Goal: Task Accomplishment & Management: Use online tool/utility

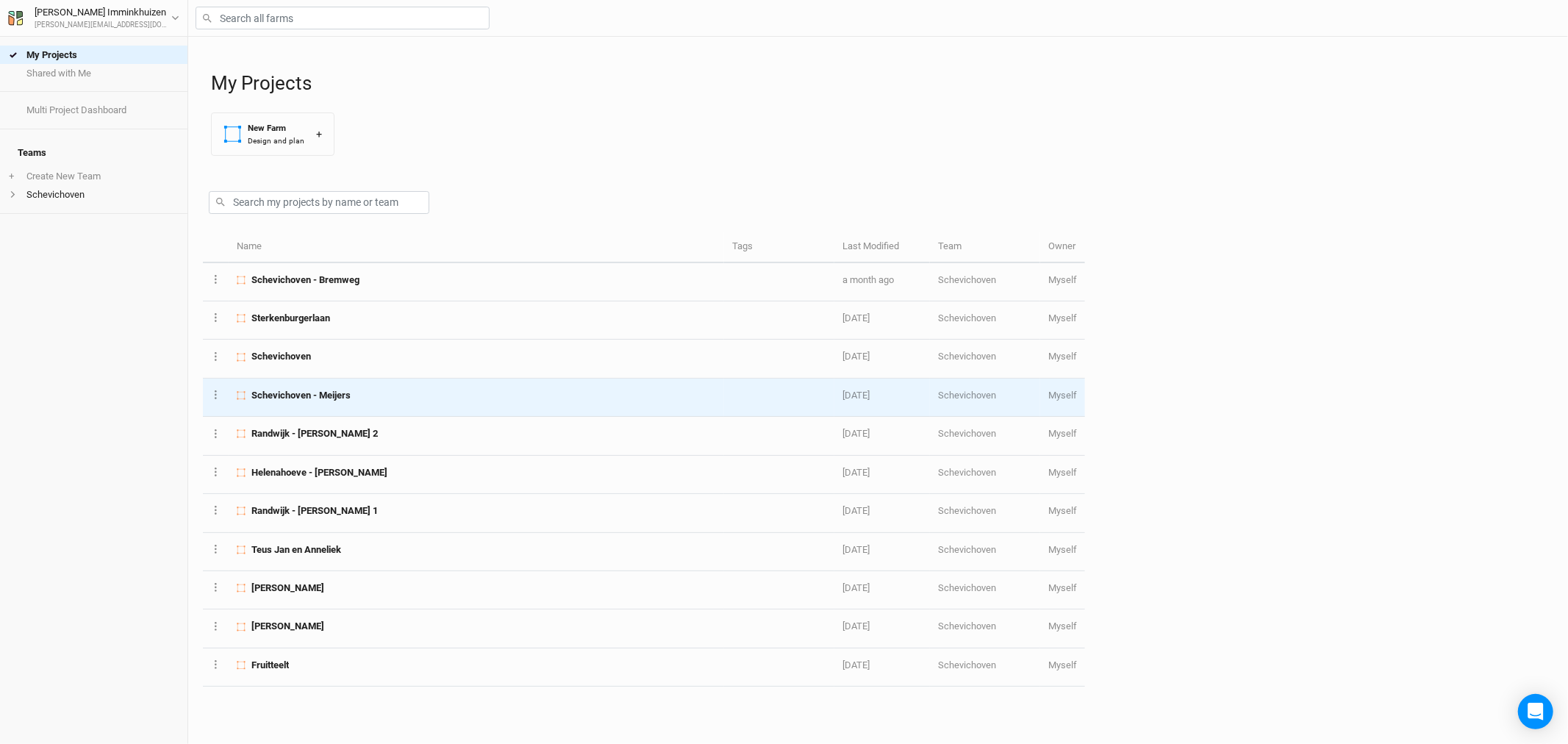
click at [328, 395] on span "Schevichoven - Meijers" at bounding box center [301, 395] width 99 height 13
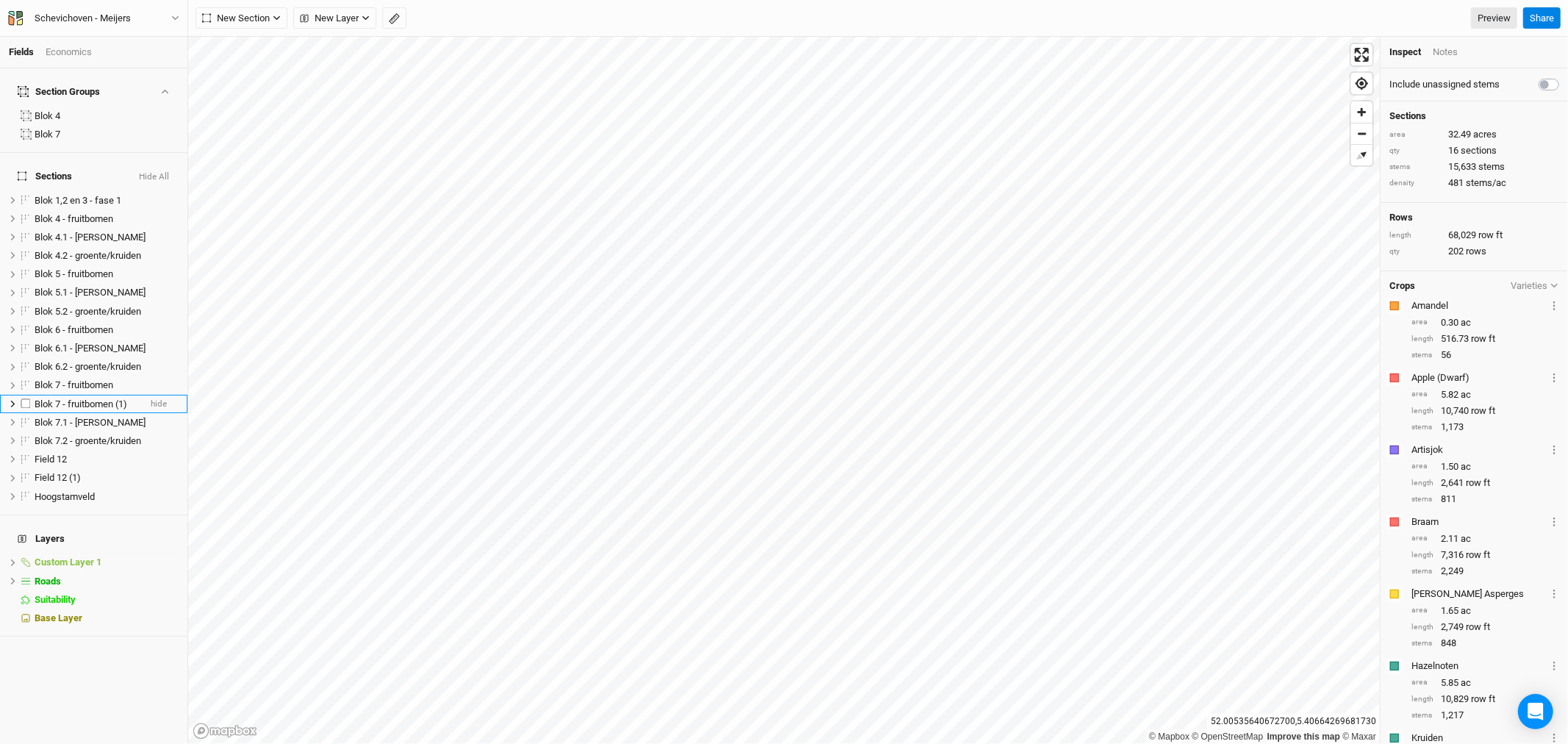
click at [27, 394] on label at bounding box center [26, 404] width 18 height 18
click at [27, 399] on input "checkbox" at bounding box center [26, 404] width 9 height 9
checkbox input "true"
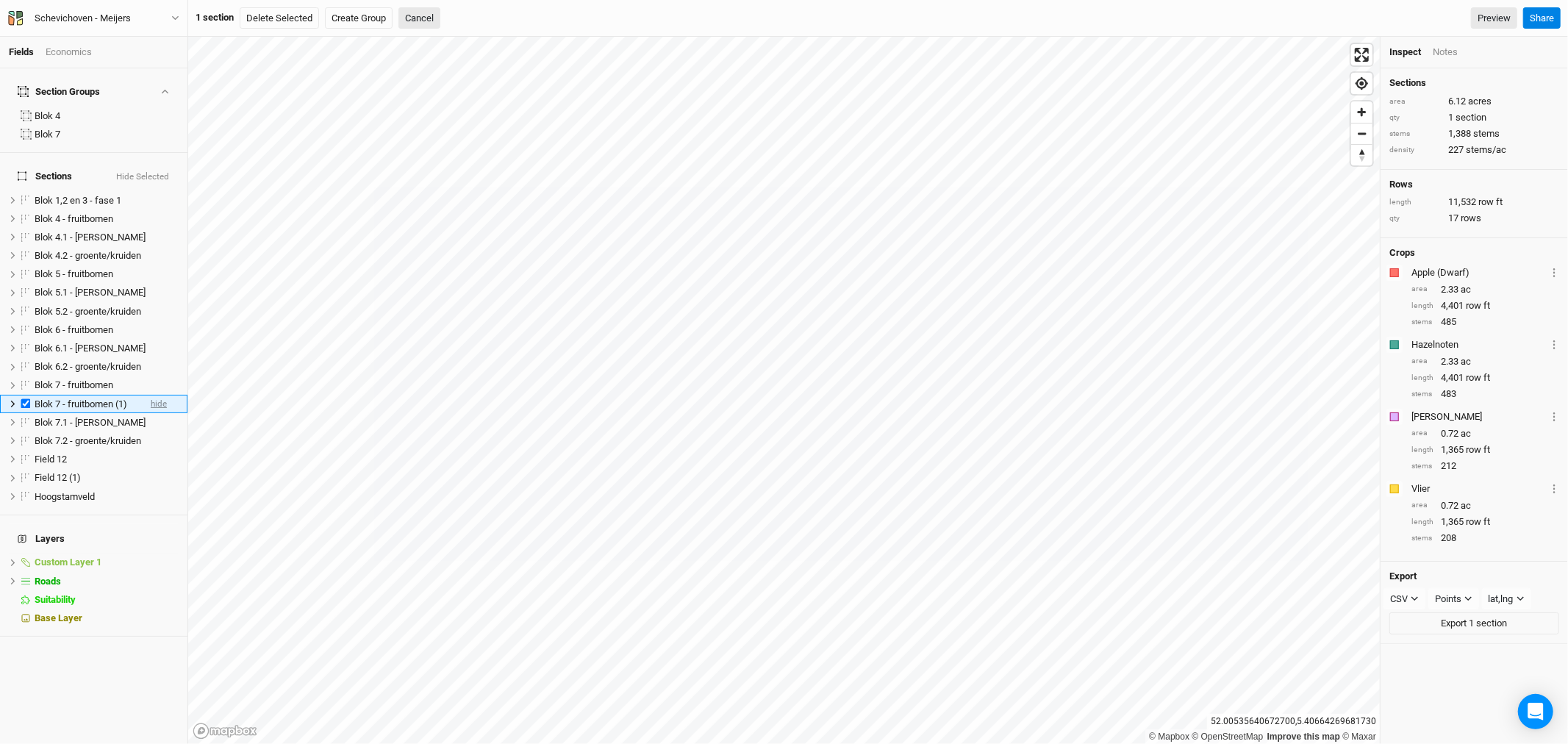
click at [150, 394] on span "hide" at bounding box center [159, 404] width 17 height 18
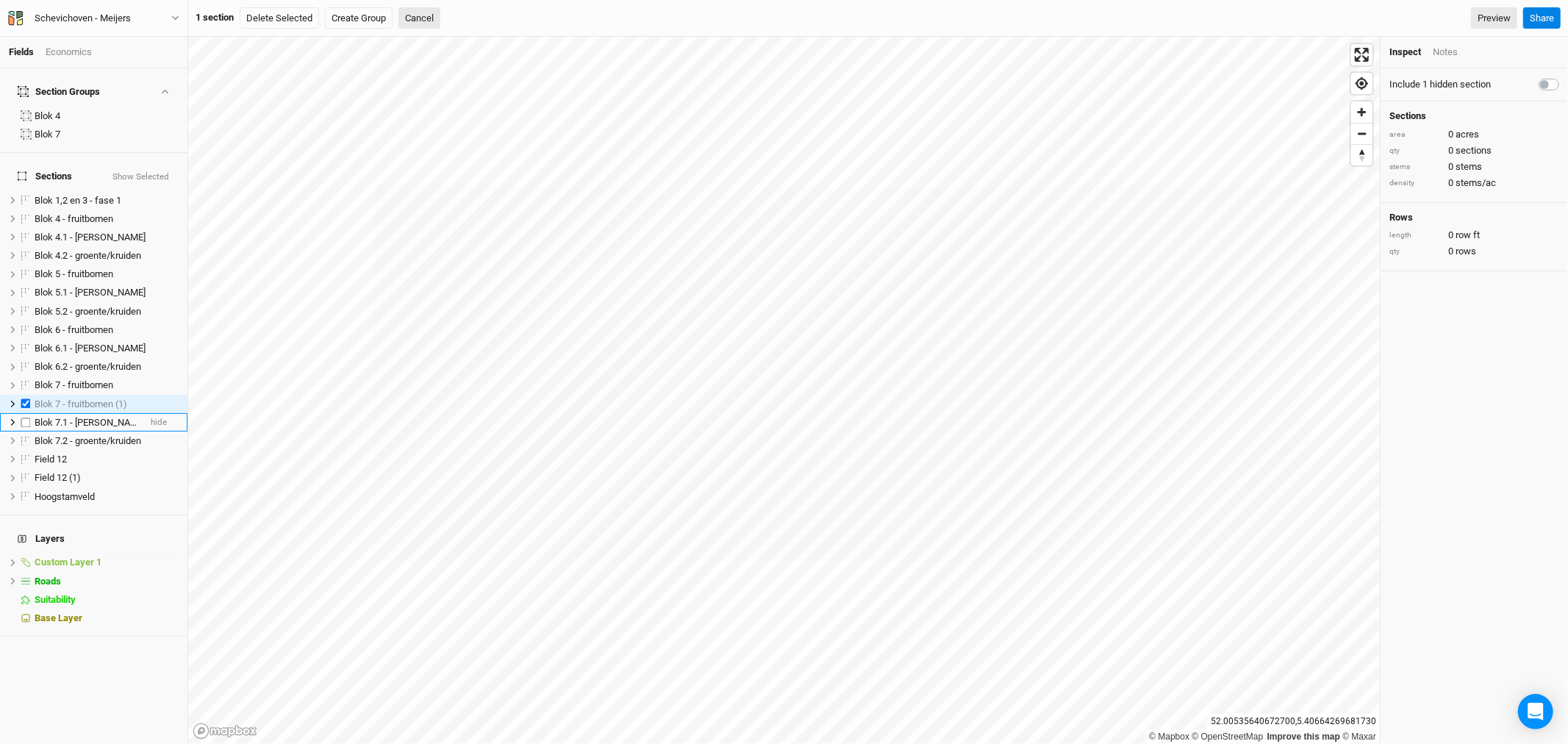
click at [54, 416] on span "Blok 7.1 - bessen" at bounding box center [90, 422] width 111 height 11
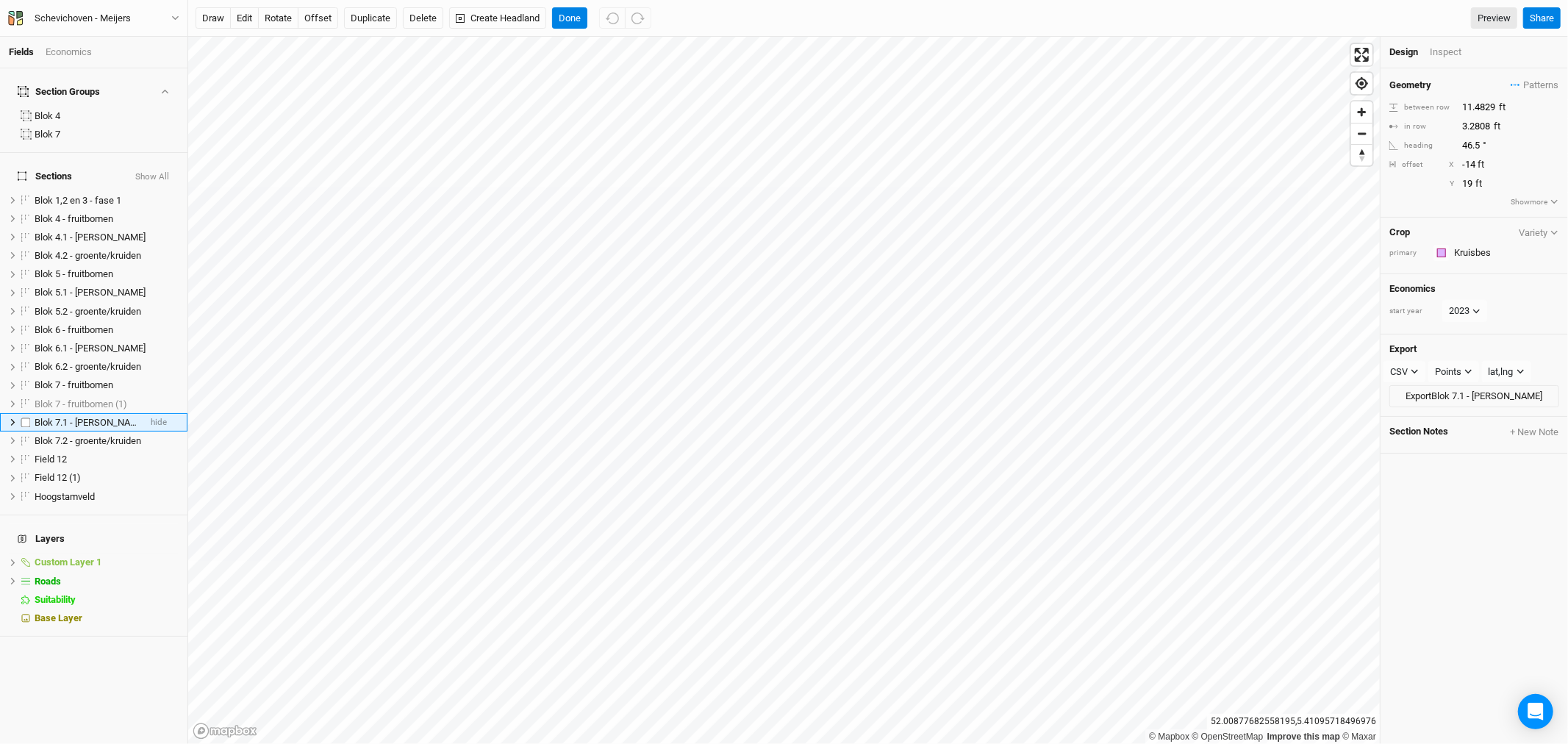
click at [62, 416] on span "Blok 7.1 - bessen" at bounding box center [90, 422] width 111 height 11
click at [56, 416] on input "Blok 7.1 - bessen" at bounding box center [83, 423] width 99 height 13
type input "Blok 4.1 - [PERSON_NAME]"
click at [62, 416] on span "Blok 7 - fruitbomen (1)" at bounding box center [81, 422] width 93 height 11
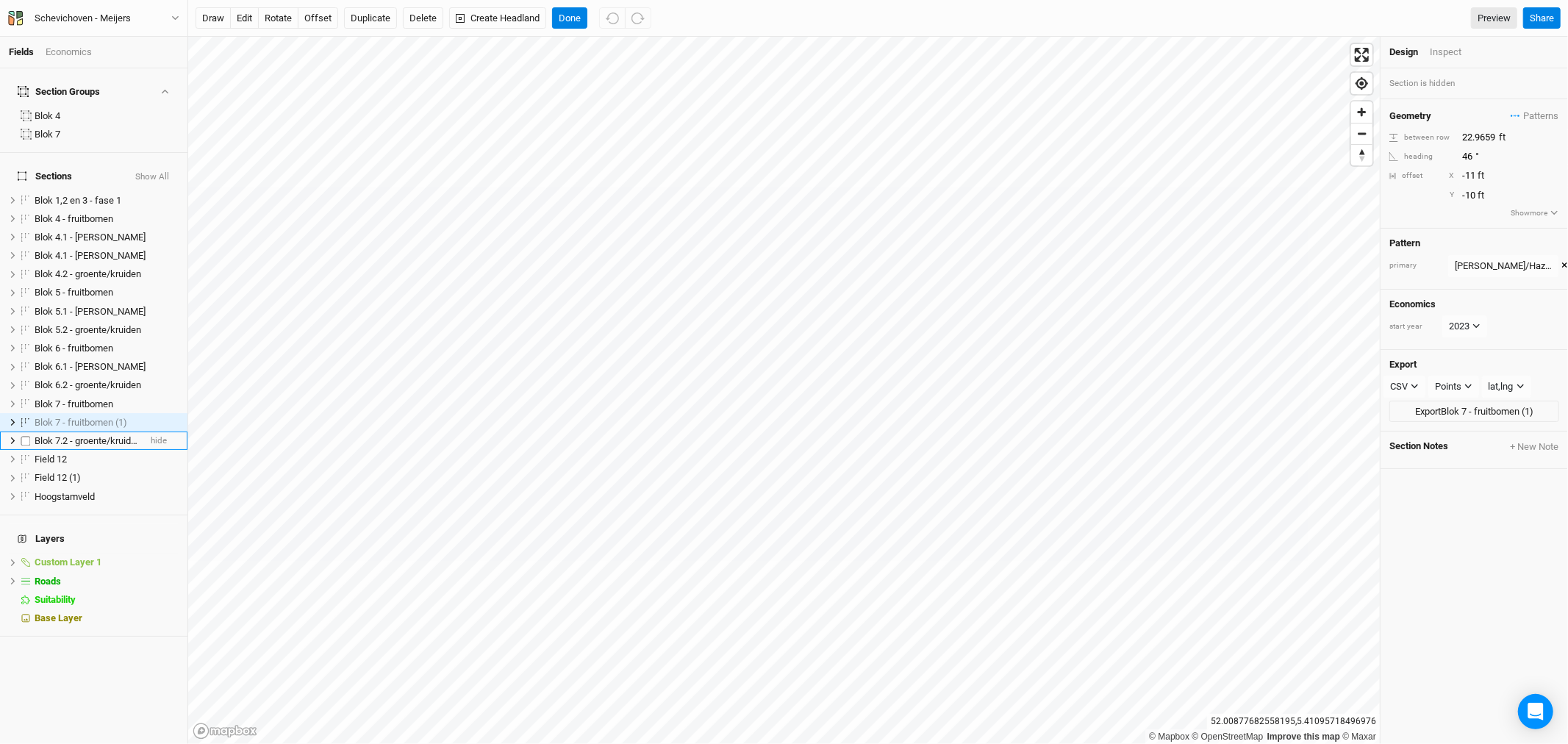
click at [63, 435] on span "Blok 7.2 - groente/kruiden" at bounding box center [88, 440] width 106 height 11
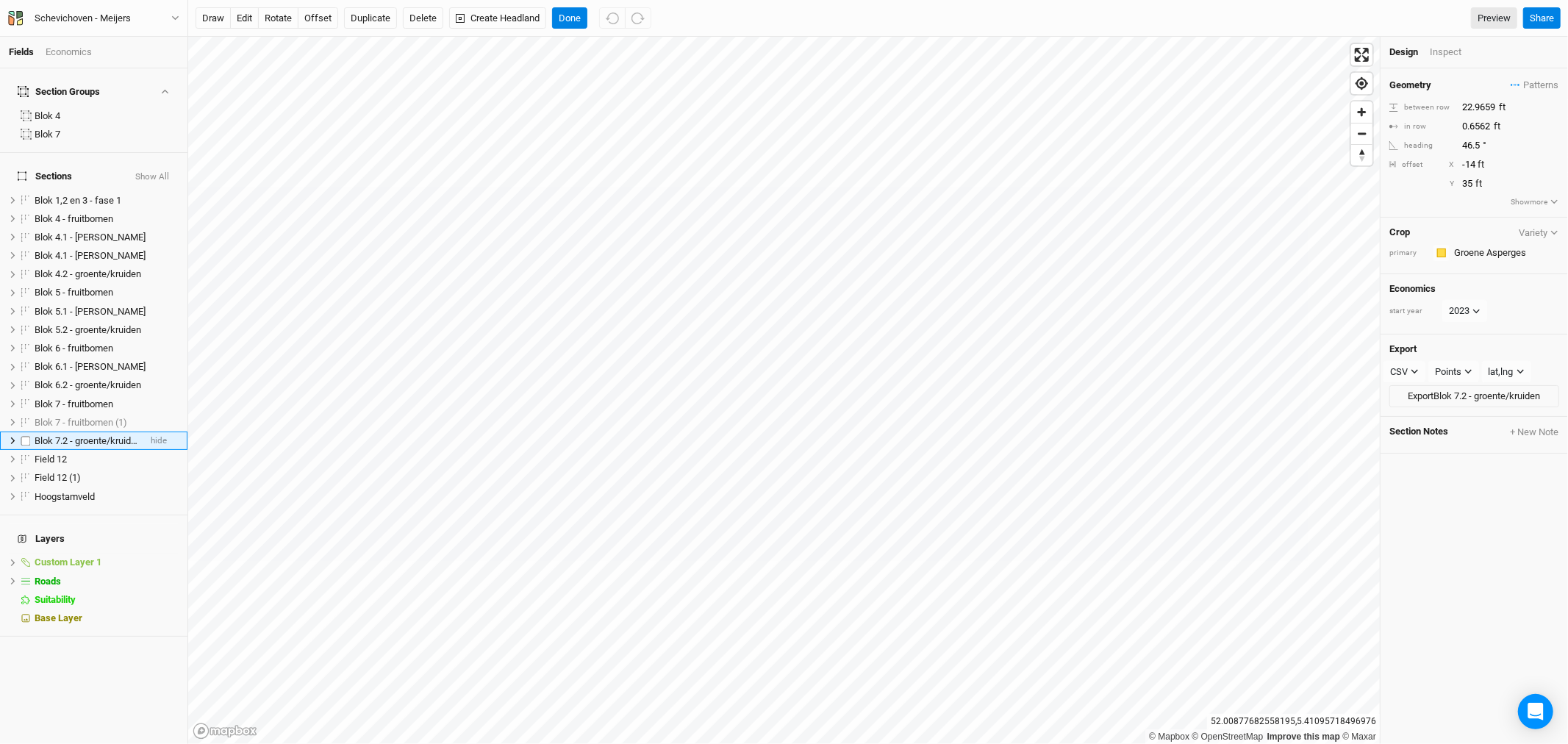
drag, startPoint x: 47, startPoint y: 424, endPoint x: 39, endPoint y: 424, distance: 8.0
click at [39, 435] on span "Blok 7.2 - groente/kruiden" at bounding box center [88, 440] width 106 height 11
click at [406, 11] on button "Delete" at bounding box center [423, 18] width 40 height 22
click at [535, 10] on button "Confirm" at bounding box center [516, 18] width 46 height 22
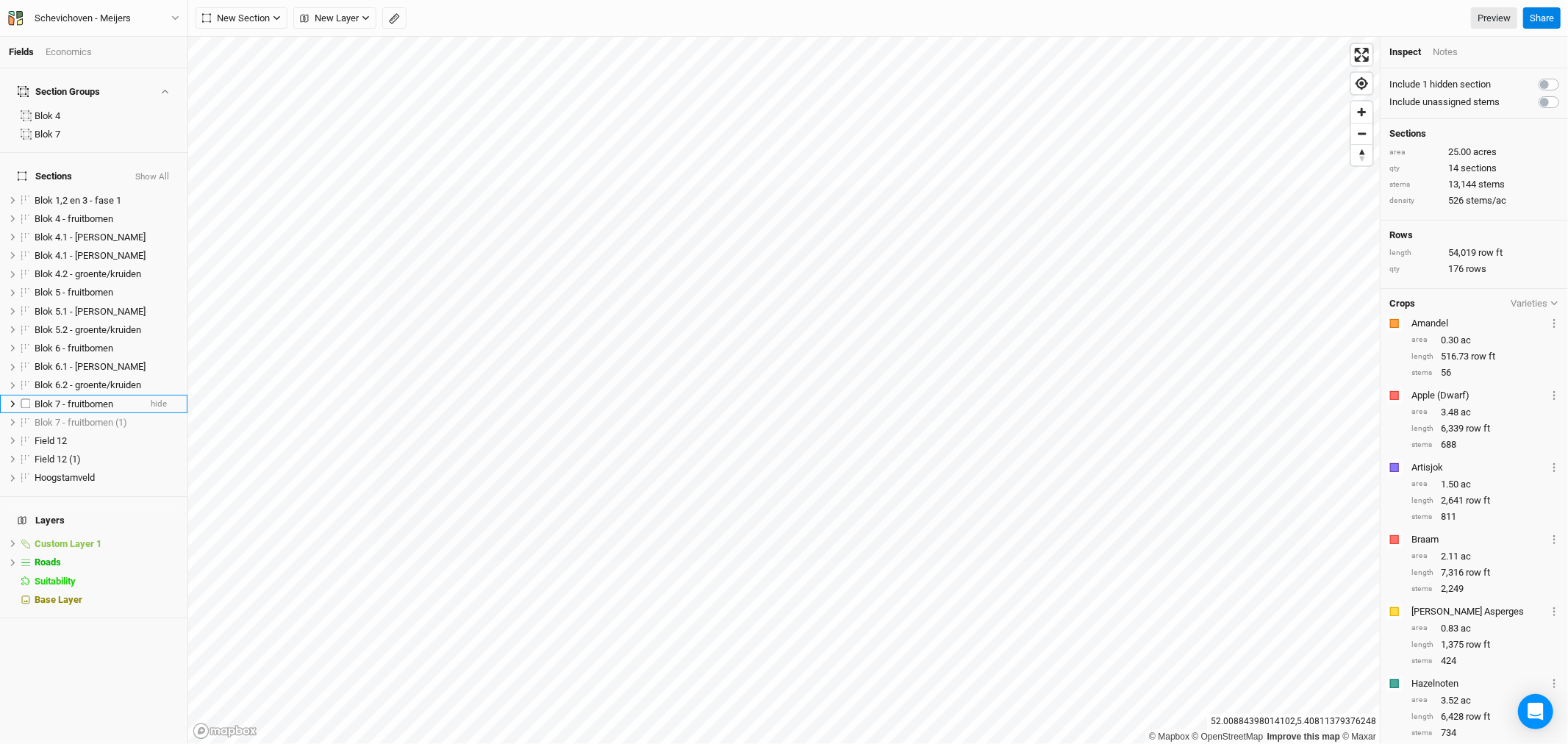
click at [81, 394] on li "Blok 7 - fruitbomen hide" at bounding box center [94, 404] width 187 height 18
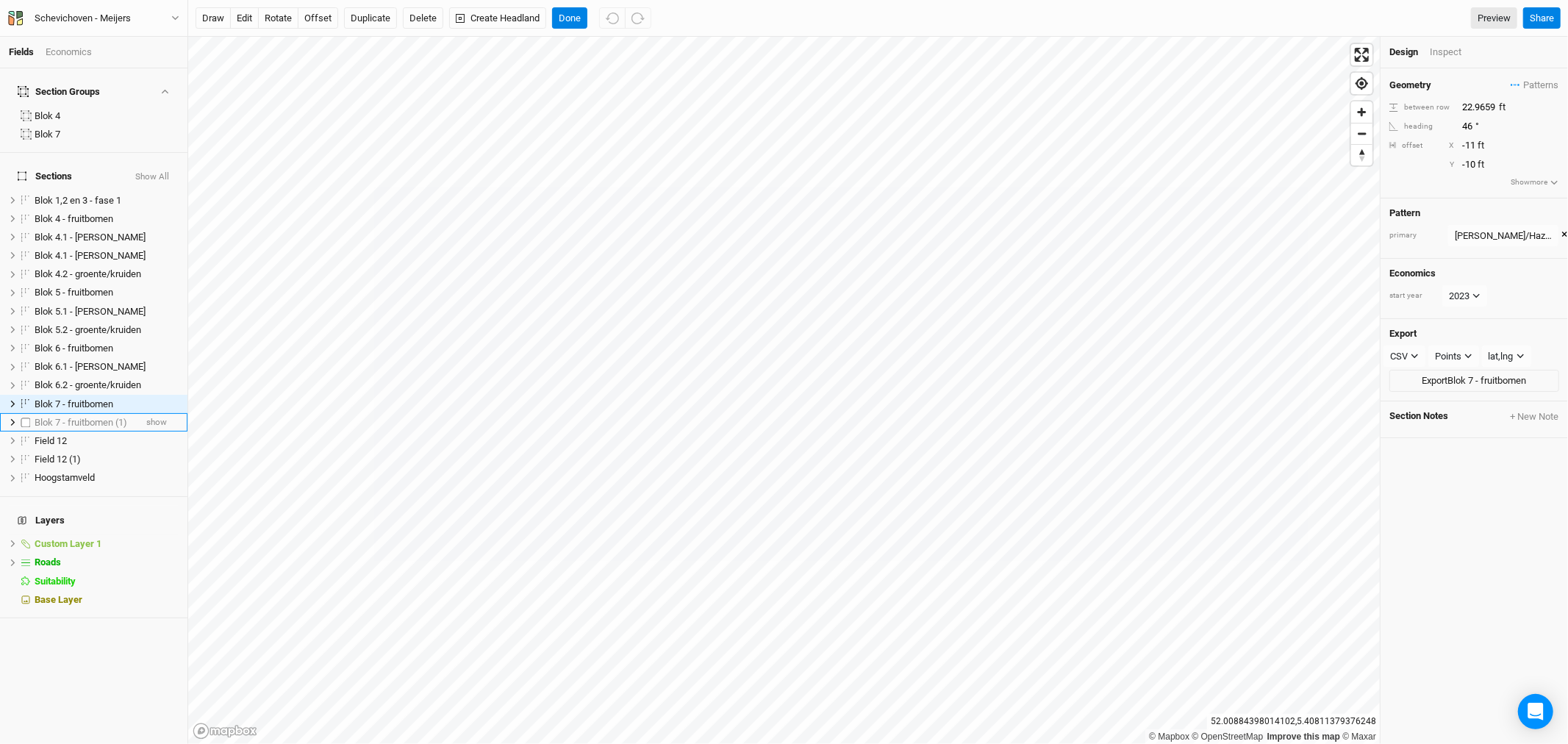
click at [84, 416] on span "Blok 7 - fruitbomen (1)" at bounding box center [81, 422] width 93 height 11
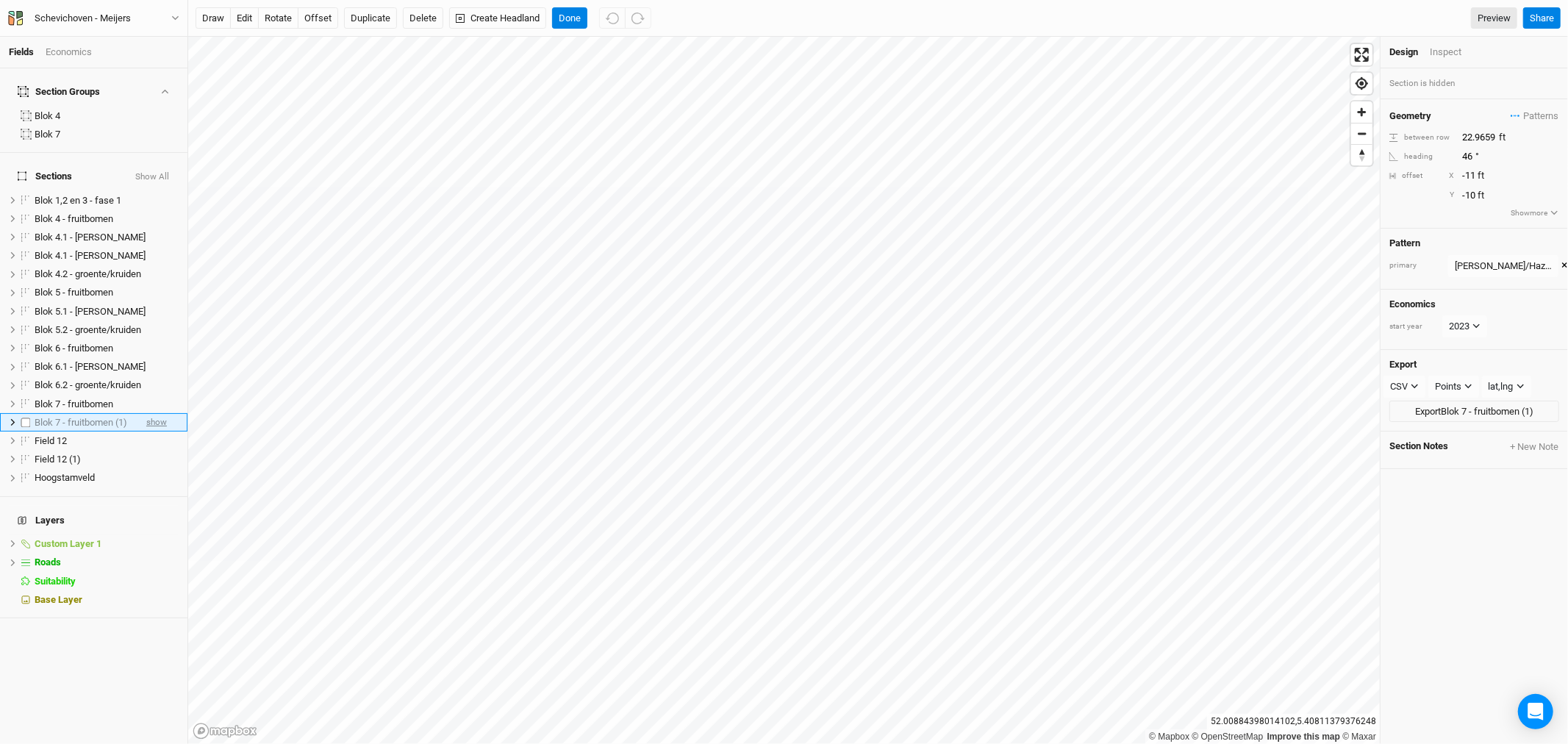
click at [148, 413] on span "show" at bounding box center [156, 422] width 20 height 18
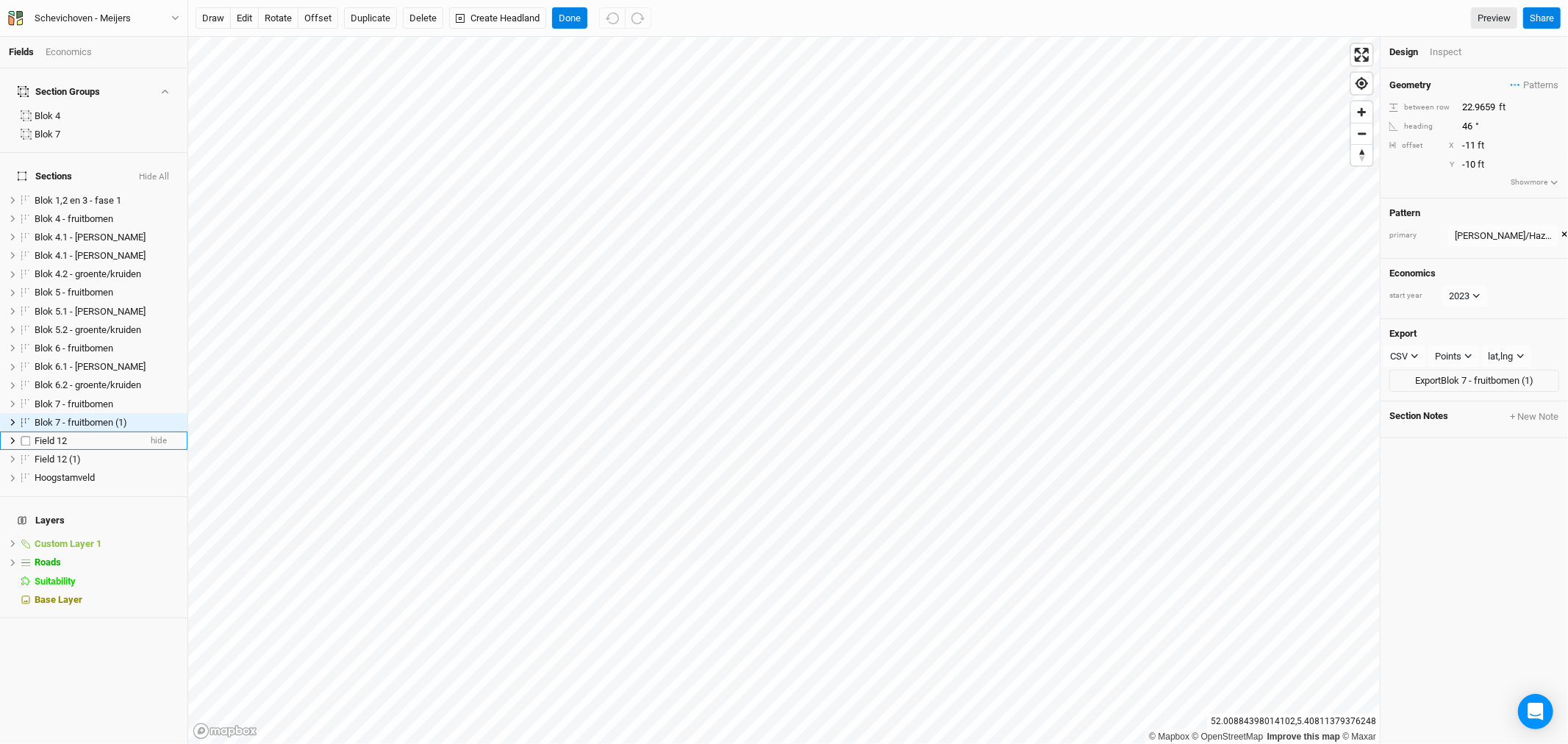
click at [62, 435] on span "Field 12" at bounding box center [50, 440] width 32 height 11
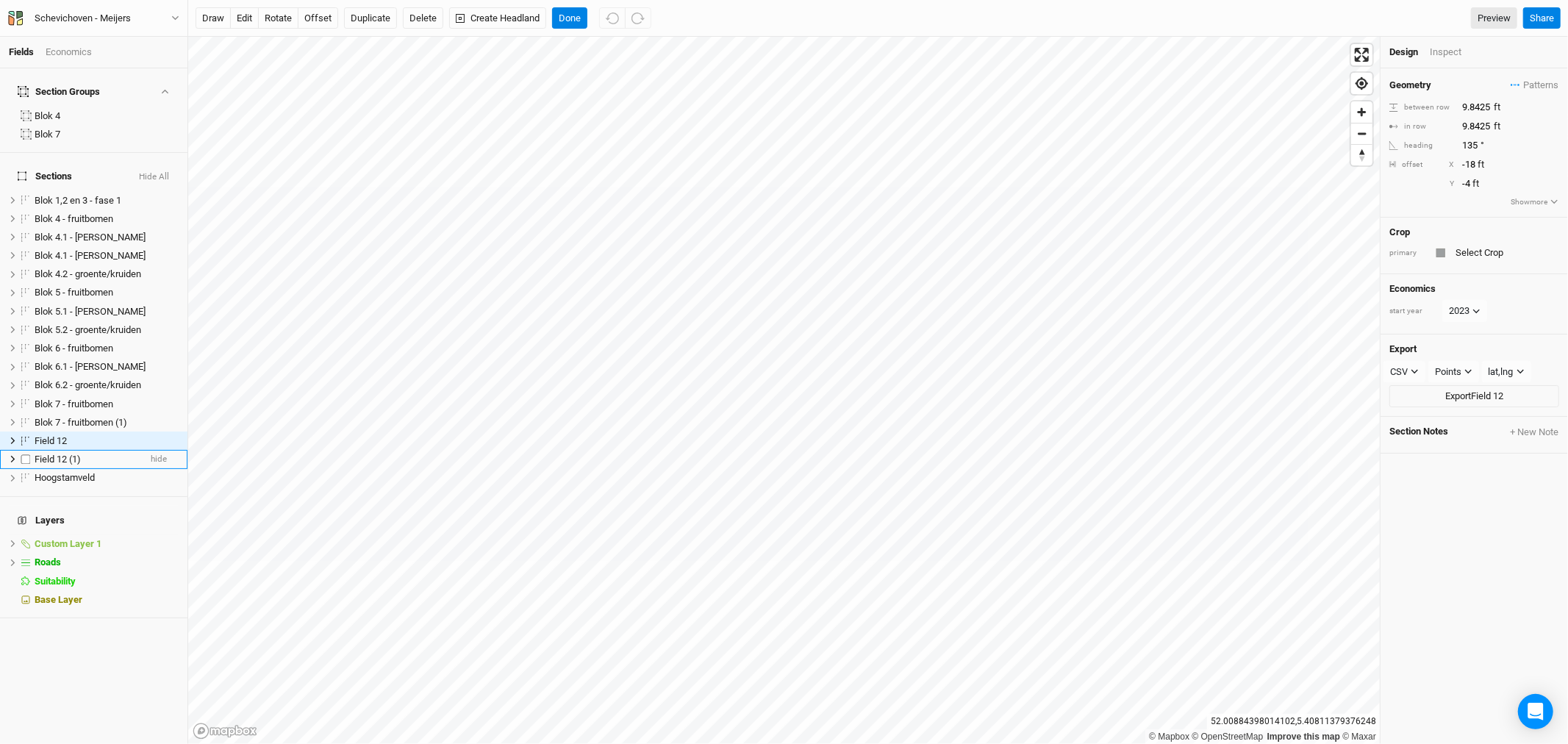
click at [74, 453] on span "Field 12 (1)" at bounding box center [58, 459] width 46 height 11
click at [71, 472] on span "Hoogstamveld" at bounding box center [65, 477] width 61 height 11
click at [97, 398] on span "Blok 7 - fruitbomen" at bounding box center [74, 404] width 79 height 11
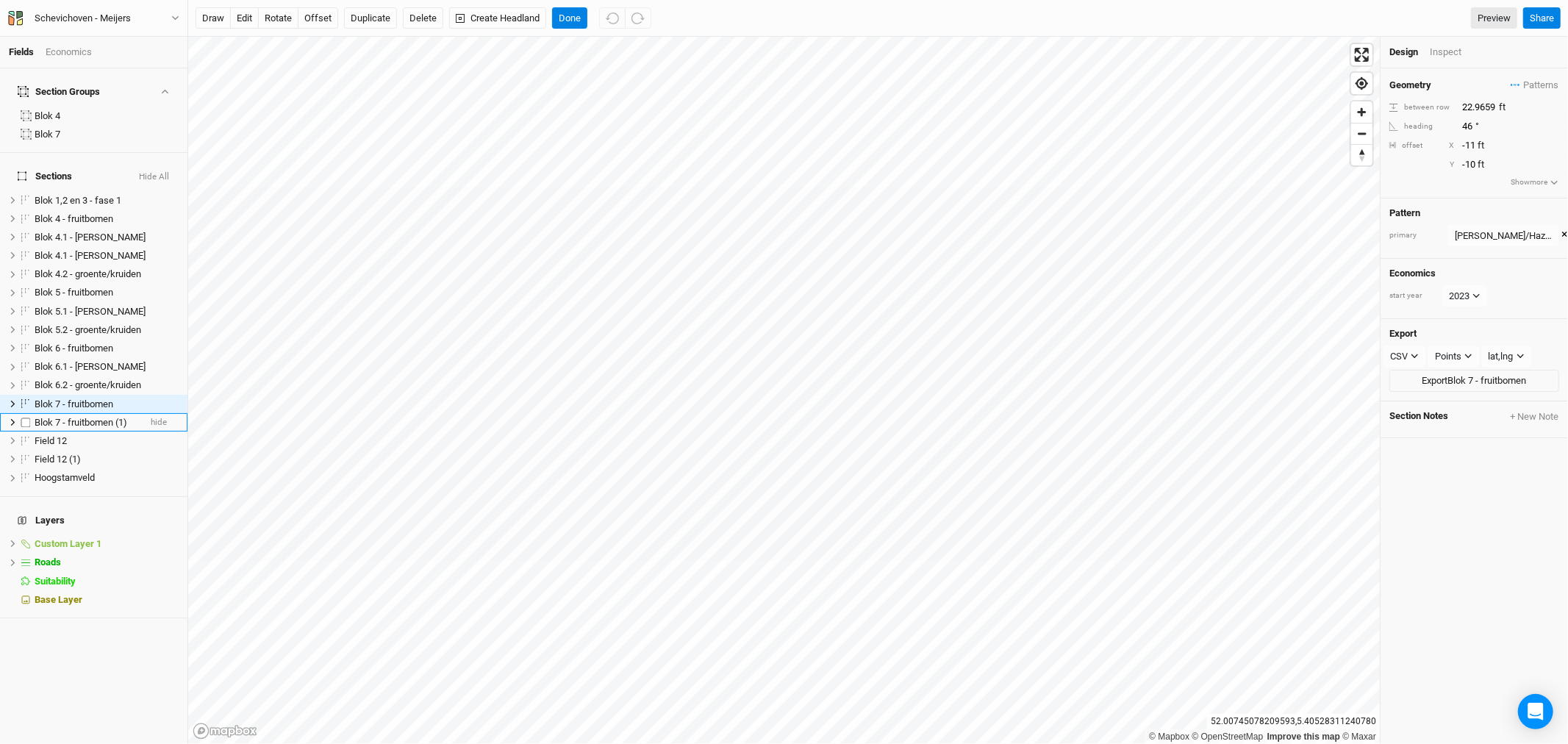
click at [65, 416] on span "Blok 7 - fruitbomen (1)" at bounding box center [81, 422] width 93 height 11
click at [61, 416] on span "Blok 7 - fruitbomen (1)" at bounding box center [81, 422] width 93 height 11
click at [54, 416] on input "Blok 7 - fruitbomen (1)" at bounding box center [83, 423] width 99 height 13
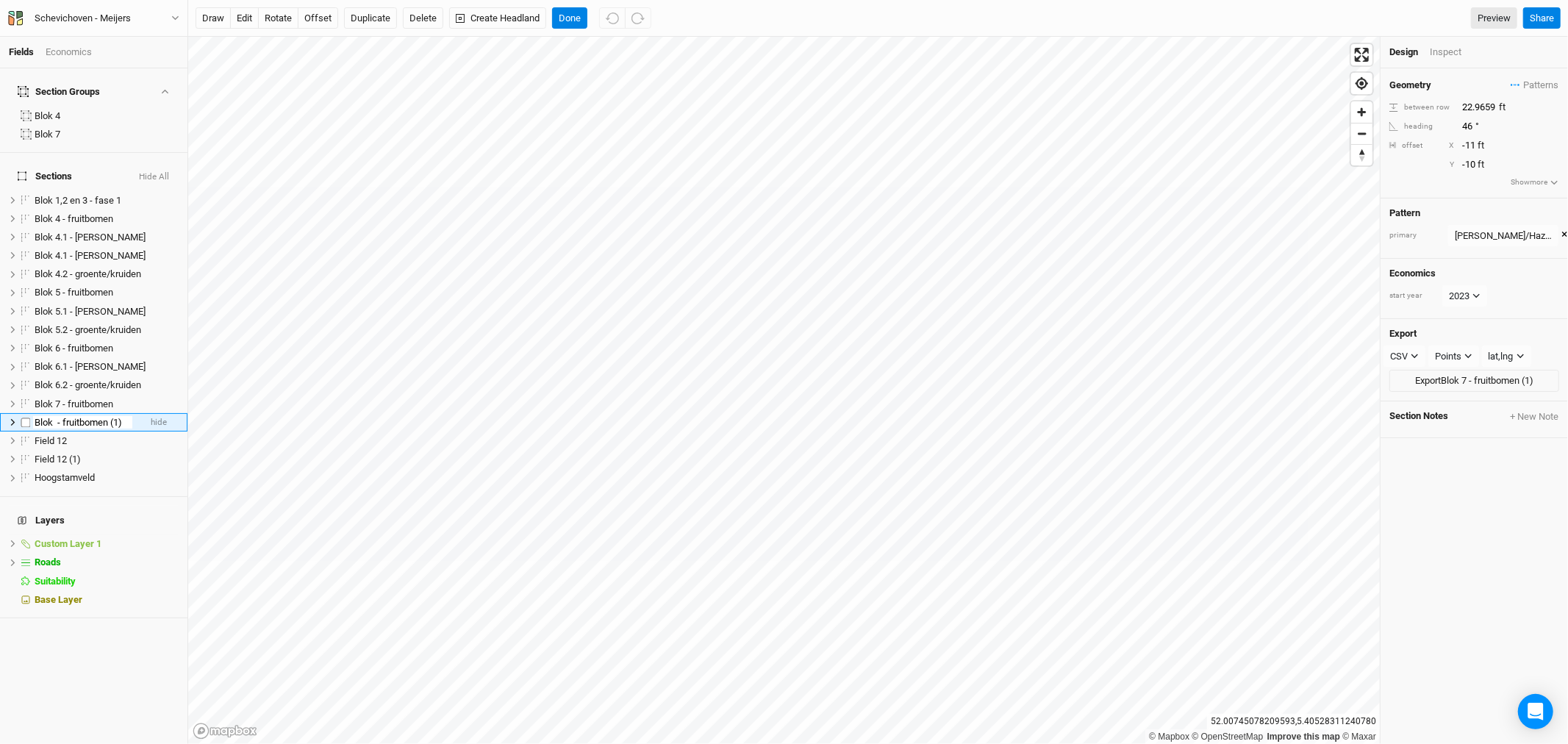
scroll to position [0, 0]
type input "Blok 8 - fruitbomen (1)"
click at [114, 505] on h4 "Layers" at bounding box center [94, 520] width 170 height 29
click at [159, 413] on li "Blok 8 - fruitbomen (1) hide" at bounding box center [94, 422] width 187 height 18
click at [150, 413] on span "hide" at bounding box center [159, 422] width 17 height 18
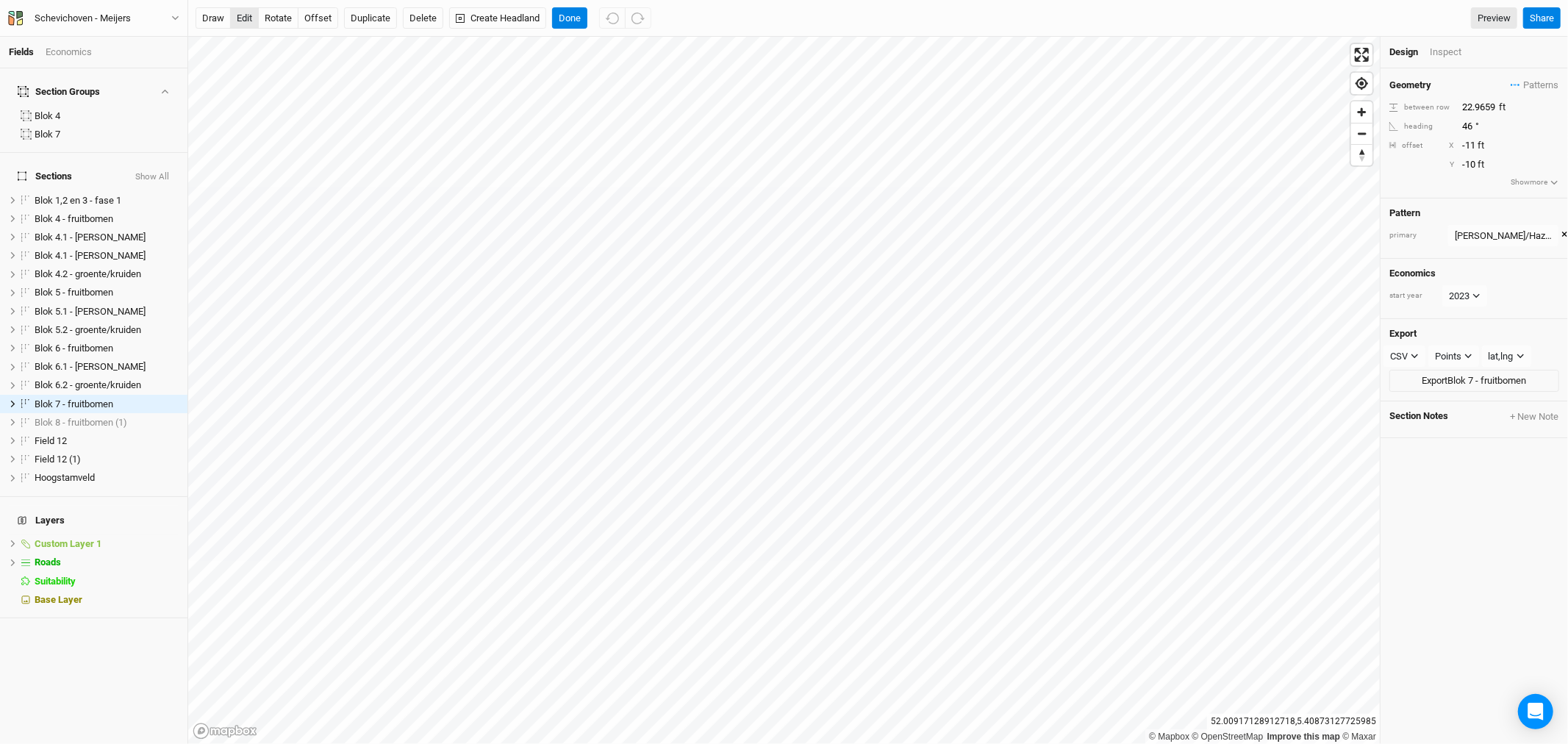
click at [245, 17] on button "edit" at bounding box center [244, 18] width 28 height 22
click at [586, 11] on button "Done" at bounding box center [570, 18] width 35 height 22
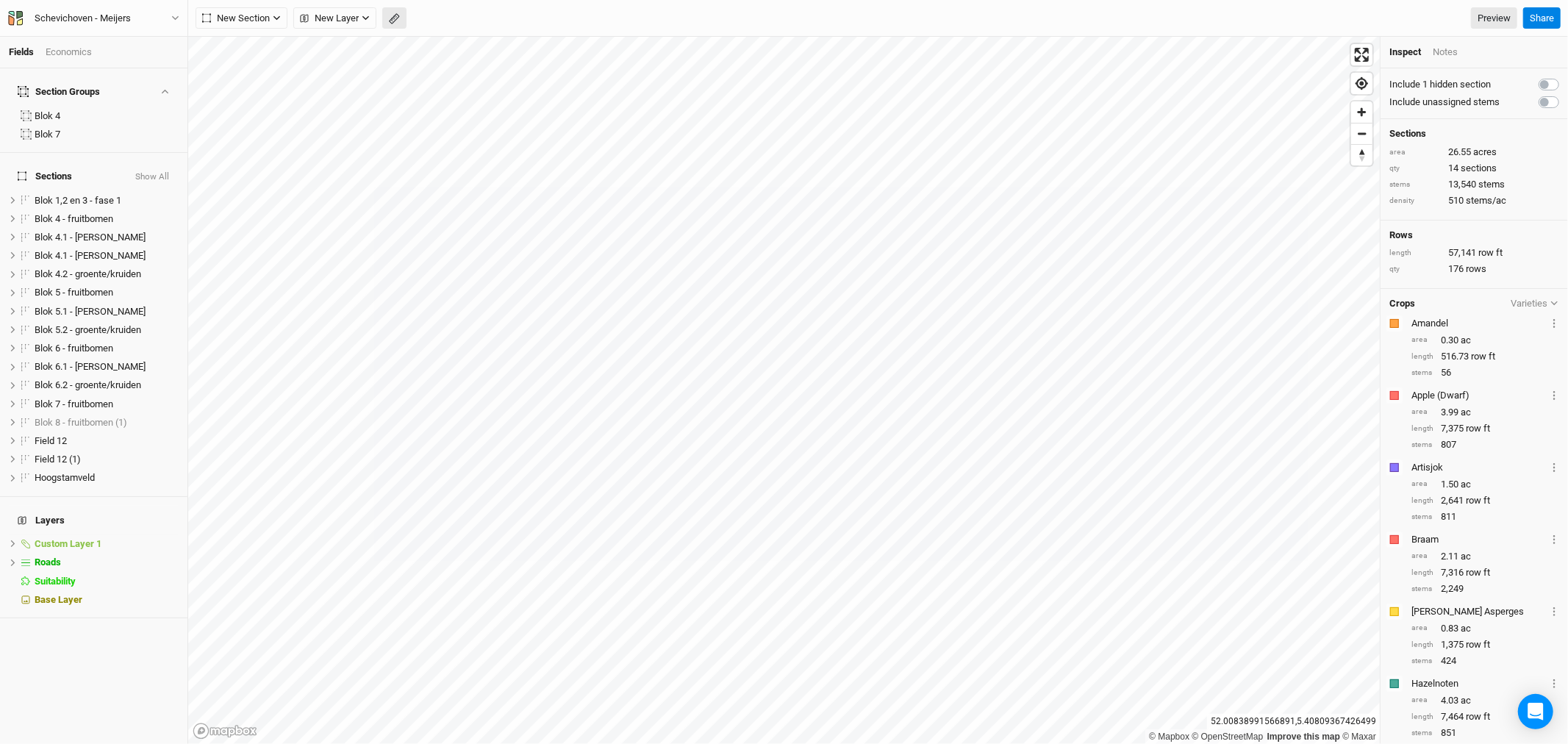
click at [387, 17] on button "button" at bounding box center [395, 18] width 24 height 22
click at [114, 15] on div "Schevichoven - Meijers" at bounding box center [83, 18] width 96 height 15
click at [152, 109] on button "Metric" at bounding box center [140, 117] width 39 height 22
click at [269, 17] on button "Done" at bounding box center [262, 18] width 35 height 22
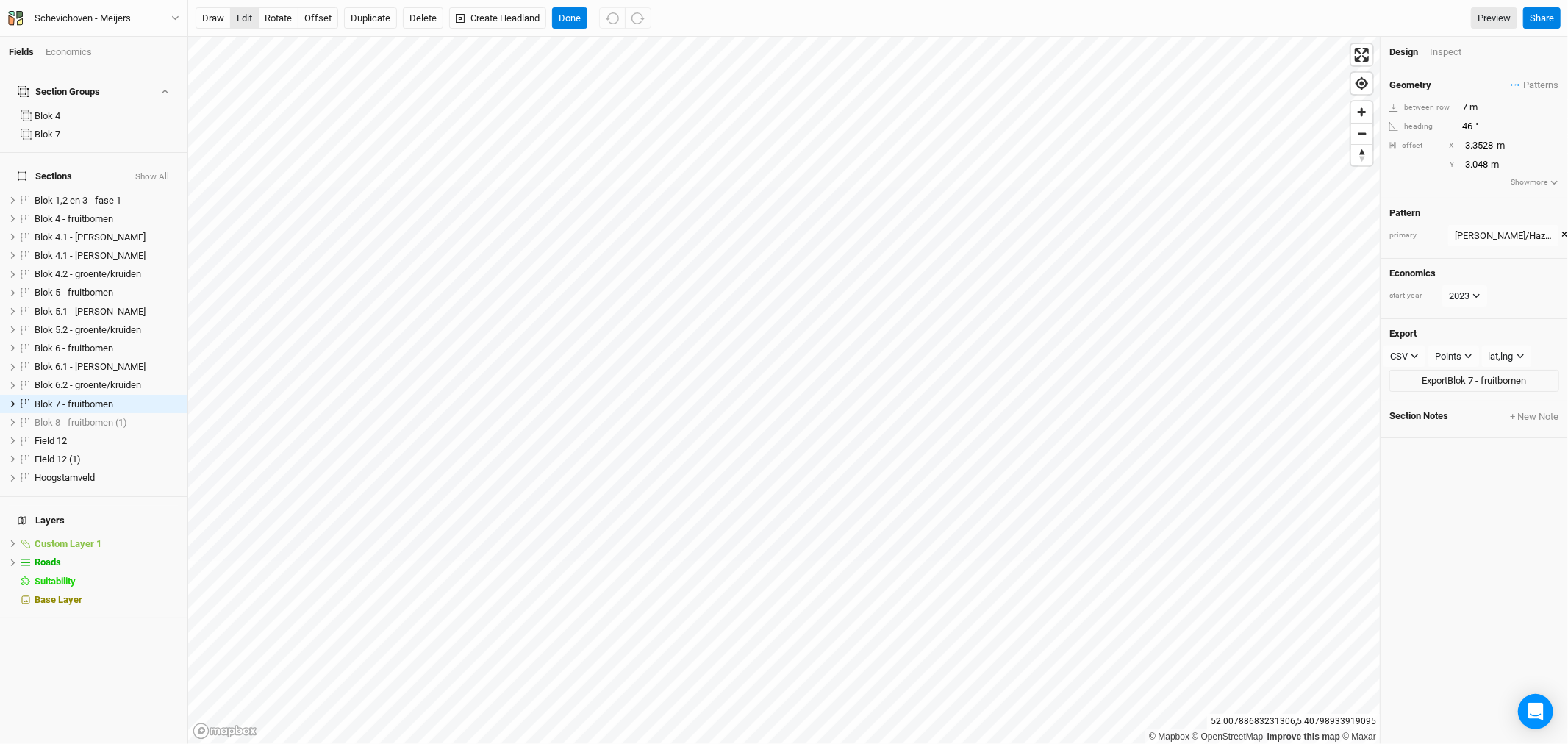
click at [246, 15] on button "edit" at bounding box center [244, 18] width 28 height 22
click at [582, 18] on button "Done" at bounding box center [570, 18] width 35 height 22
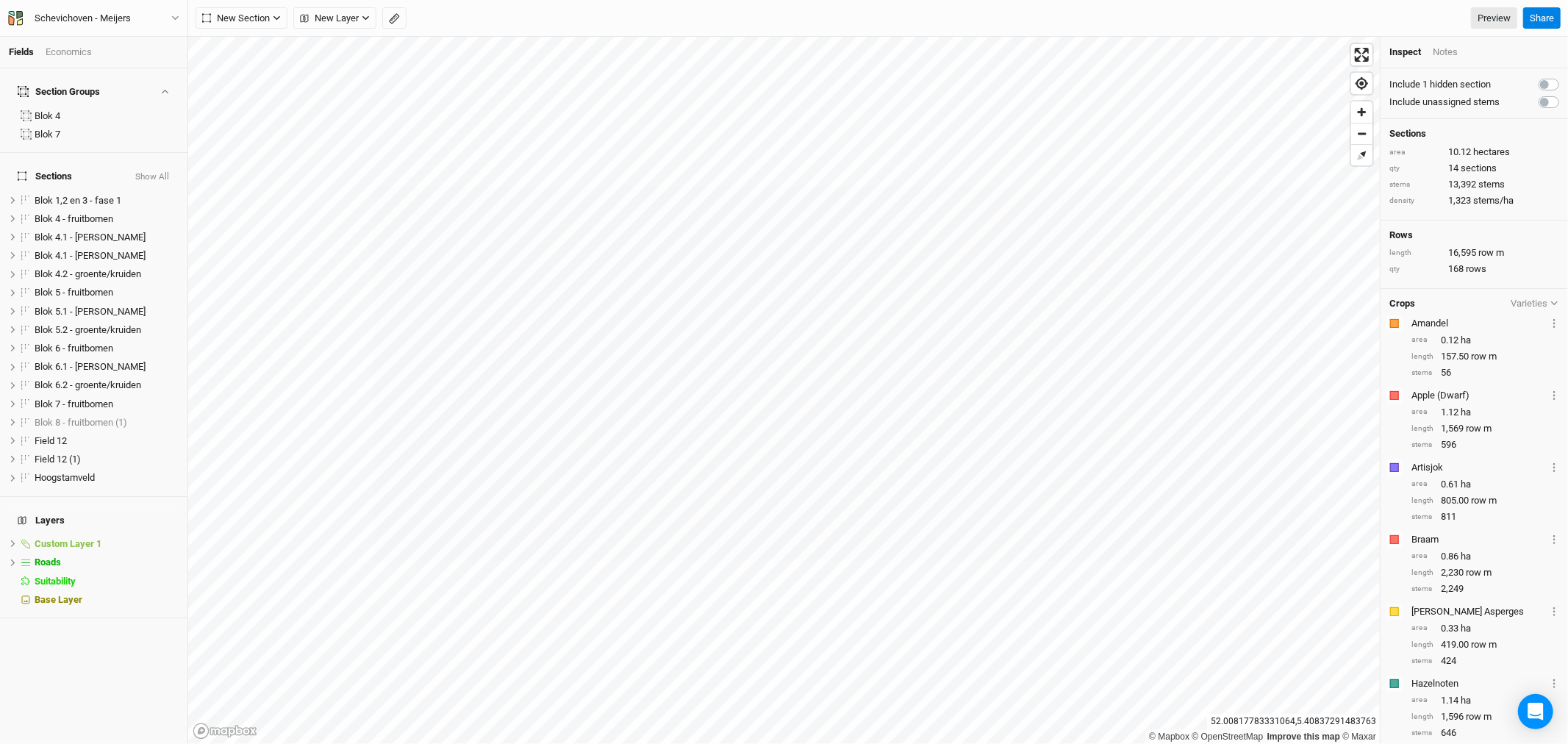
click at [400, 17] on icon "button" at bounding box center [395, 18] width 11 height 11
click at [272, 13] on button "Done" at bounding box center [262, 18] width 35 height 22
drag, startPoint x: 400, startPoint y: 17, endPoint x: 398, endPoint y: 31, distance: 14.1
click at [400, 17] on icon "button" at bounding box center [395, 18] width 11 height 11
click at [261, 20] on button "Done" at bounding box center [262, 18] width 35 height 22
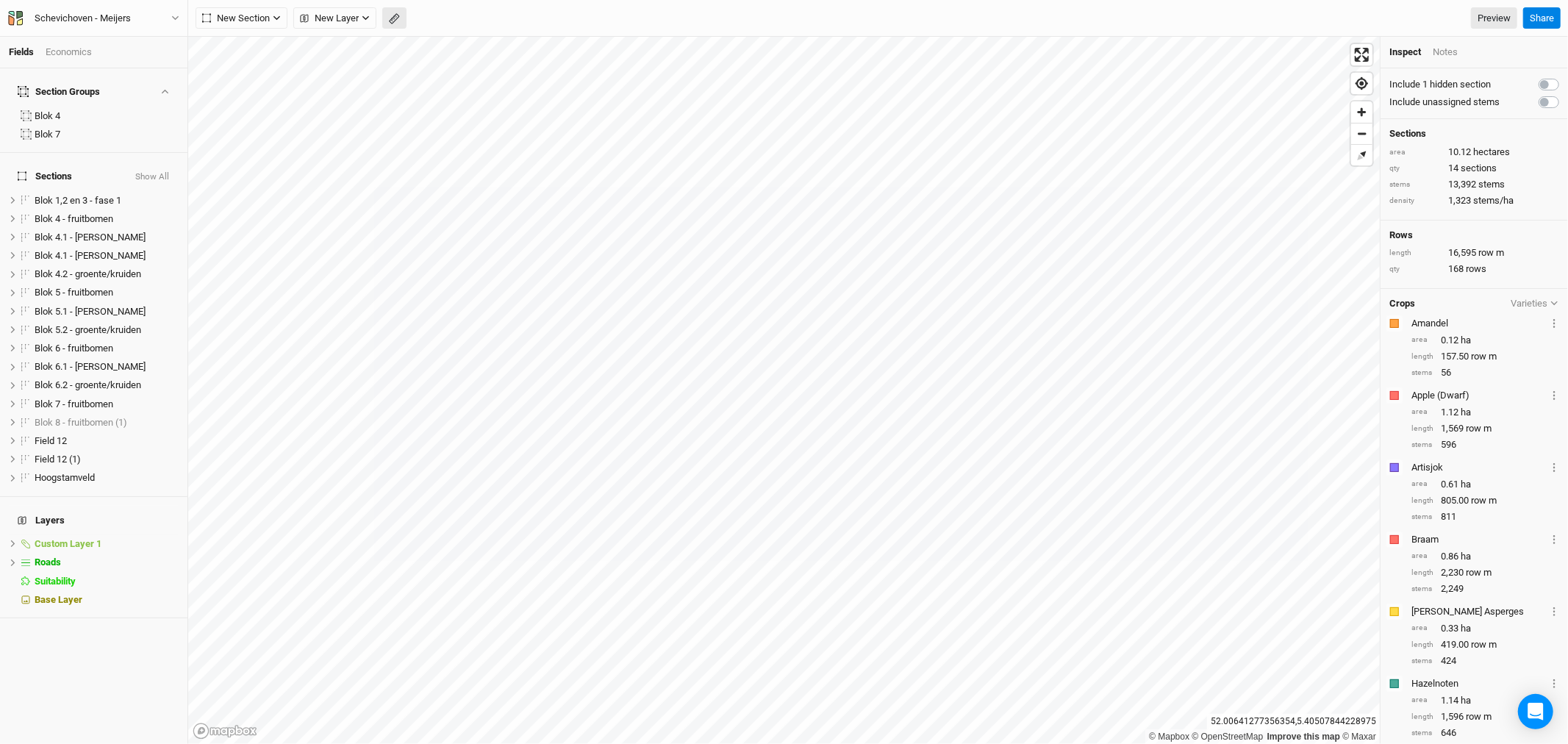
click at [395, 18] on icon "button" at bounding box center [395, 18] width 11 height 11
click at [268, 17] on button "Done" at bounding box center [262, 18] width 35 height 22
click at [394, 17] on icon "button" at bounding box center [395, 18] width 11 height 11
click at [267, 17] on button "Done" at bounding box center [262, 18] width 35 height 22
click at [395, 20] on icon "button" at bounding box center [395, 18] width 11 height 11
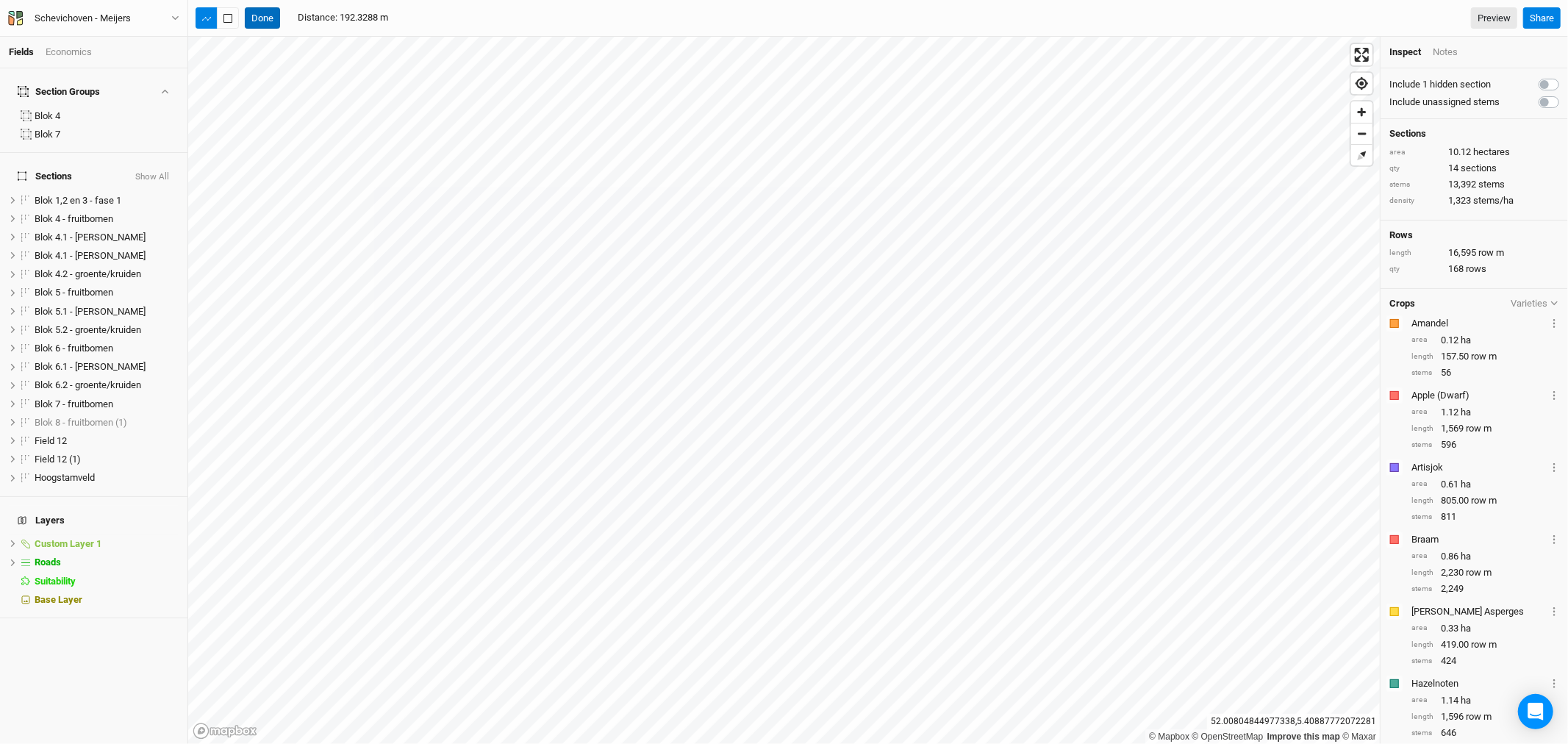
click at [269, 24] on button "Done" at bounding box center [262, 18] width 35 height 22
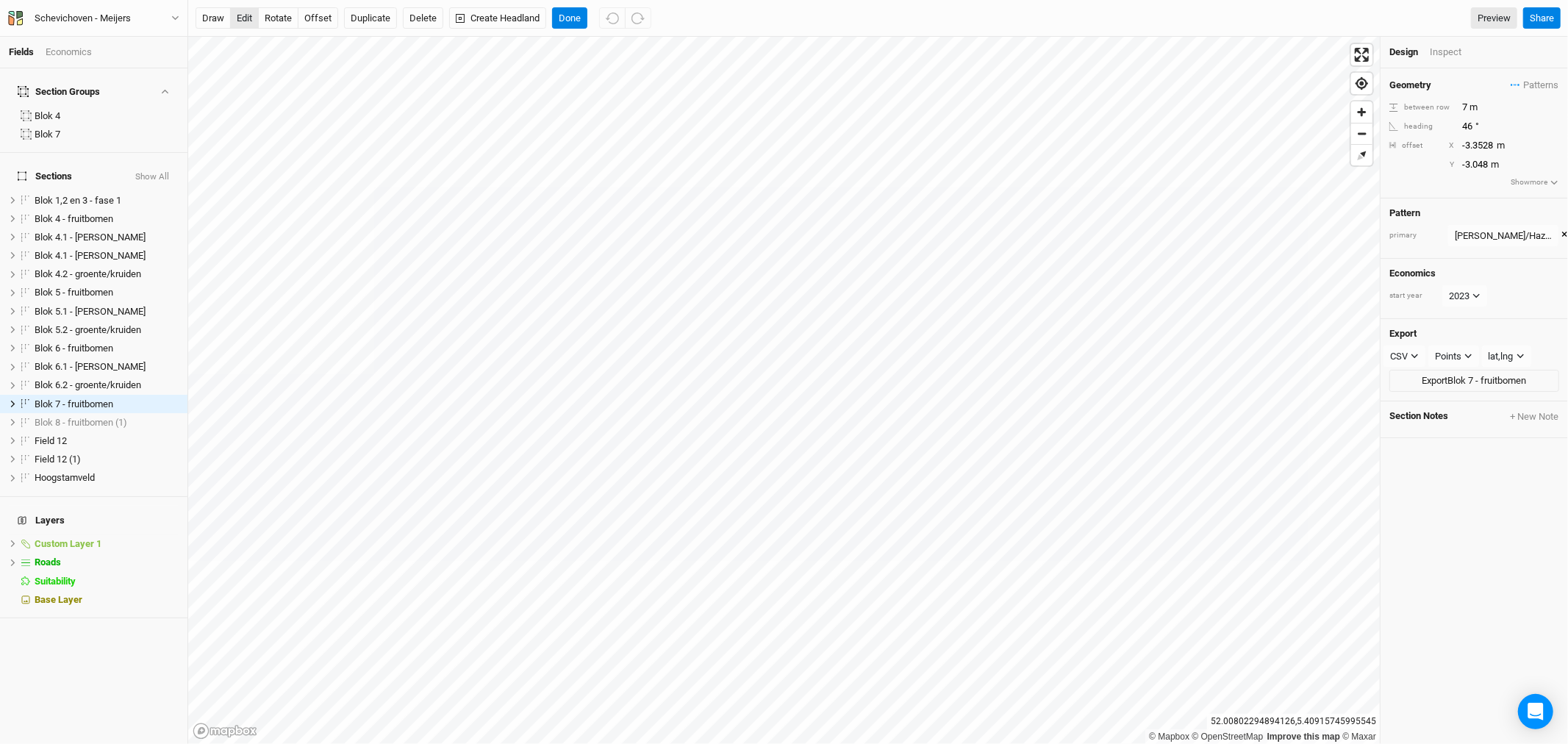
click at [250, 18] on button "edit" at bounding box center [244, 18] width 28 height 22
click at [17, 539] on span at bounding box center [25, 544] width 17 height 9
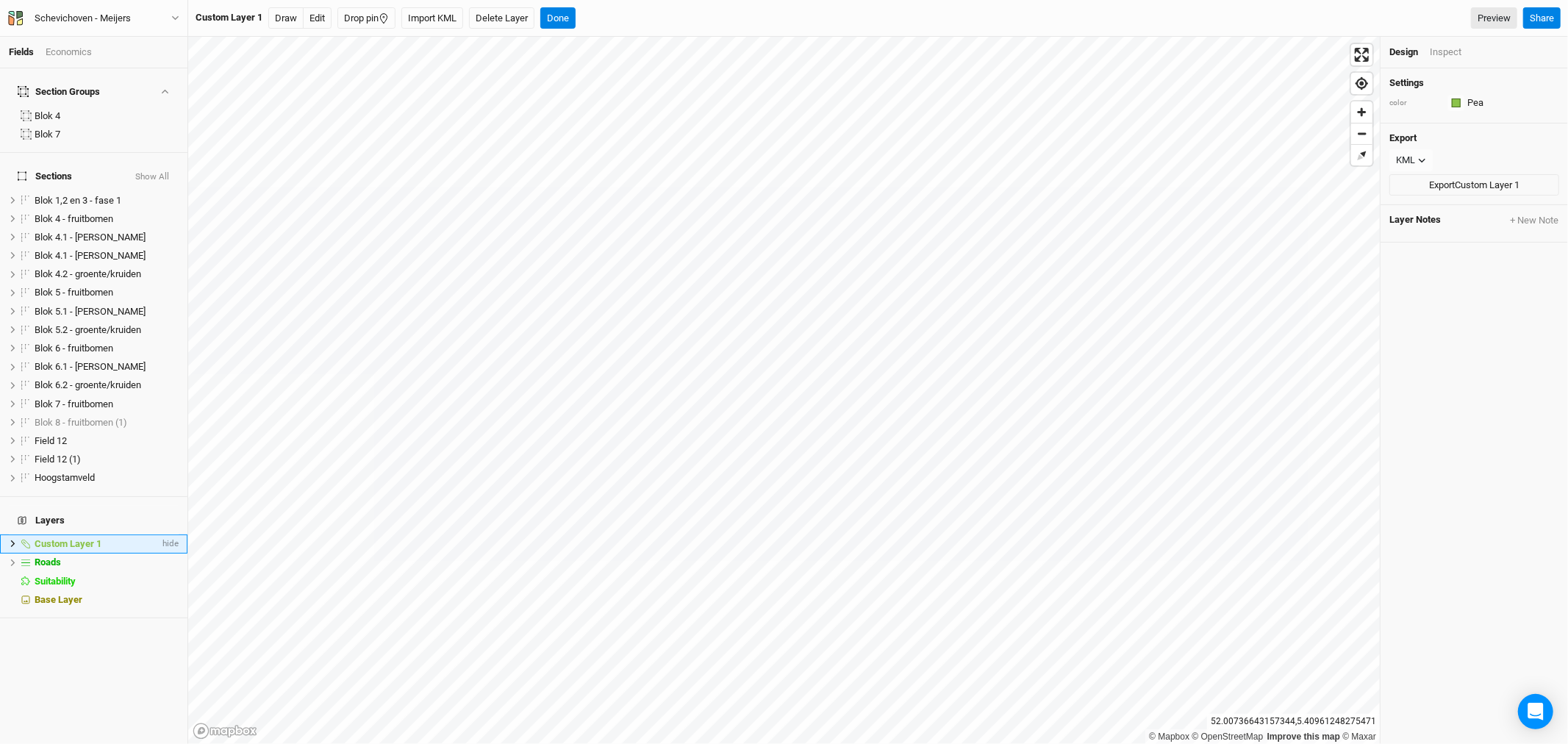
click at [11, 540] on icon at bounding box center [13, 543] width 5 height 6
click at [11, 595] on icon at bounding box center [13, 599] width 8 height 8
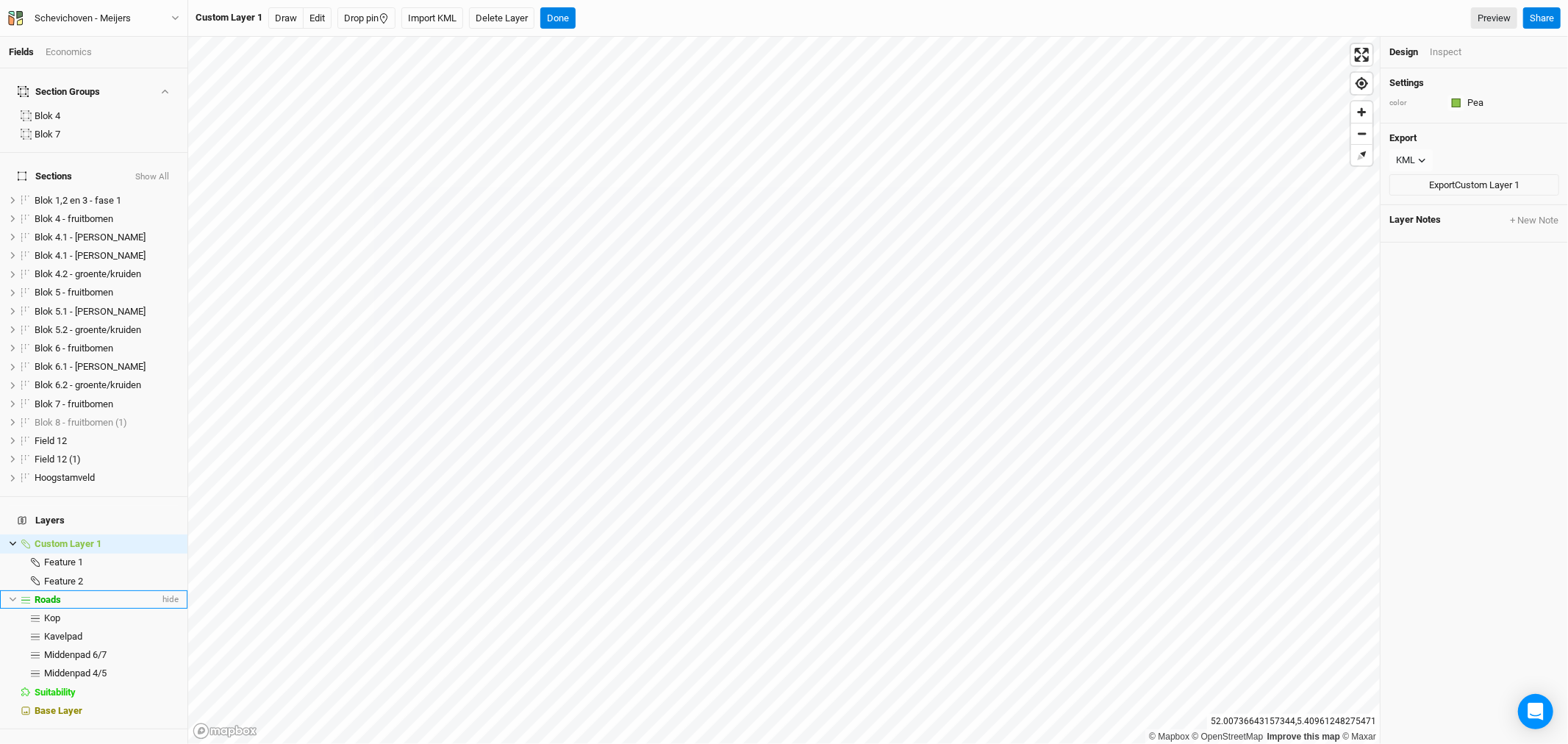
click at [61, 594] on span "Roads" at bounding box center [48, 600] width 27 height 11
click at [247, 17] on button "Draw" at bounding box center [245, 18] width 35 height 22
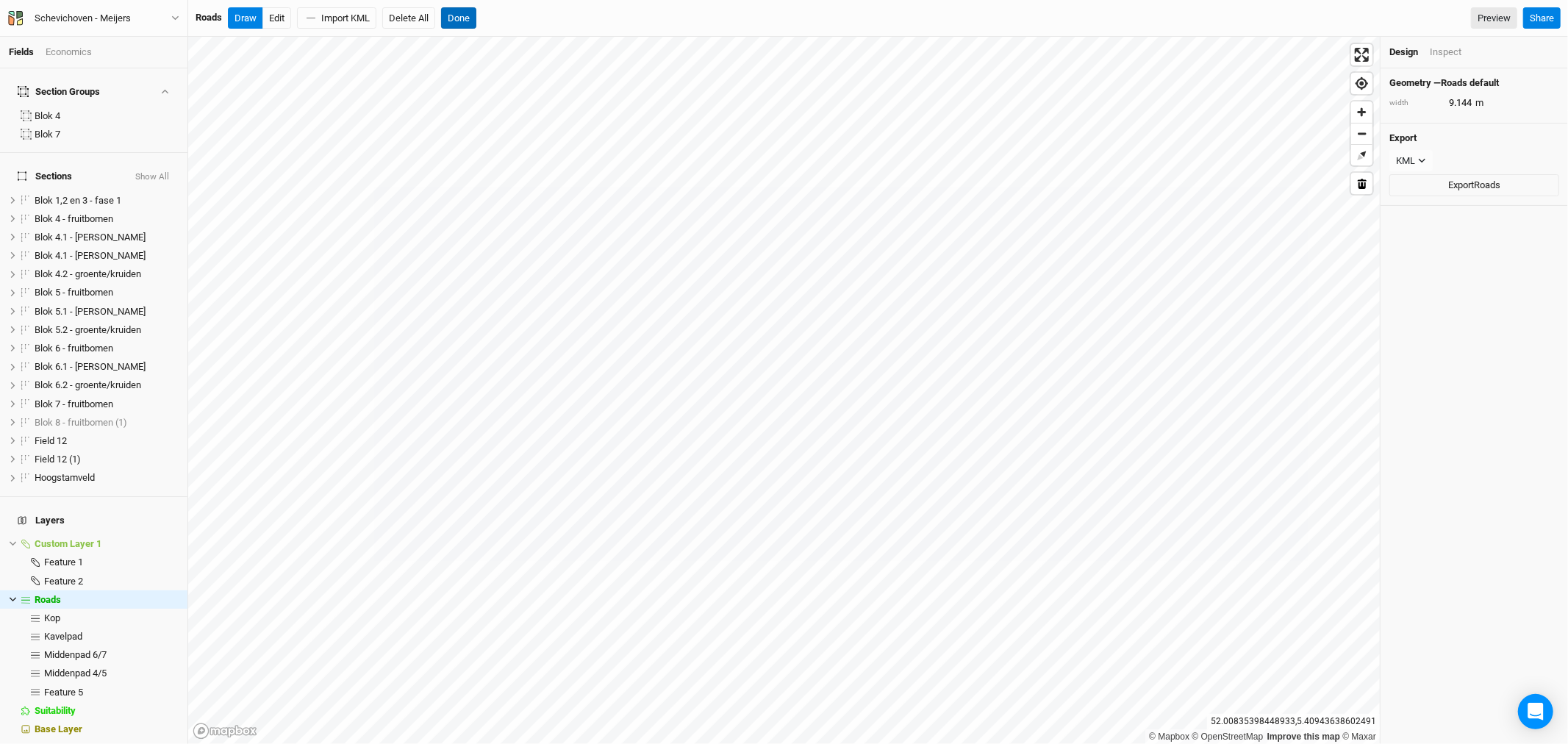
click at [473, 17] on button "Done" at bounding box center [459, 18] width 35 height 22
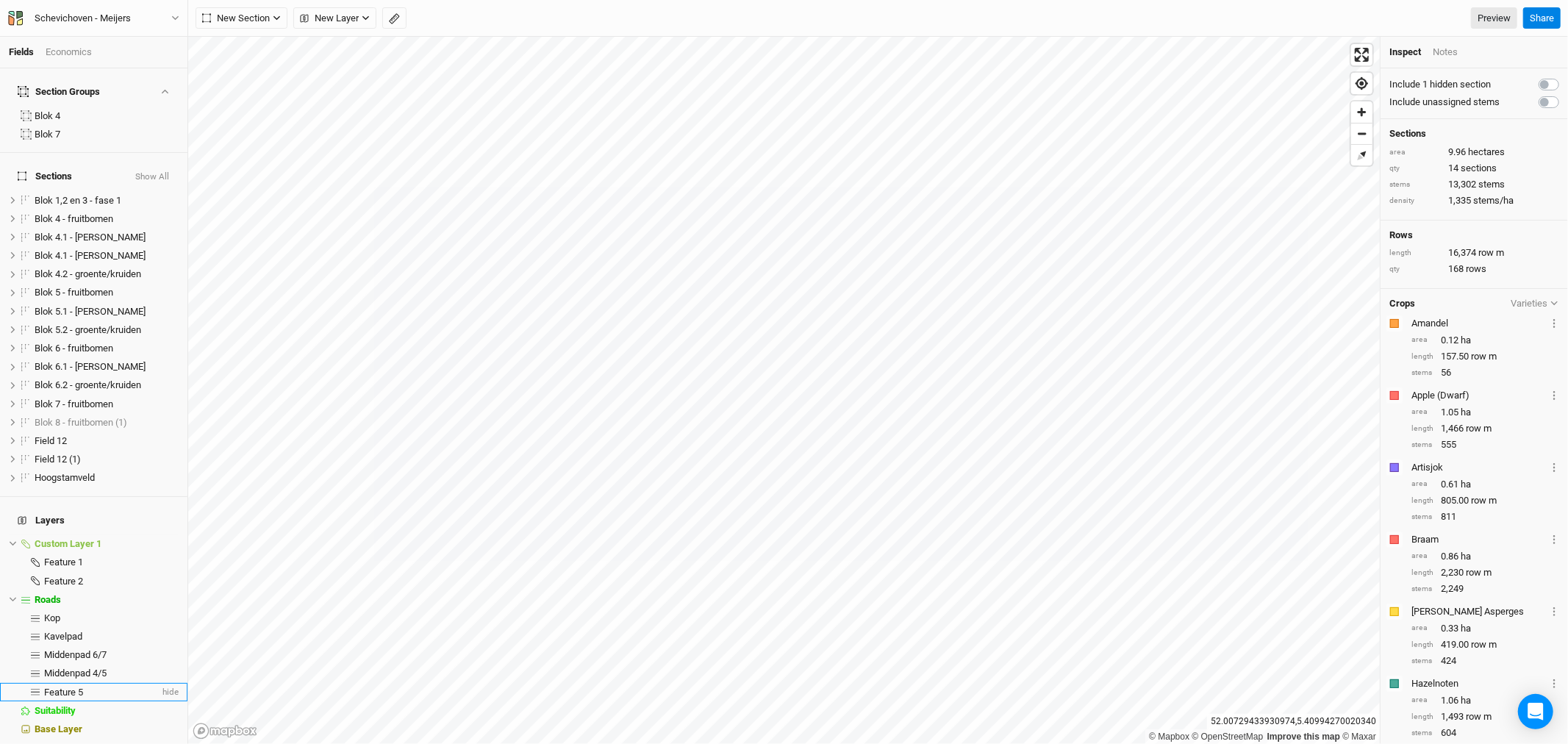
click at [75, 686] on span "Feature 5" at bounding box center [63, 692] width 39 height 11
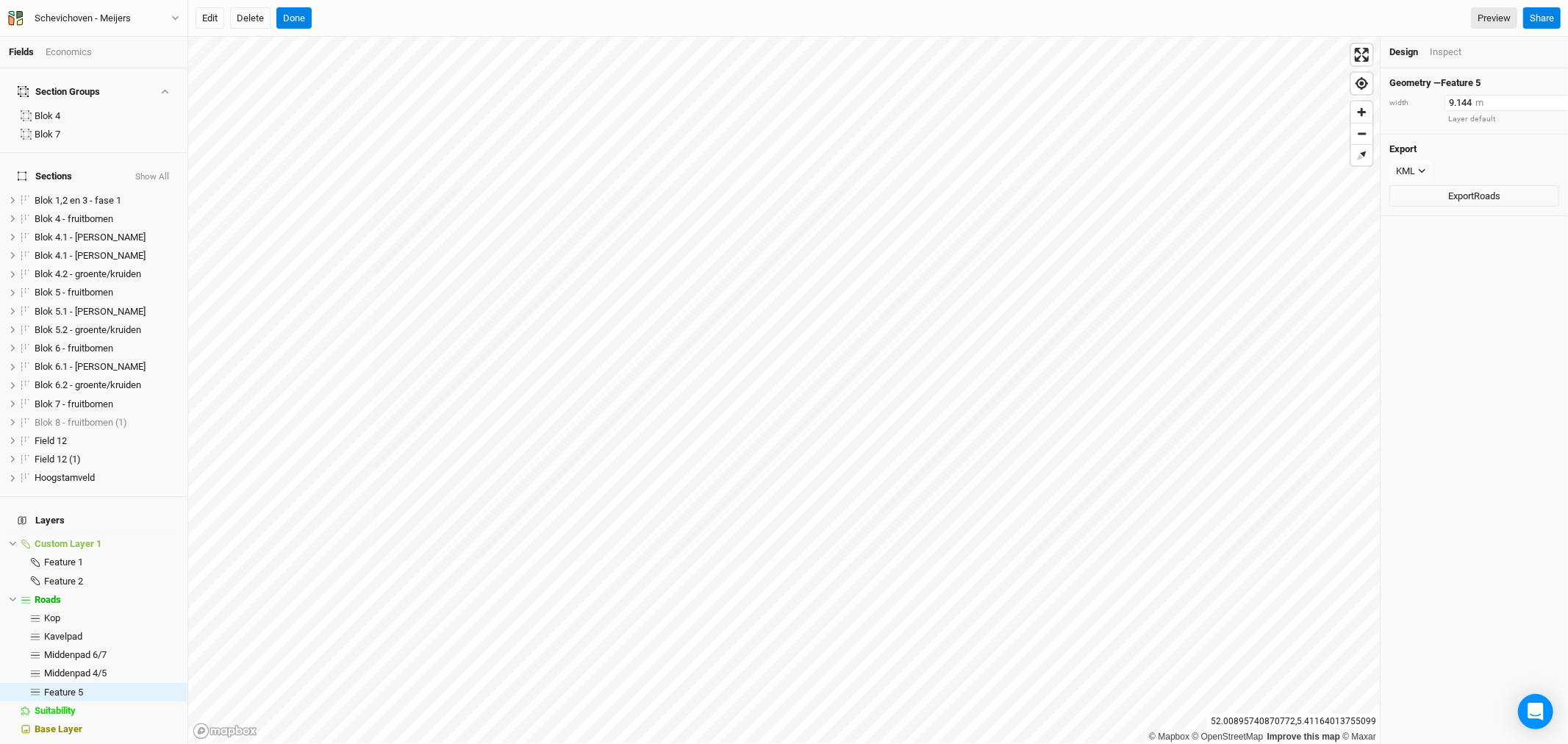
click at [1457, 99] on input "9.144" at bounding box center [1508, 103] width 128 height 17
click at [1464, 101] on input "9.144" at bounding box center [1508, 103] width 128 height 17
type input "7"
click at [1456, 296] on div "Geometry — Feature 5 width 7 m Layer default Export KML JSON KML Export Roads" at bounding box center [1474, 406] width 187 height 675
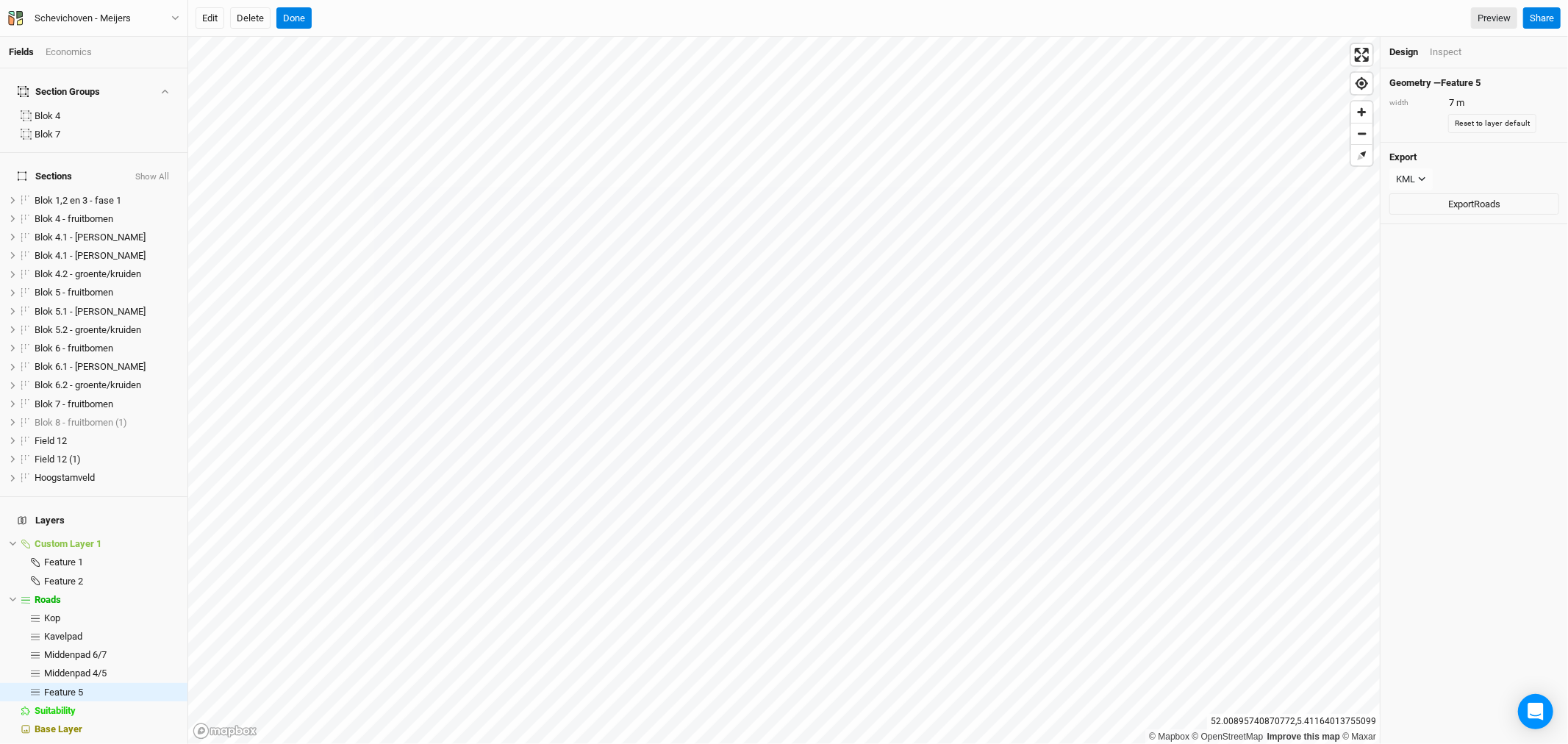
click at [1458, 48] on div "Inspect" at bounding box center [1446, 52] width 31 height 13
click at [1463, 101] on div "length 51.11 m" at bounding box center [1474, 101] width 170 height 13
click at [1458, 94] on div "length 51.11 m" at bounding box center [1474, 101] width 170 height 13
click at [1460, 101] on div "length 51.11 m" at bounding box center [1474, 101] width 170 height 13
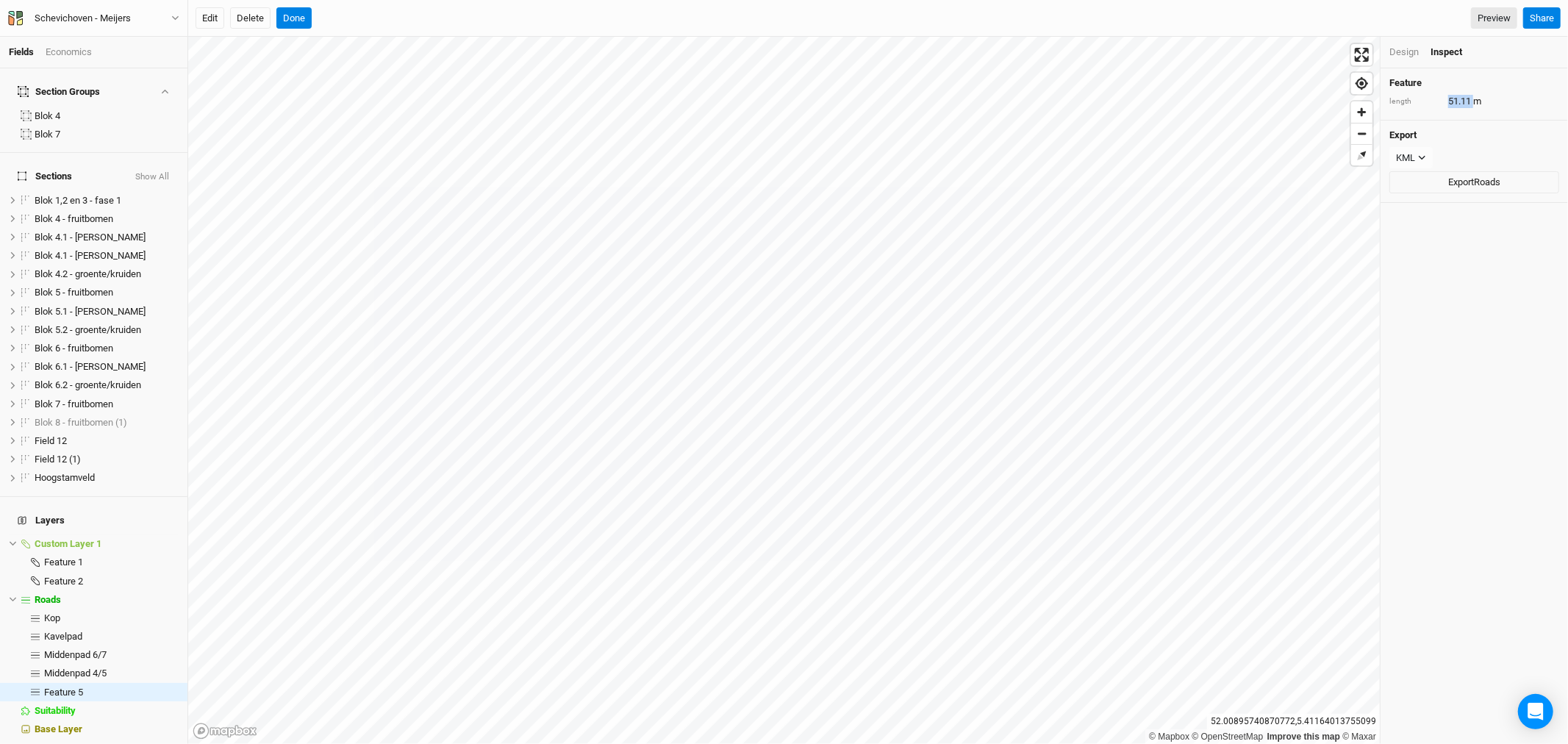
click at [1457, 102] on div "length 51.11 m" at bounding box center [1474, 101] width 170 height 13
drag, startPoint x: 1457, startPoint y: 102, endPoint x: 1418, endPoint y: 46, distance: 68.2
click at [1456, 100] on div "length 51.11 m" at bounding box center [1474, 101] width 170 height 13
click at [1408, 52] on div "Design" at bounding box center [1405, 52] width 29 height 13
click at [297, 17] on button "Done" at bounding box center [294, 18] width 35 height 22
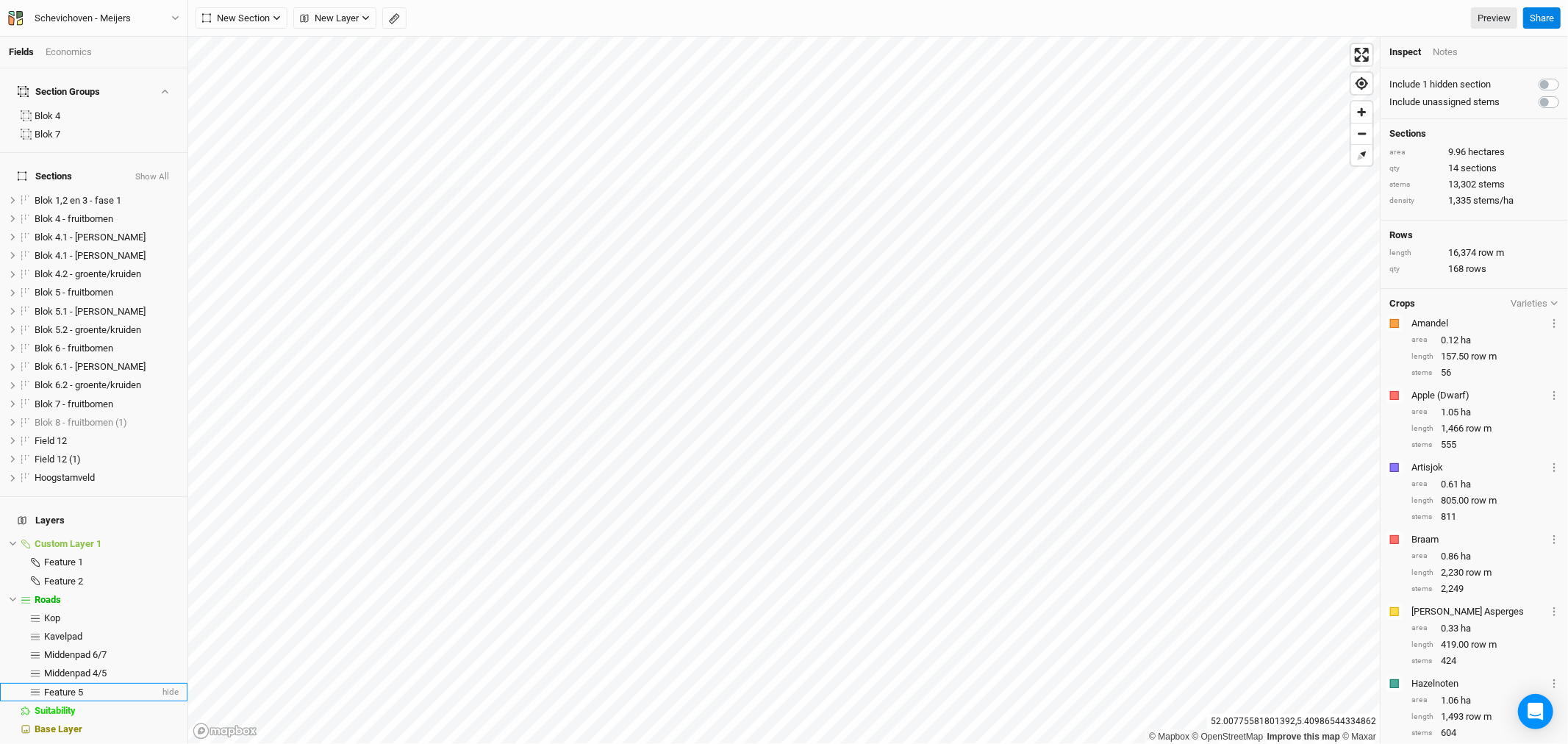
click at [51, 686] on span "Feature 5" at bounding box center [63, 692] width 39 height 11
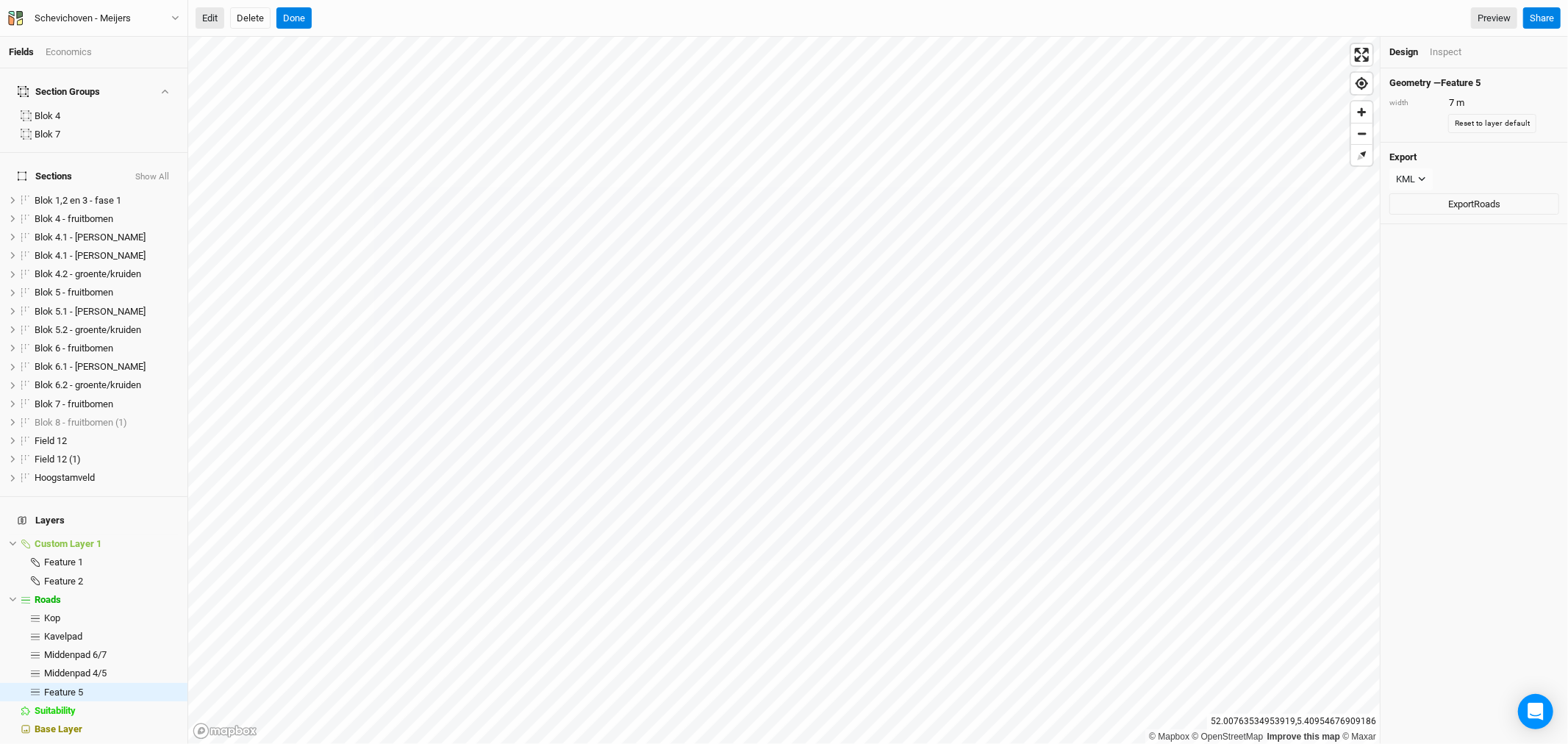
click at [214, 20] on button "Edit" at bounding box center [209, 18] width 28 height 22
click at [1453, 54] on div "Inspect" at bounding box center [1446, 52] width 31 height 13
click at [295, 13] on button "Done" at bounding box center [294, 18] width 35 height 22
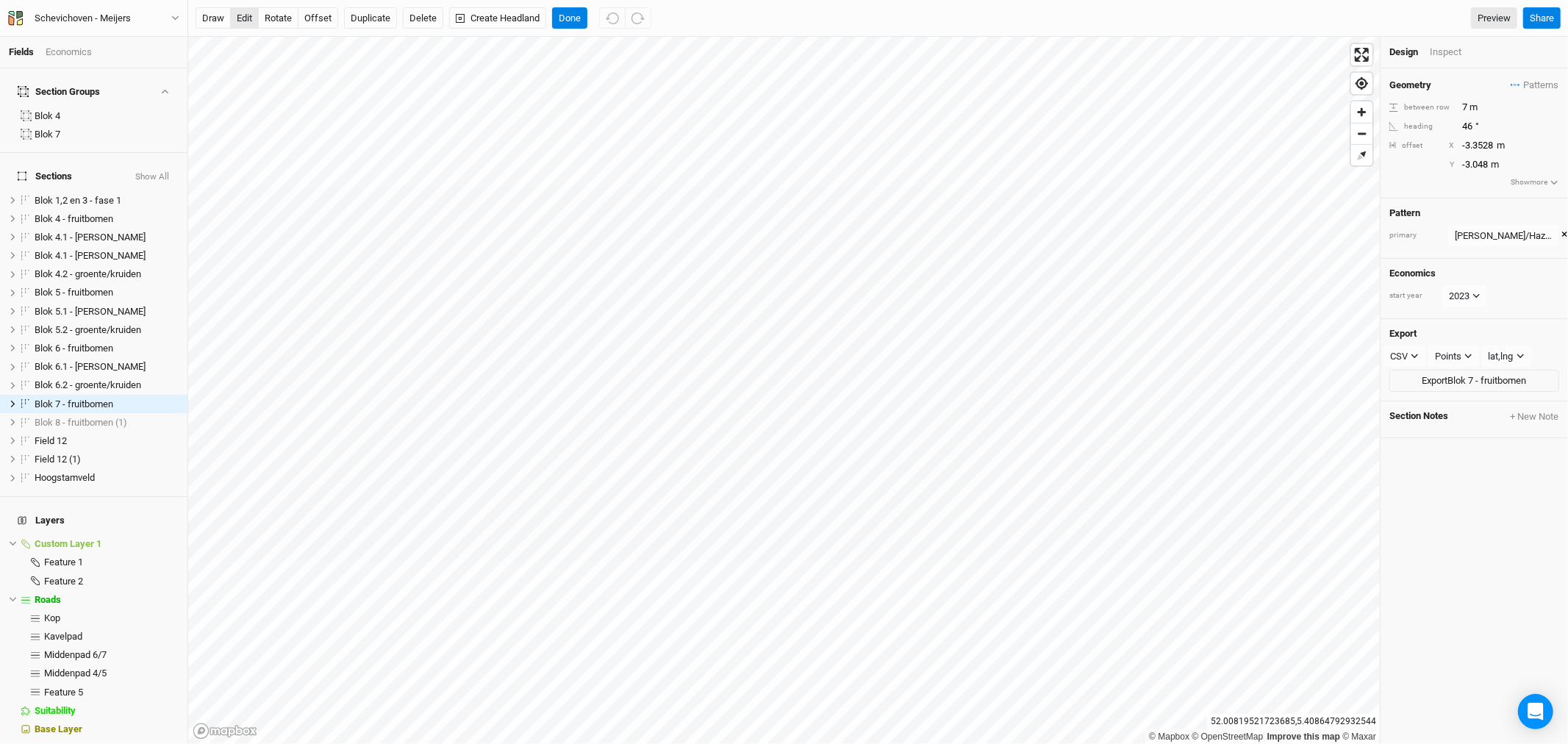
click at [247, 16] on button "edit" at bounding box center [244, 18] width 28 height 22
click at [1472, 127] on input "46" at bounding box center [1521, 127] width 128 height 17
type input "46.5"
click at [1475, 127] on input "46.5" at bounding box center [1521, 127] width 128 height 17
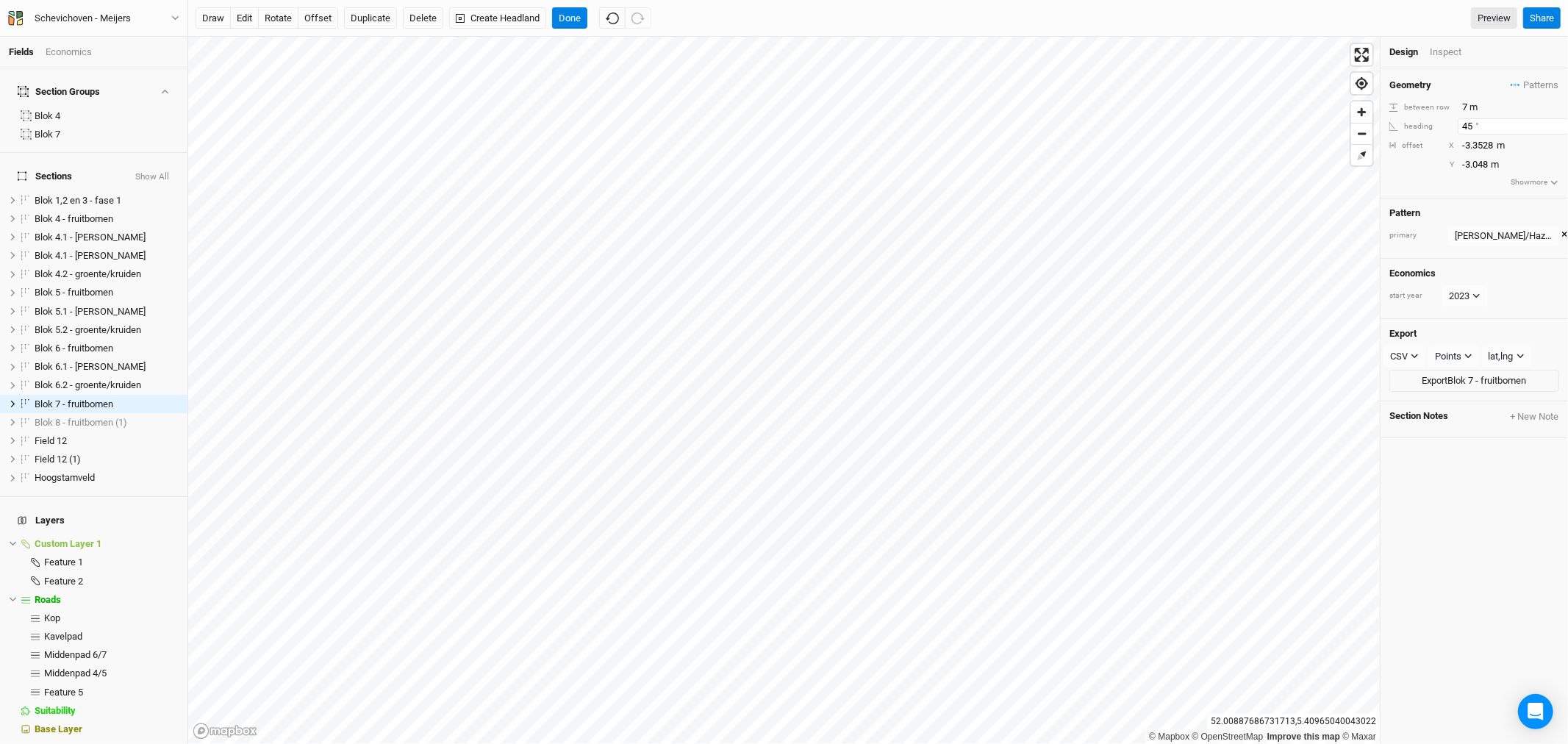
drag, startPoint x: 1475, startPoint y: 129, endPoint x: 1453, endPoint y: 131, distance: 22.1
click at [1456, 131] on div "heading 45 °" at bounding box center [1474, 127] width 170 height 17
type input "45"
type input "45.5"
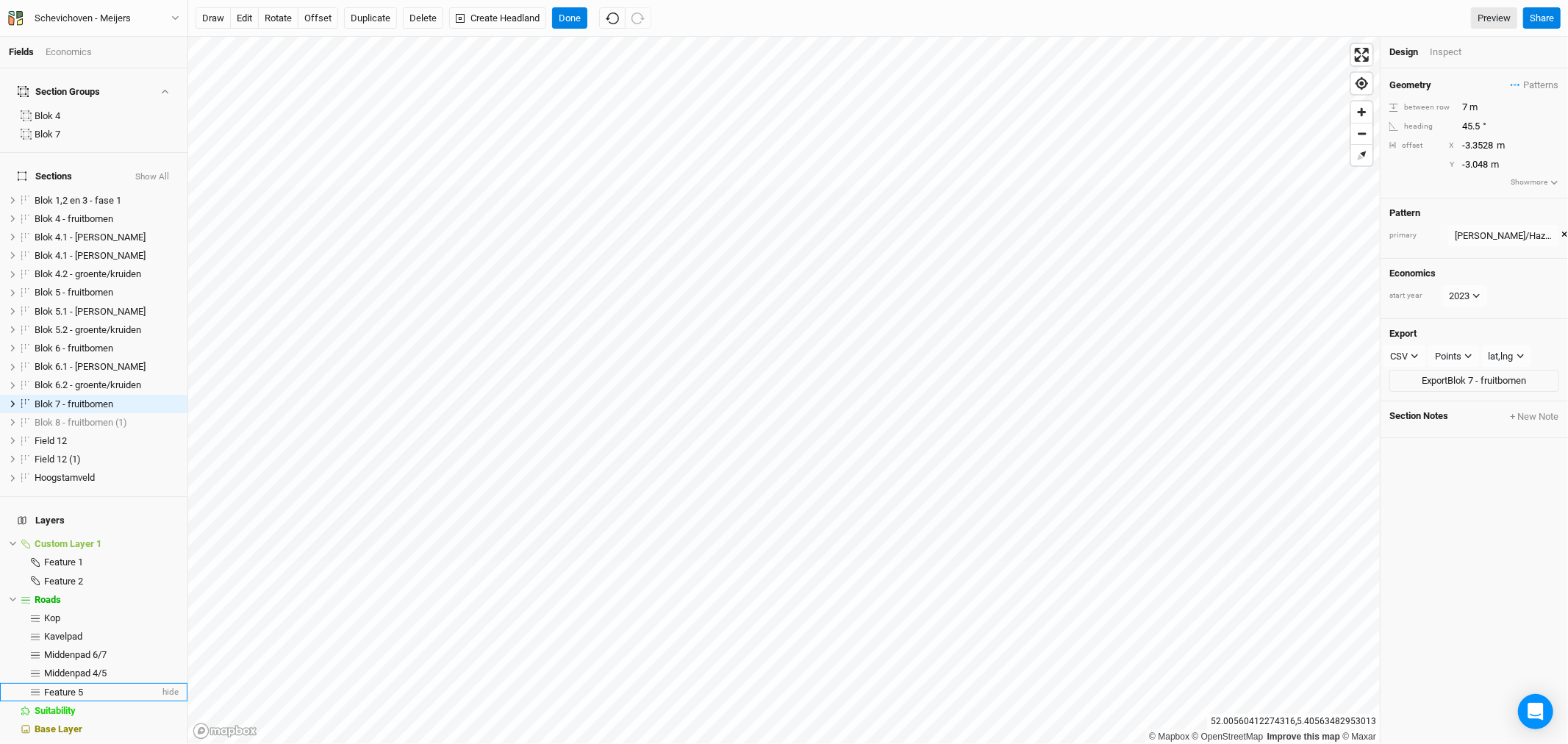
click at [61, 686] on span "Feature 5" at bounding box center [63, 692] width 39 height 11
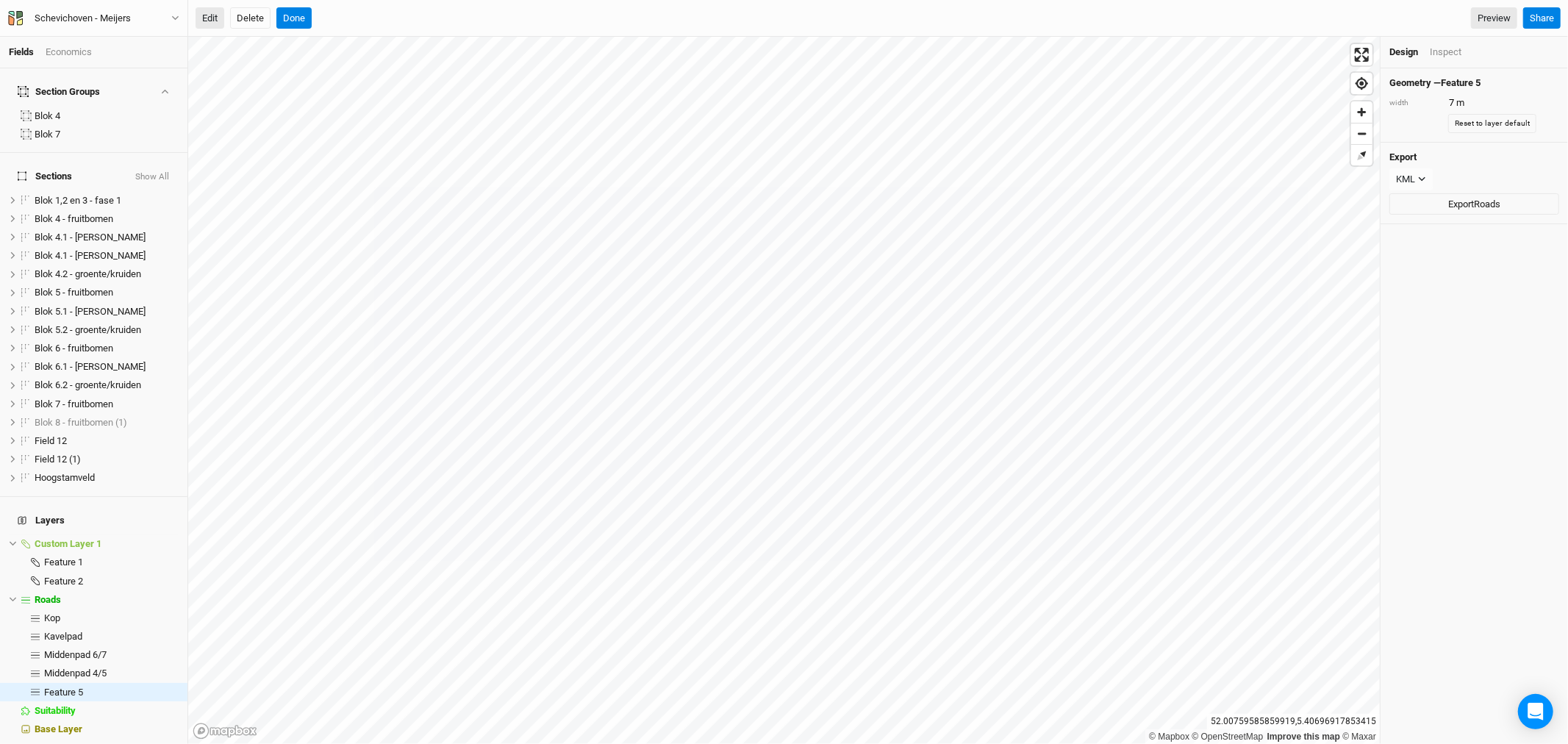
click at [213, 17] on button "Edit" at bounding box center [209, 18] width 28 height 22
click at [217, 17] on button "Edit" at bounding box center [209, 18] width 28 height 22
click at [306, 17] on button "Done" at bounding box center [294, 18] width 35 height 22
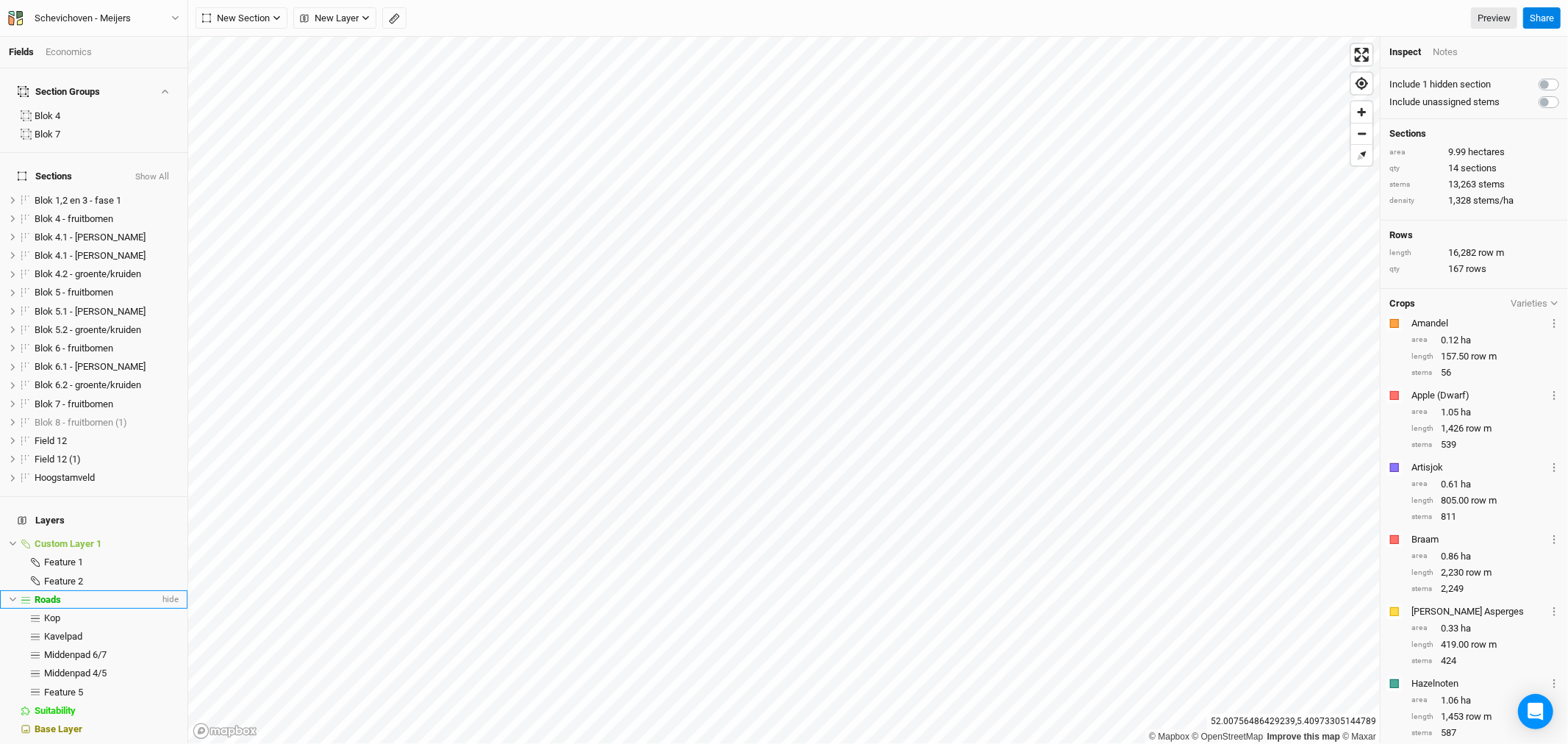
click at [51, 594] on span "Roads" at bounding box center [48, 600] width 27 height 11
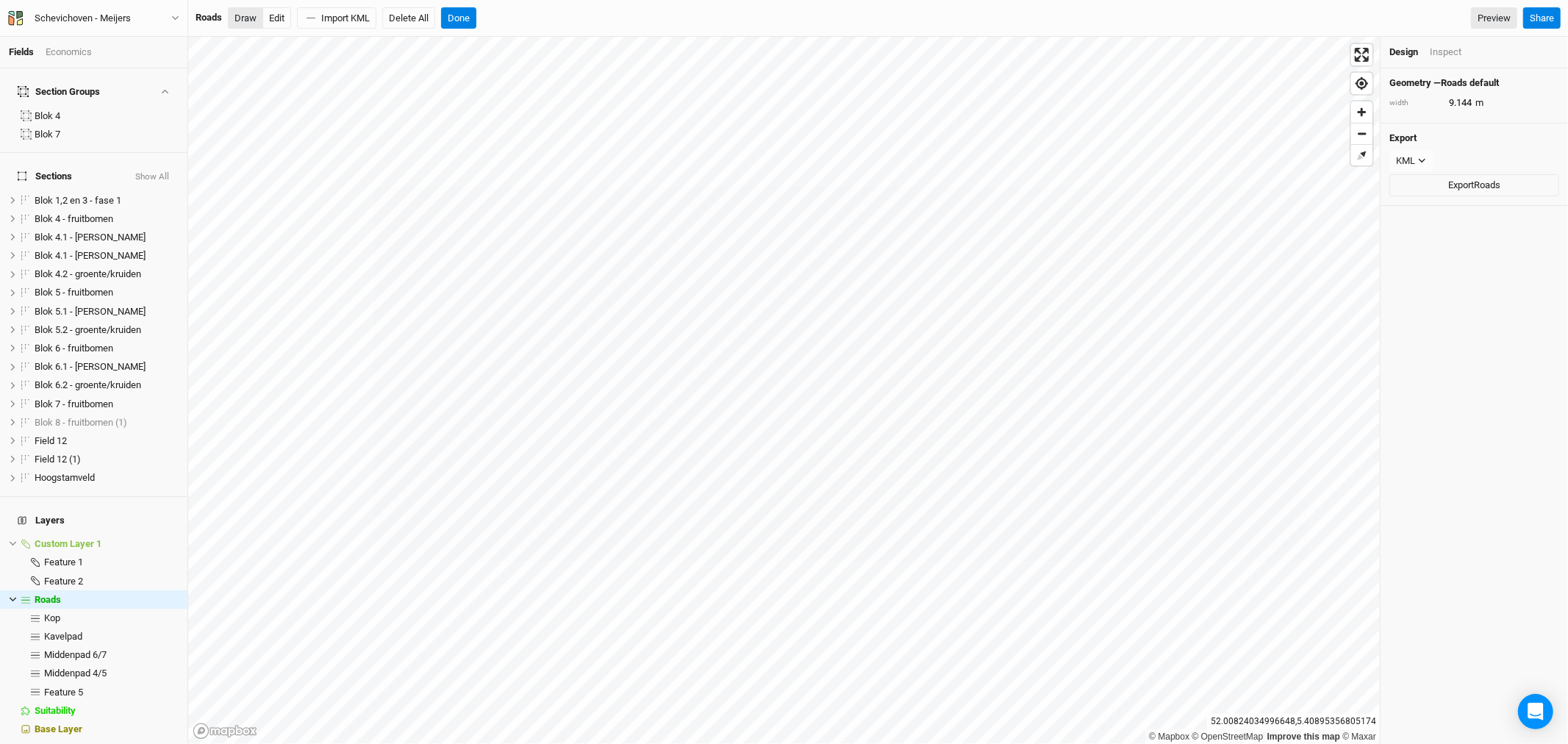
click at [243, 24] on button "Draw" at bounding box center [245, 18] width 35 height 22
click at [465, 16] on button "Done" at bounding box center [459, 18] width 35 height 22
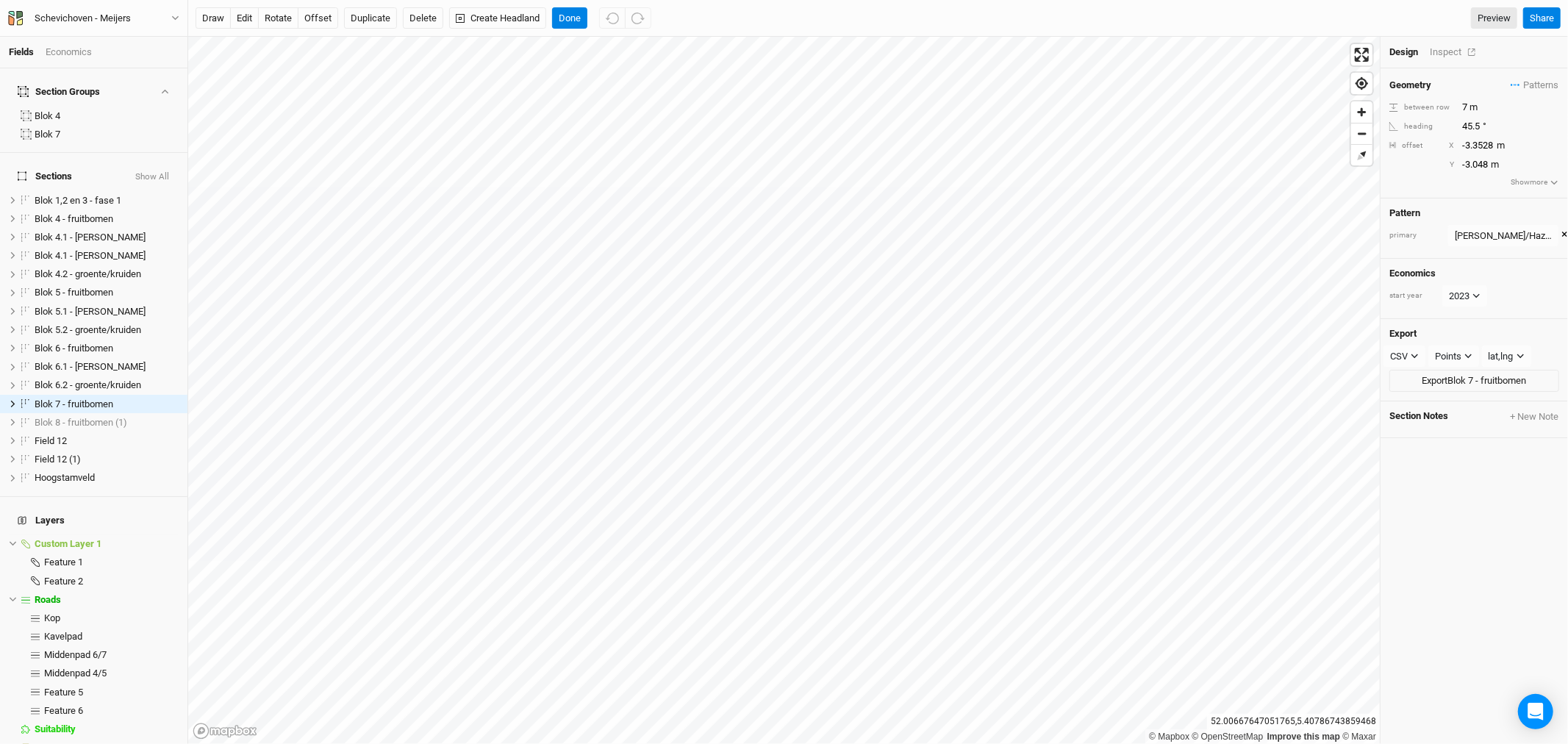
click at [1454, 54] on div "Inspect" at bounding box center [1456, 52] width 52 height 13
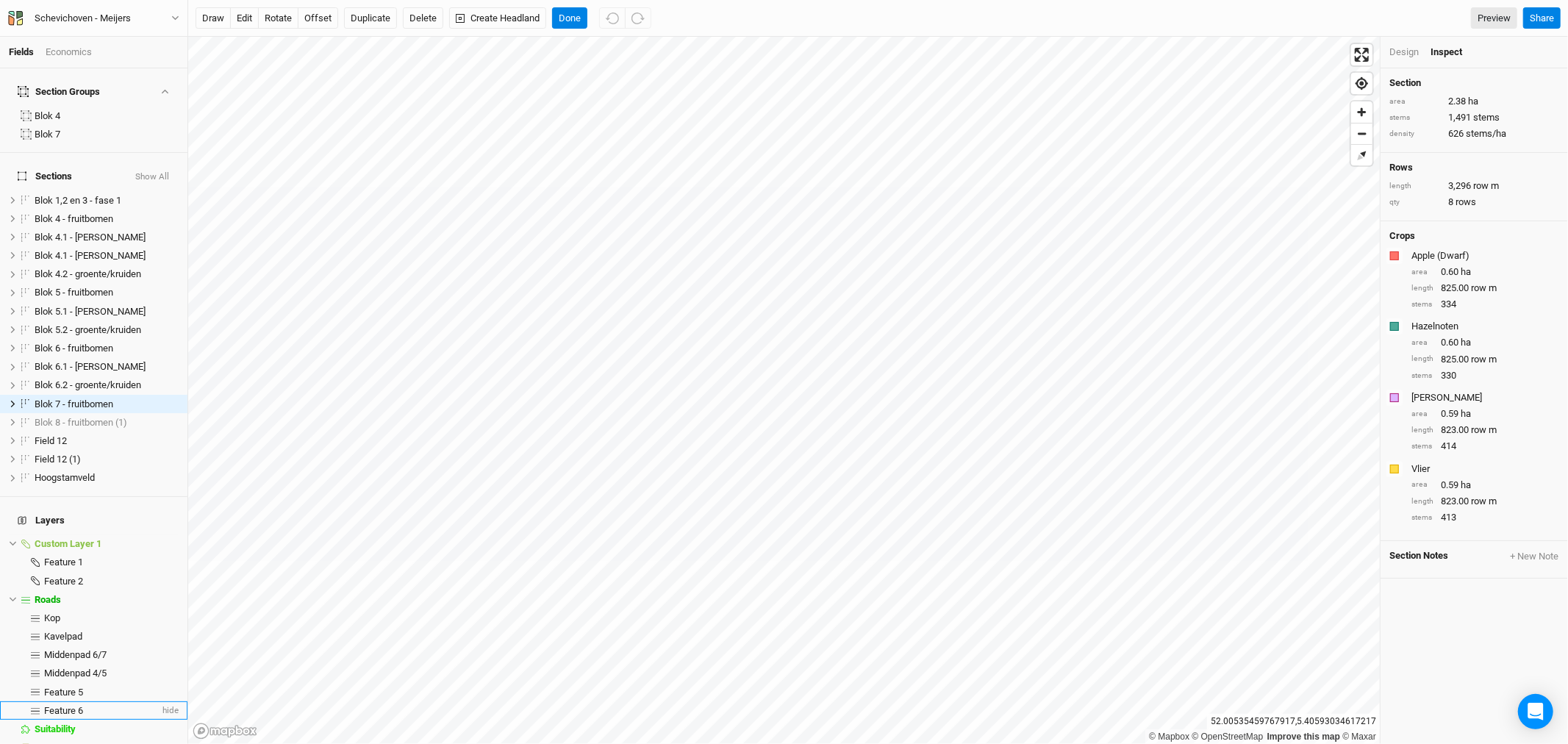
click at [61, 705] on span "Feature 6" at bounding box center [63, 711] width 39 height 11
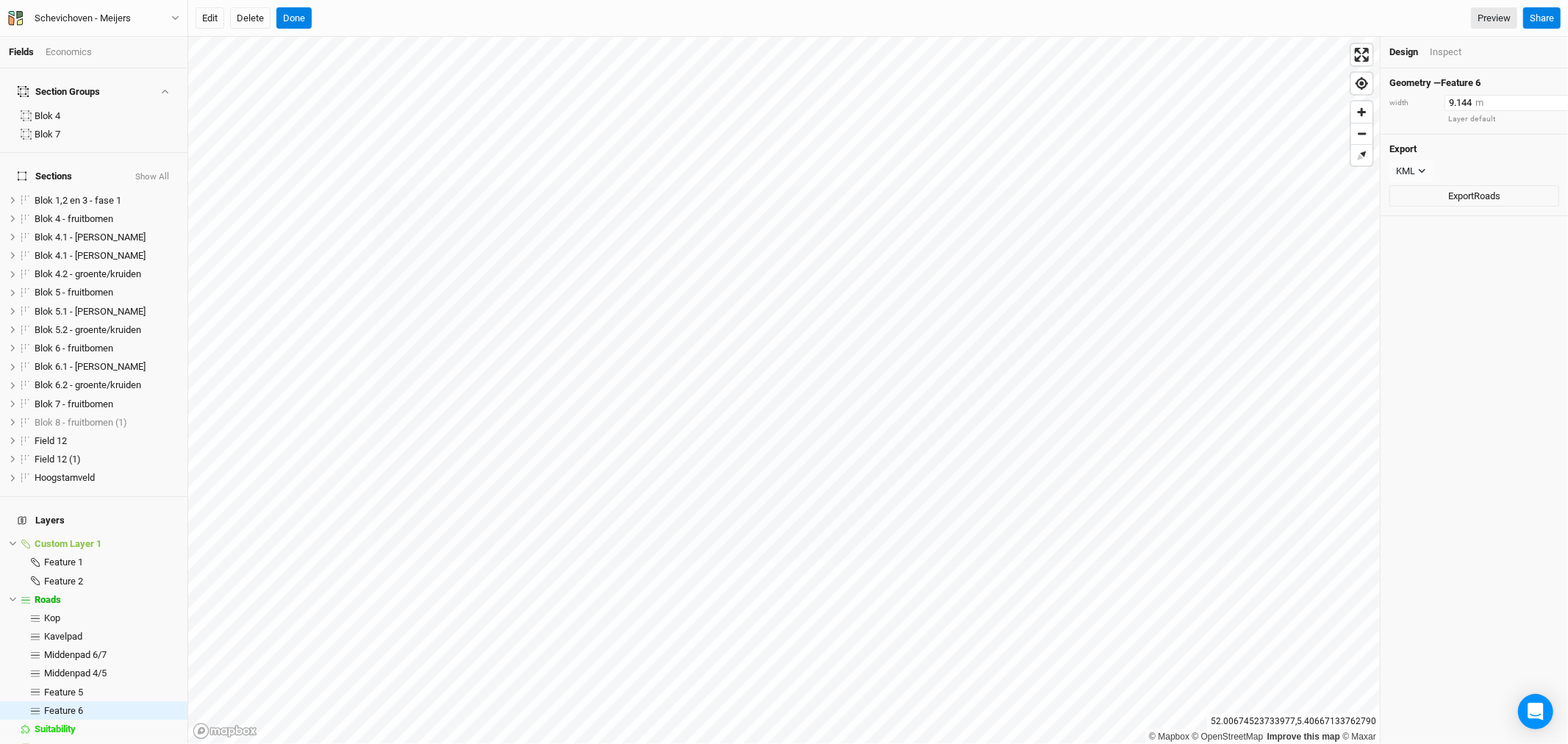
click at [1459, 104] on input "9.144" at bounding box center [1508, 103] width 128 height 17
type input "6"
click at [1457, 52] on div "Inspect" at bounding box center [1446, 52] width 31 height 13
click at [1407, 46] on div "Design" at bounding box center [1405, 52] width 29 height 13
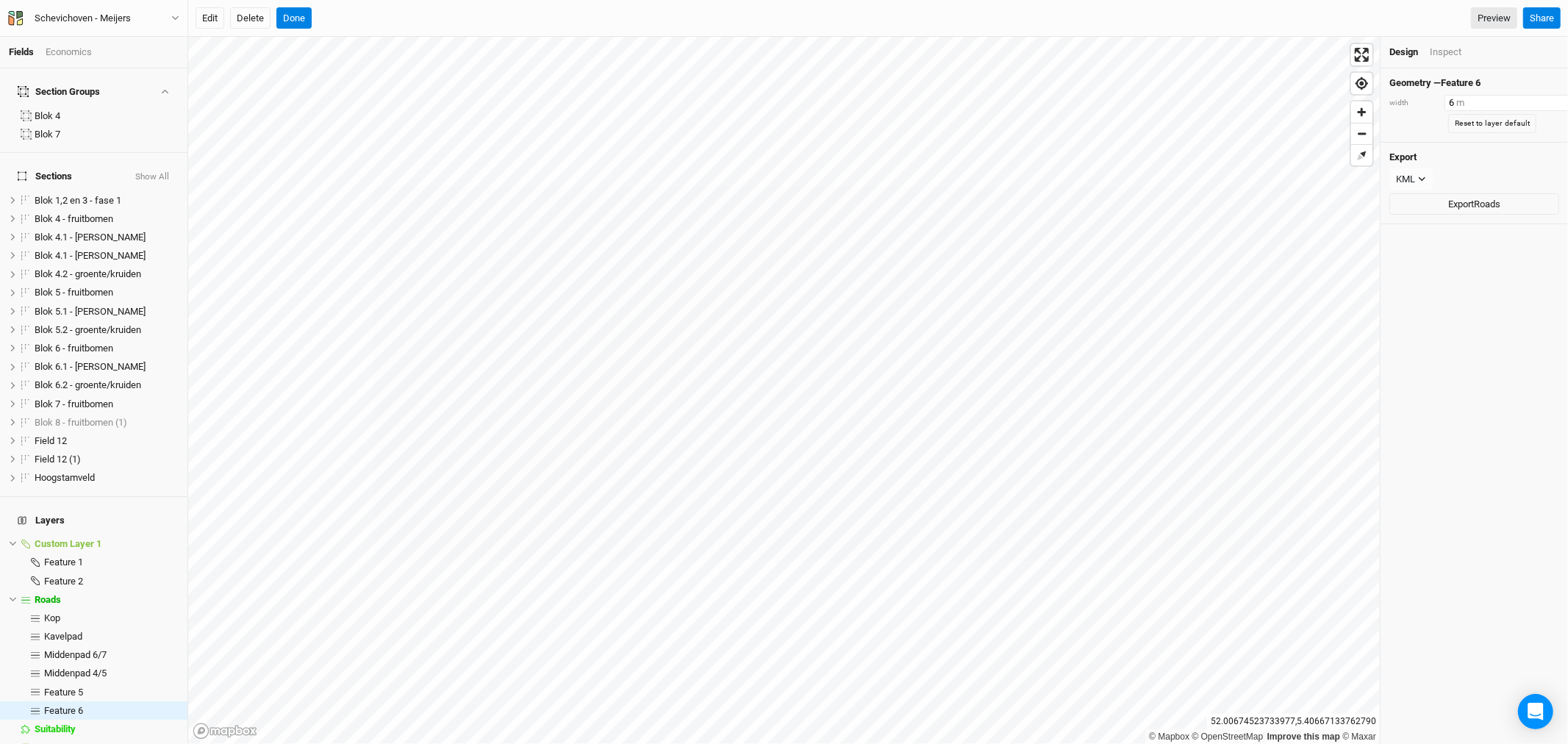
click at [1457, 101] on input "6" at bounding box center [1508, 103] width 128 height 17
type input "7"
click at [1454, 52] on div "Inspect" at bounding box center [1446, 52] width 31 height 13
click at [1461, 98] on div "length 57.43 m" at bounding box center [1474, 101] width 170 height 13
click at [205, 17] on button "Edit" at bounding box center [209, 18] width 28 height 22
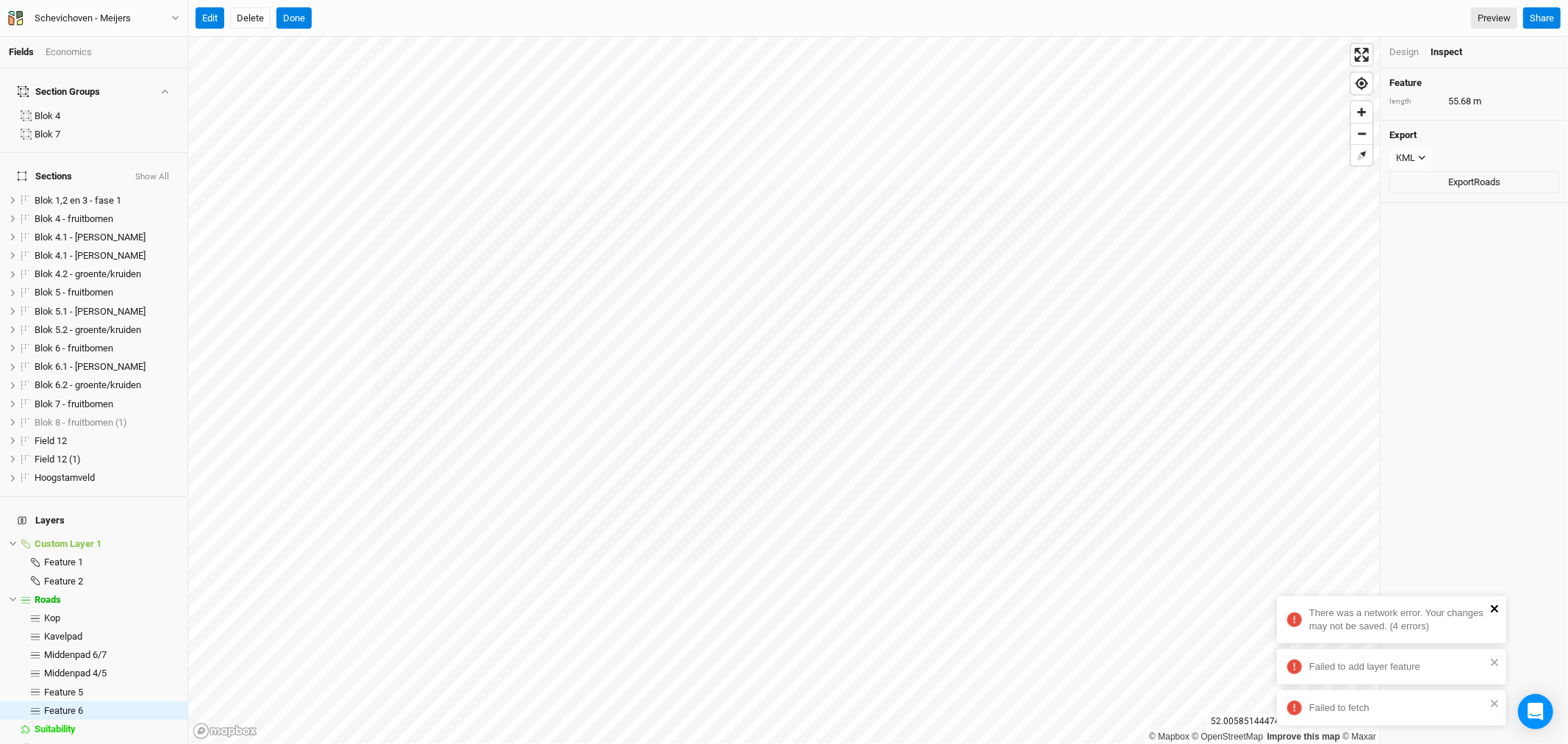
click at [1497, 610] on icon "close" at bounding box center [1495, 608] width 10 height 12
click at [1497, 663] on icon "close" at bounding box center [1495, 662] width 10 height 12
click at [1500, 703] on icon "close" at bounding box center [1495, 704] width 10 height 12
click at [290, 15] on button "Done" at bounding box center [294, 18] width 35 height 22
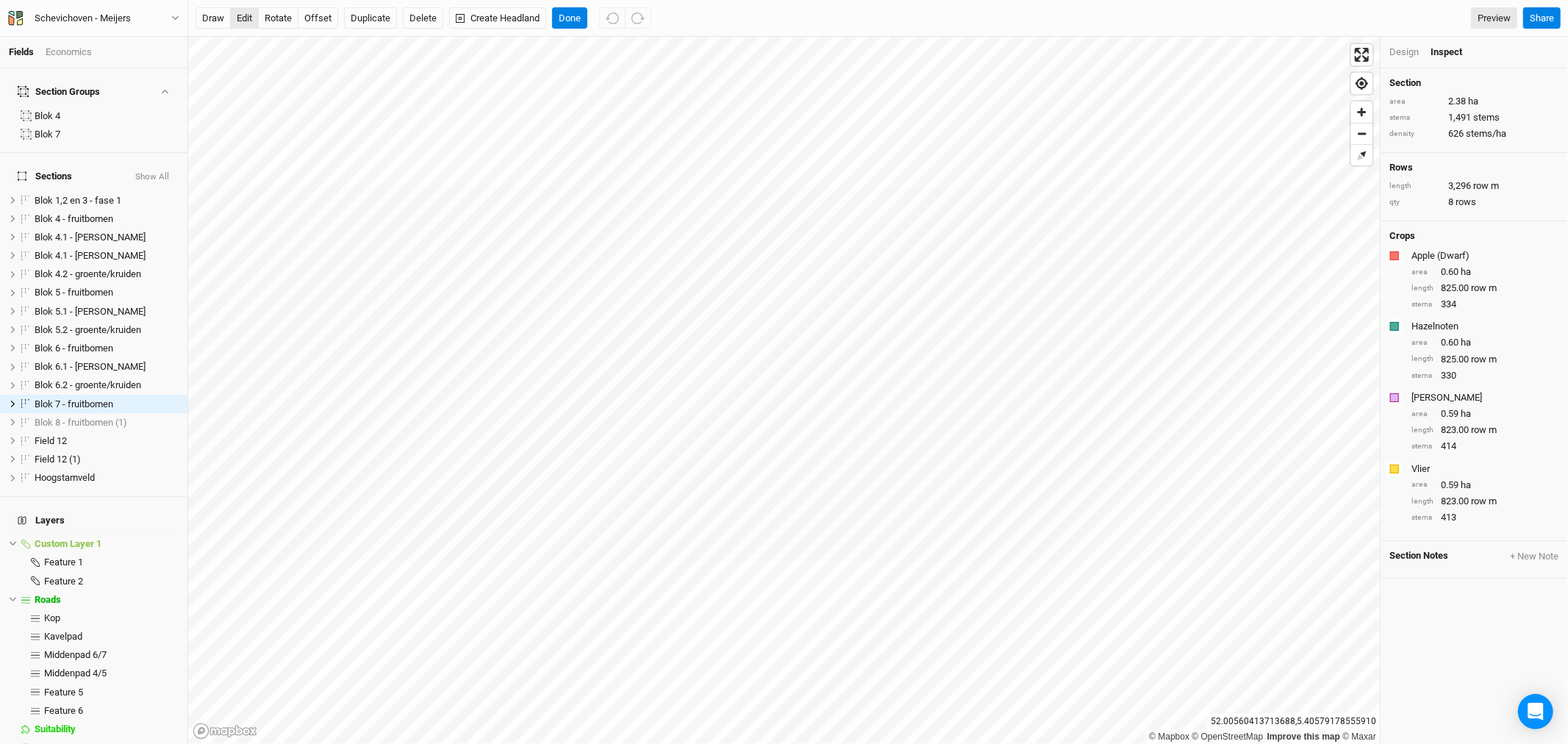
click at [249, 17] on button "edit" at bounding box center [244, 18] width 28 height 22
click at [591, 743] on html "Fields Economics Section Groups Blok 4 Blok 7 Sections Show All Blok 1,2 en 3 -…" at bounding box center [784, 372] width 1568 height 744
click at [573, 19] on button "Done" at bounding box center [570, 18] width 35 height 22
click at [317, 15] on button "offset" at bounding box center [318, 18] width 40 height 22
click at [568, 10] on button "Done" at bounding box center [570, 18] width 35 height 22
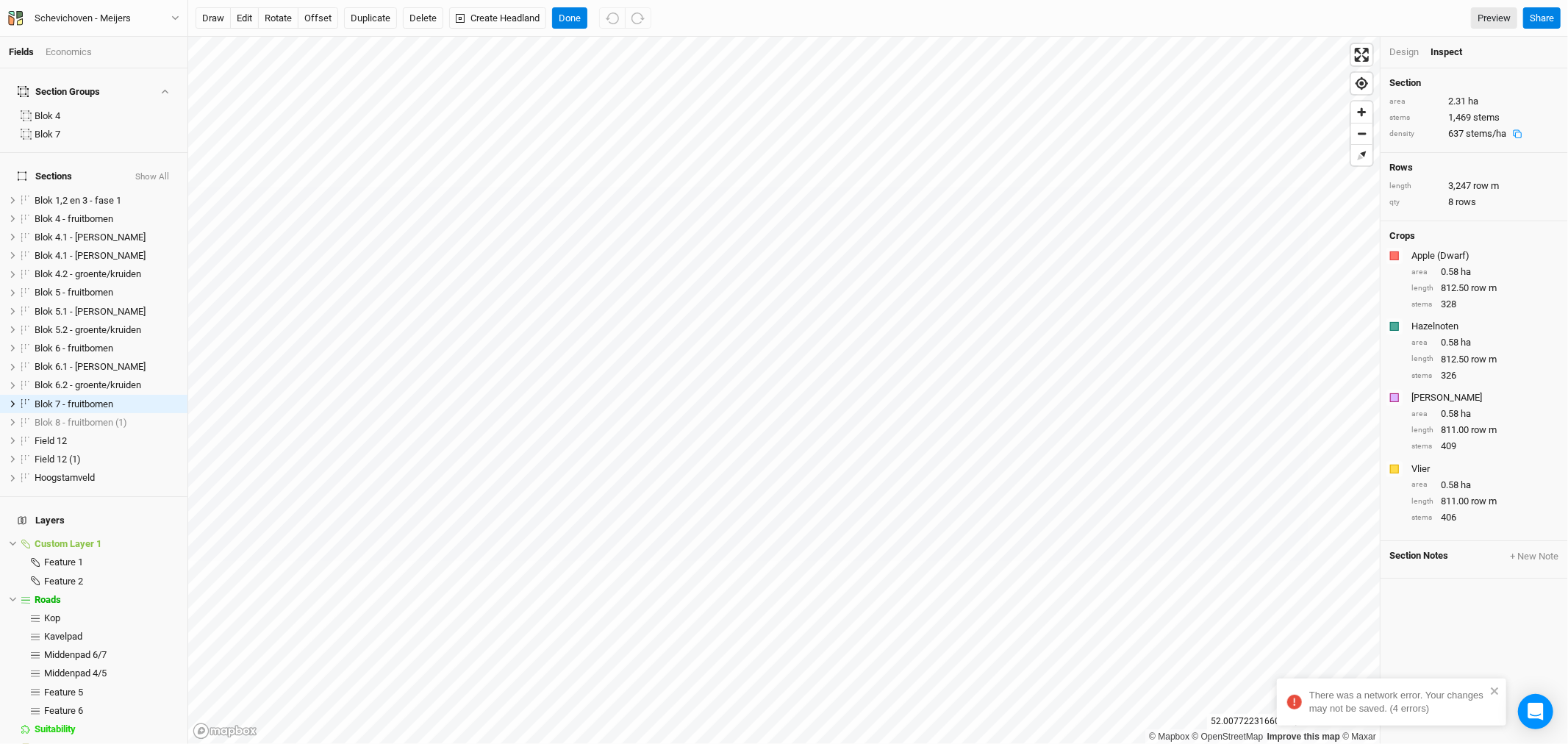
click at [1408, 49] on div "Design" at bounding box center [1405, 52] width 29 height 13
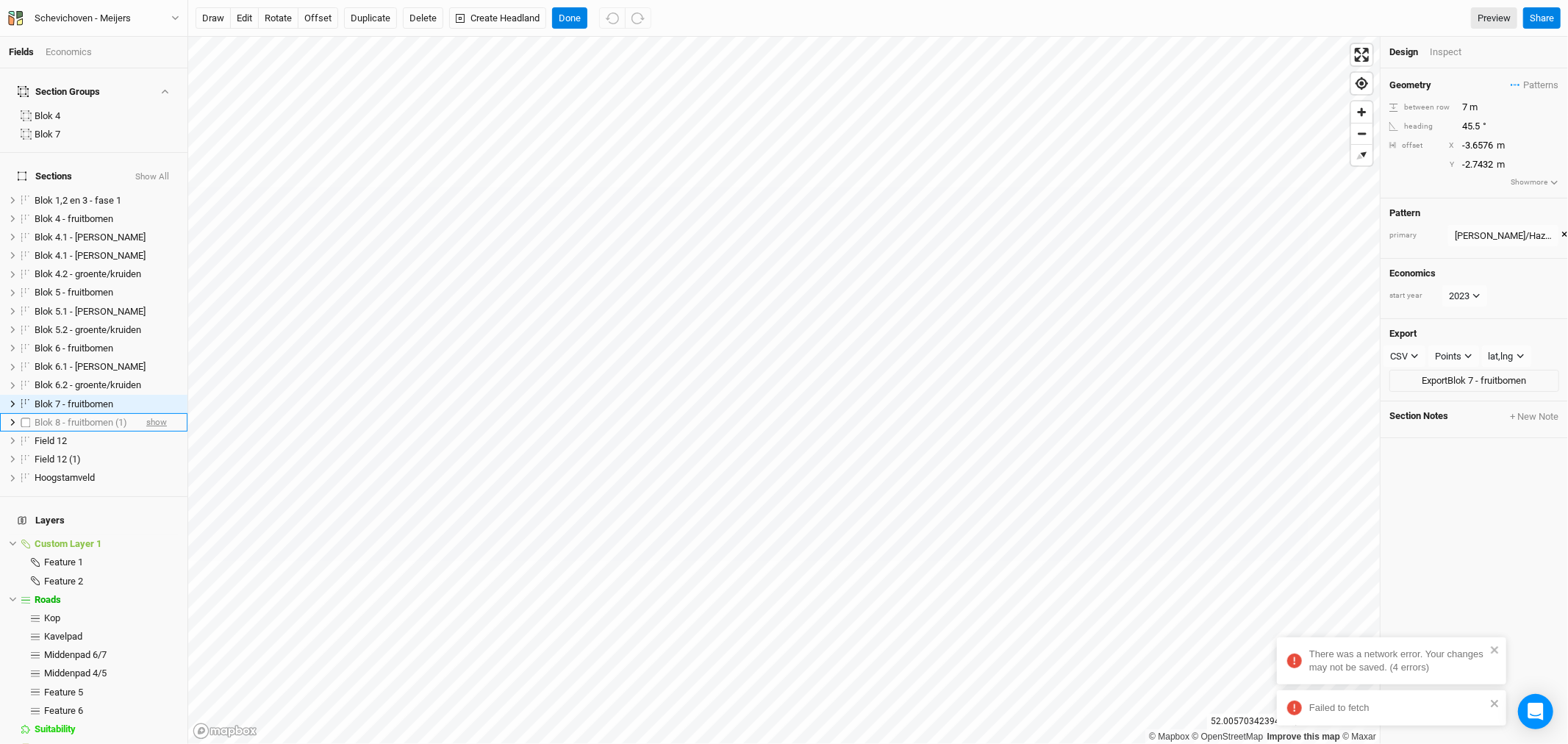
click at [146, 413] on span "show" at bounding box center [156, 422] width 20 height 18
click at [150, 413] on span "hide" at bounding box center [159, 422] width 17 height 18
click at [55, 398] on span "Blok 7 - fruitbomen" at bounding box center [74, 404] width 79 height 11
click at [373, 17] on button "Duplicate" at bounding box center [371, 18] width 53 height 22
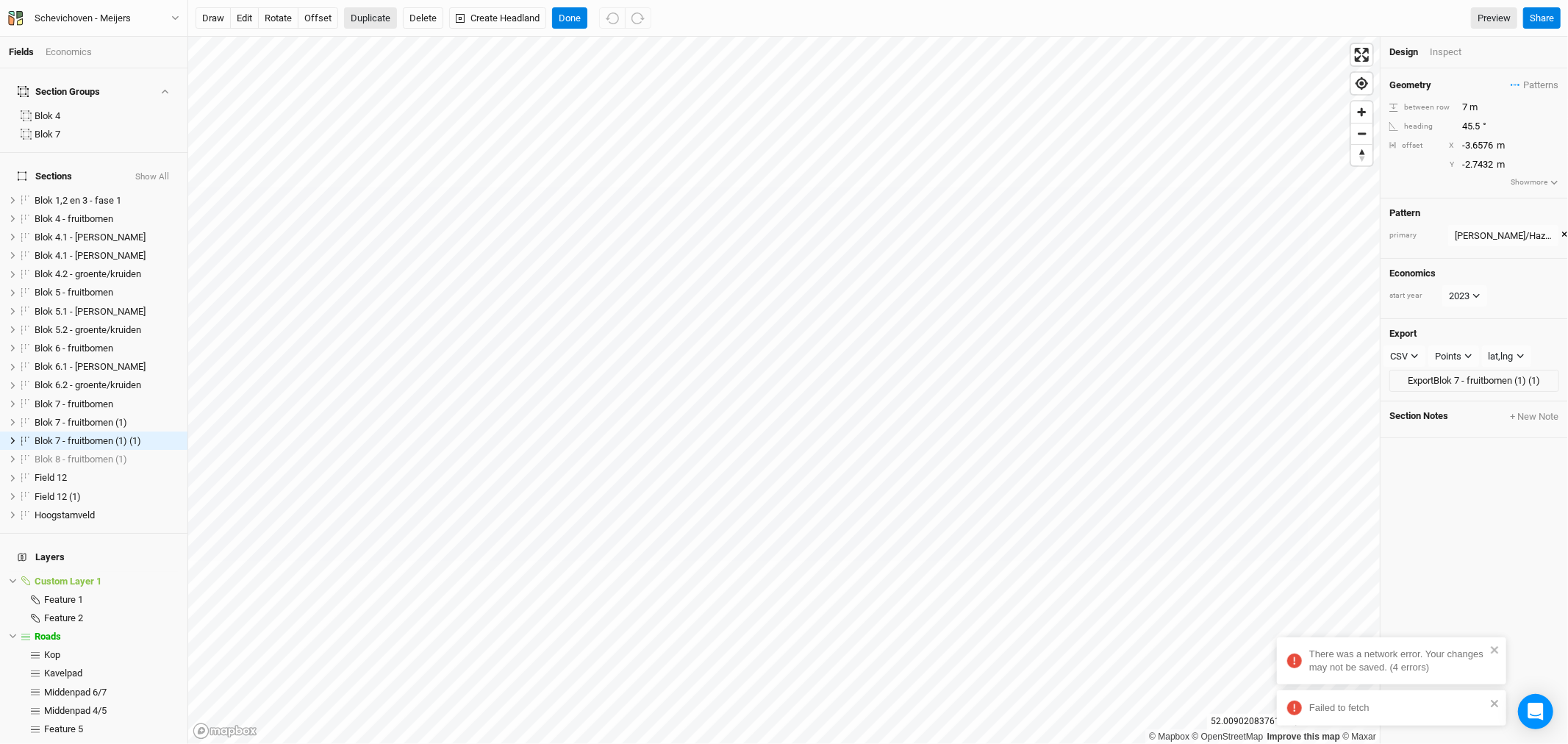
scroll to position [17, 0]
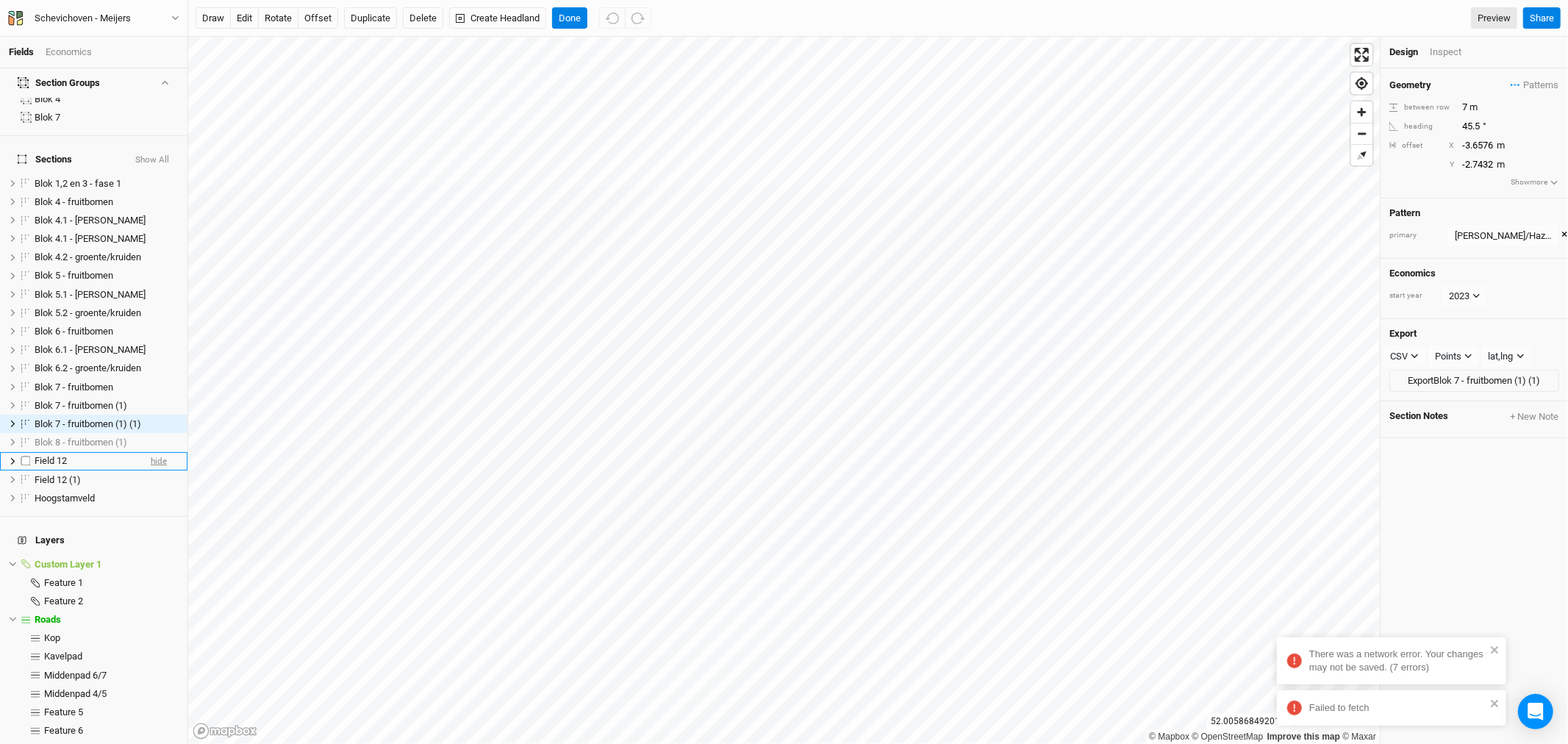
click at [150, 452] on span "hide" at bounding box center [159, 461] width 17 height 18
click at [150, 471] on span "hide" at bounding box center [159, 480] width 17 height 18
click at [150, 489] on span "hide" at bounding box center [159, 498] width 17 height 18
click at [51, 614] on span "Roads" at bounding box center [48, 619] width 27 height 11
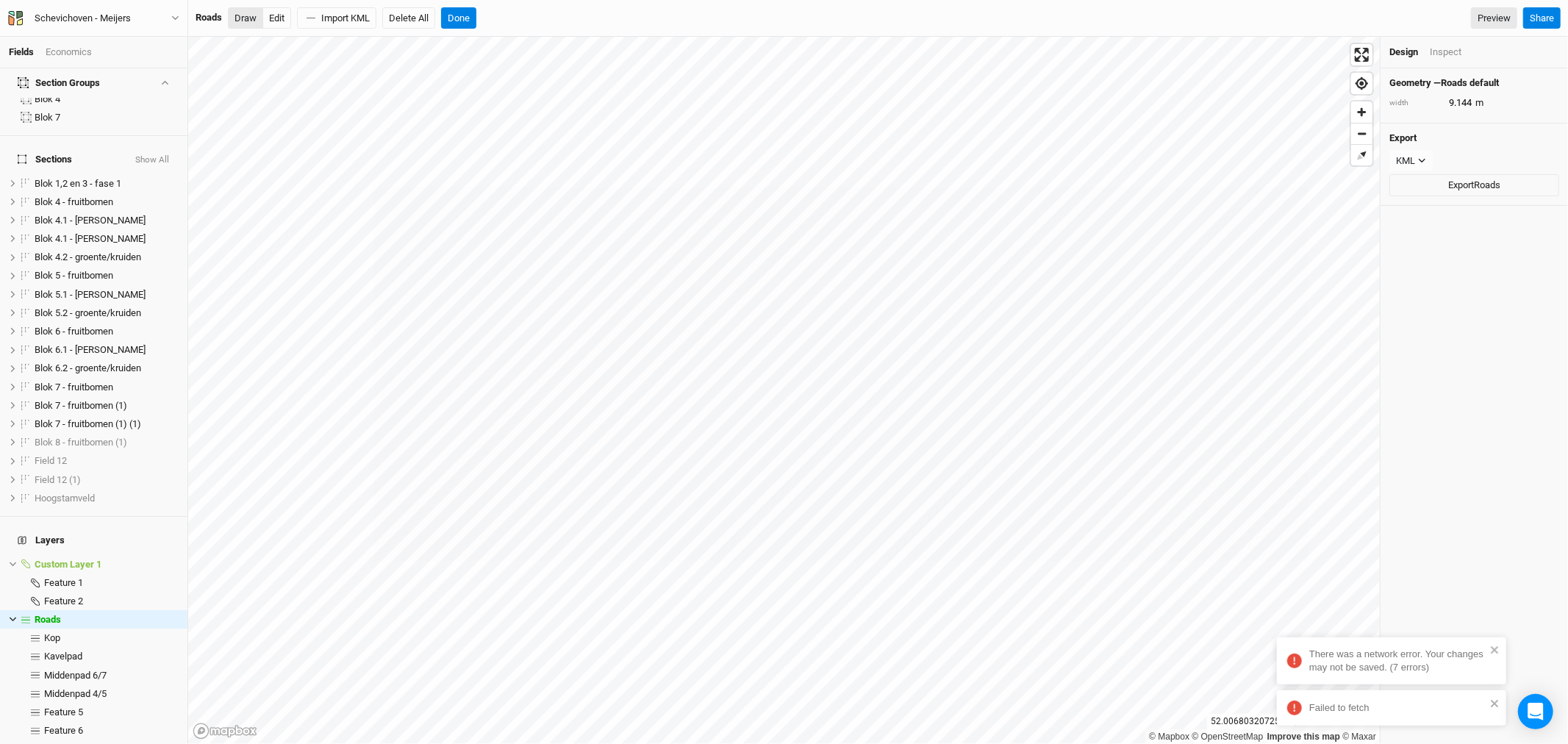
click at [239, 17] on button "Draw" at bounding box center [245, 18] width 35 height 22
click at [1439, 52] on div "Inspect" at bounding box center [1446, 52] width 31 height 13
click at [1408, 50] on div "Design" at bounding box center [1405, 52] width 29 height 13
click at [1463, 100] on input "9.144" at bounding box center [1508, 103] width 128 height 17
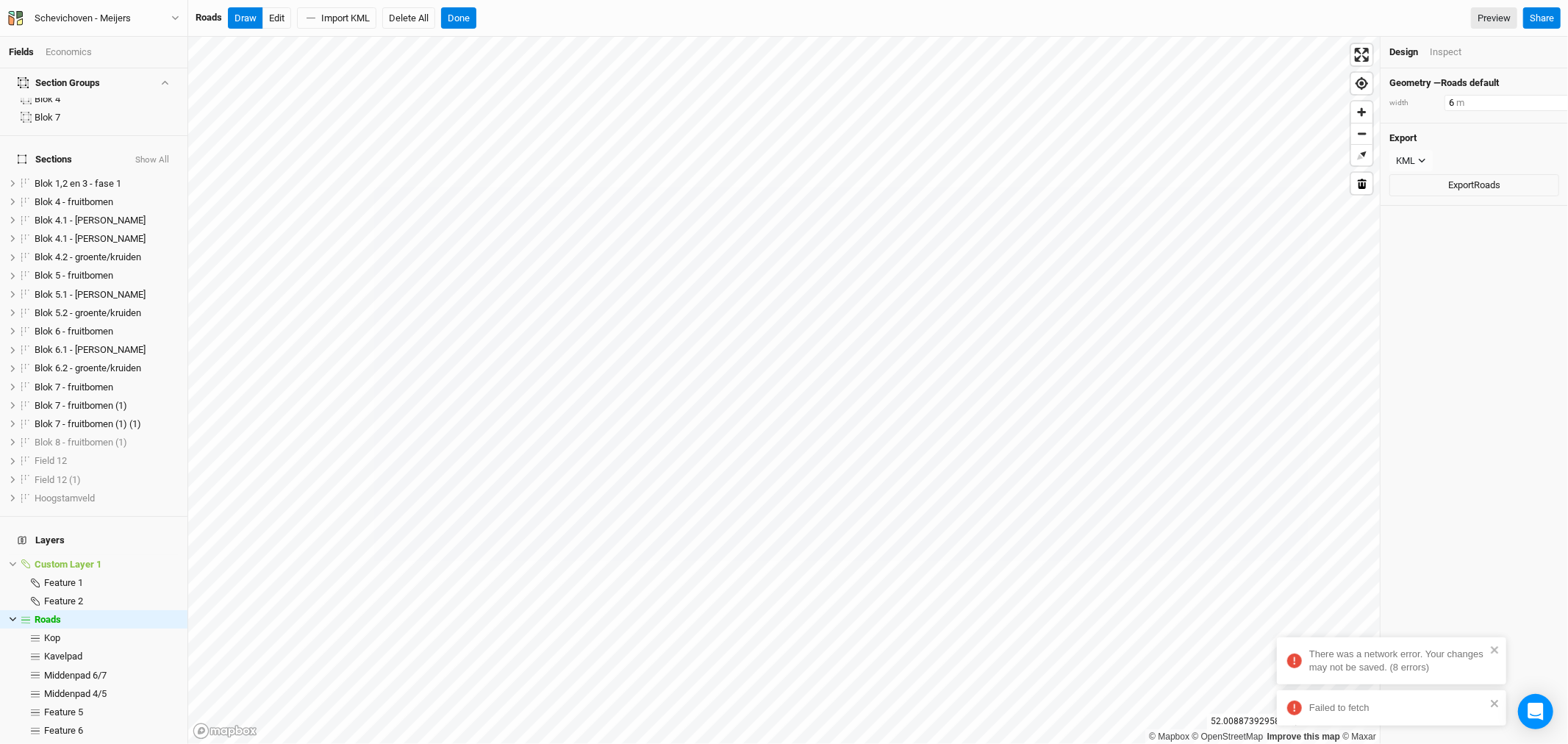
type input "6"
click at [1457, 49] on div "Inspect" at bounding box center [1446, 52] width 31 height 13
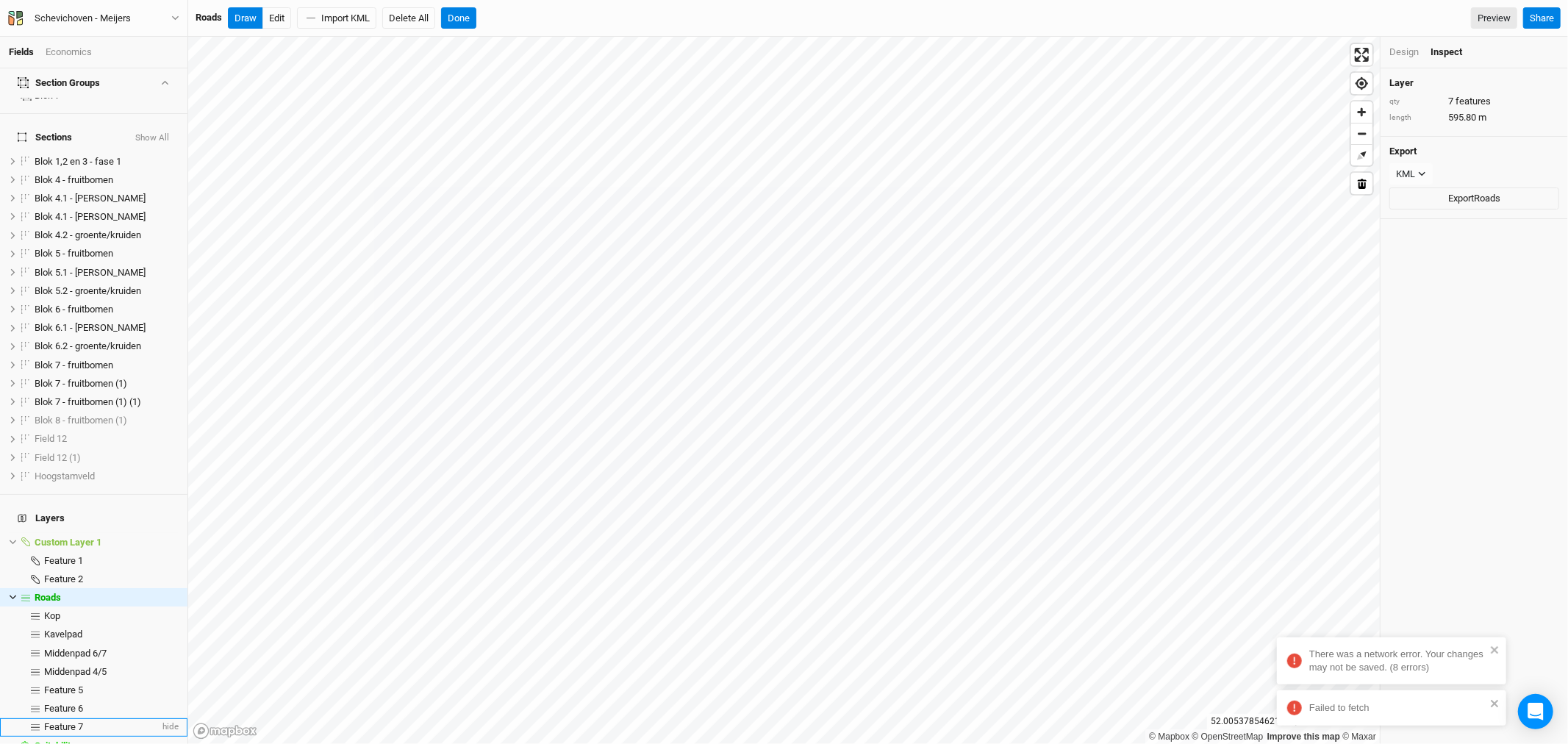
scroll to position [51, 0]
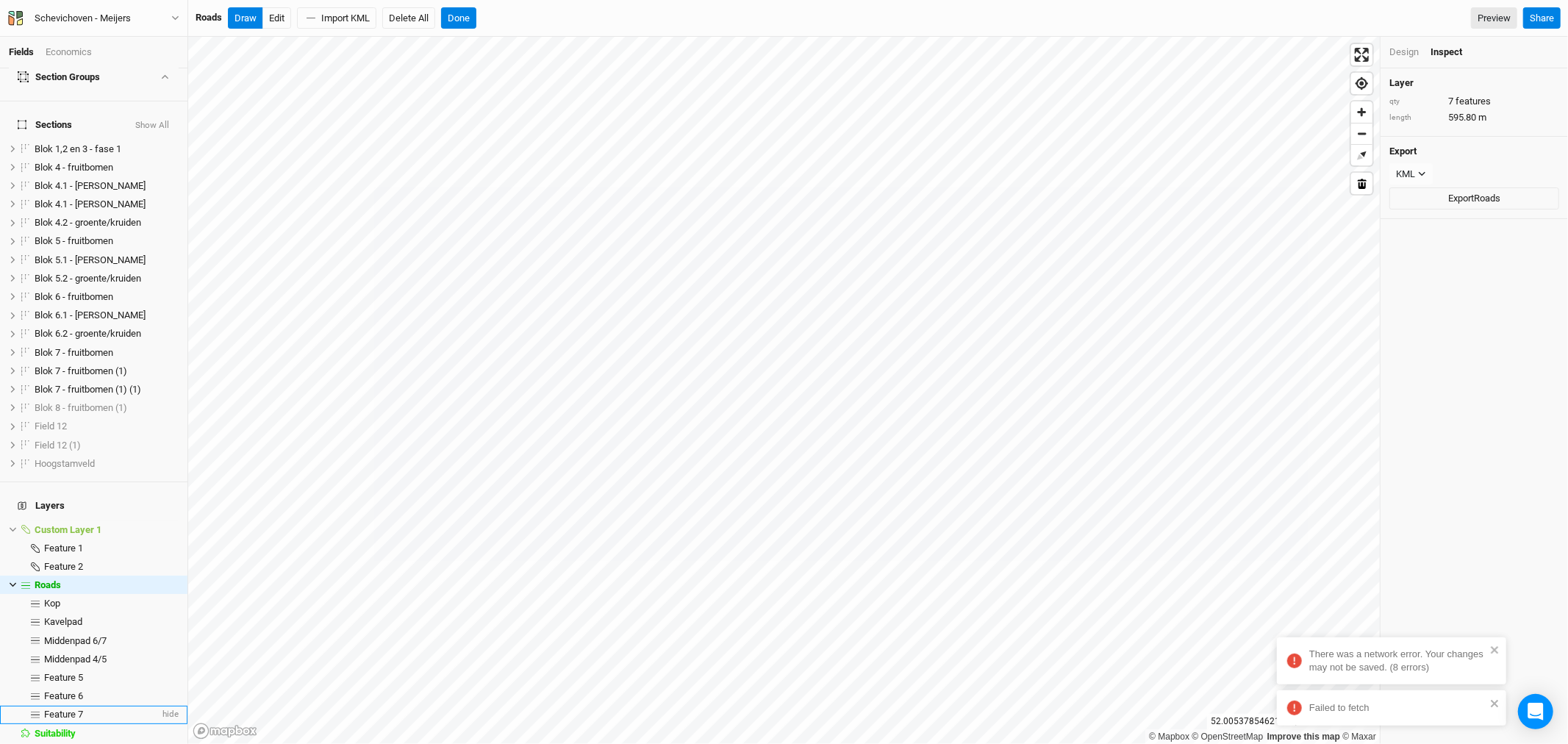
click at [73, 709] on span "Feature 7" at bounding box center [63, 715] width 39 height 11
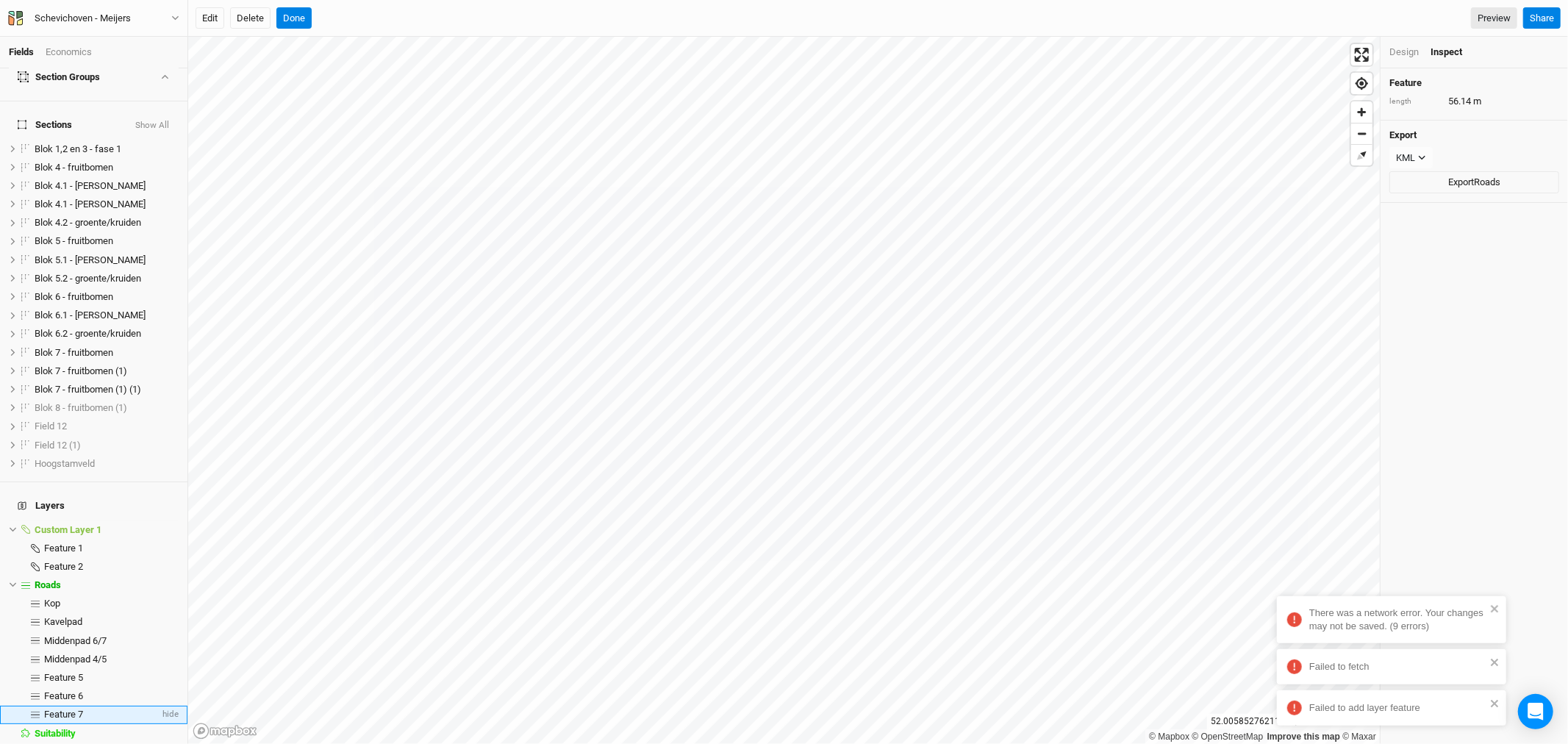
click at [75, 705] on li "Feature 7 hide" at bounding box center [94, 715] width 187 height 18
click at [208, 13] on button "Edit" at bounding box center [209, 18] width 28 height 22
click at [298, 17] on button "Done" at bounding box center [294, 18] width 35 height 22
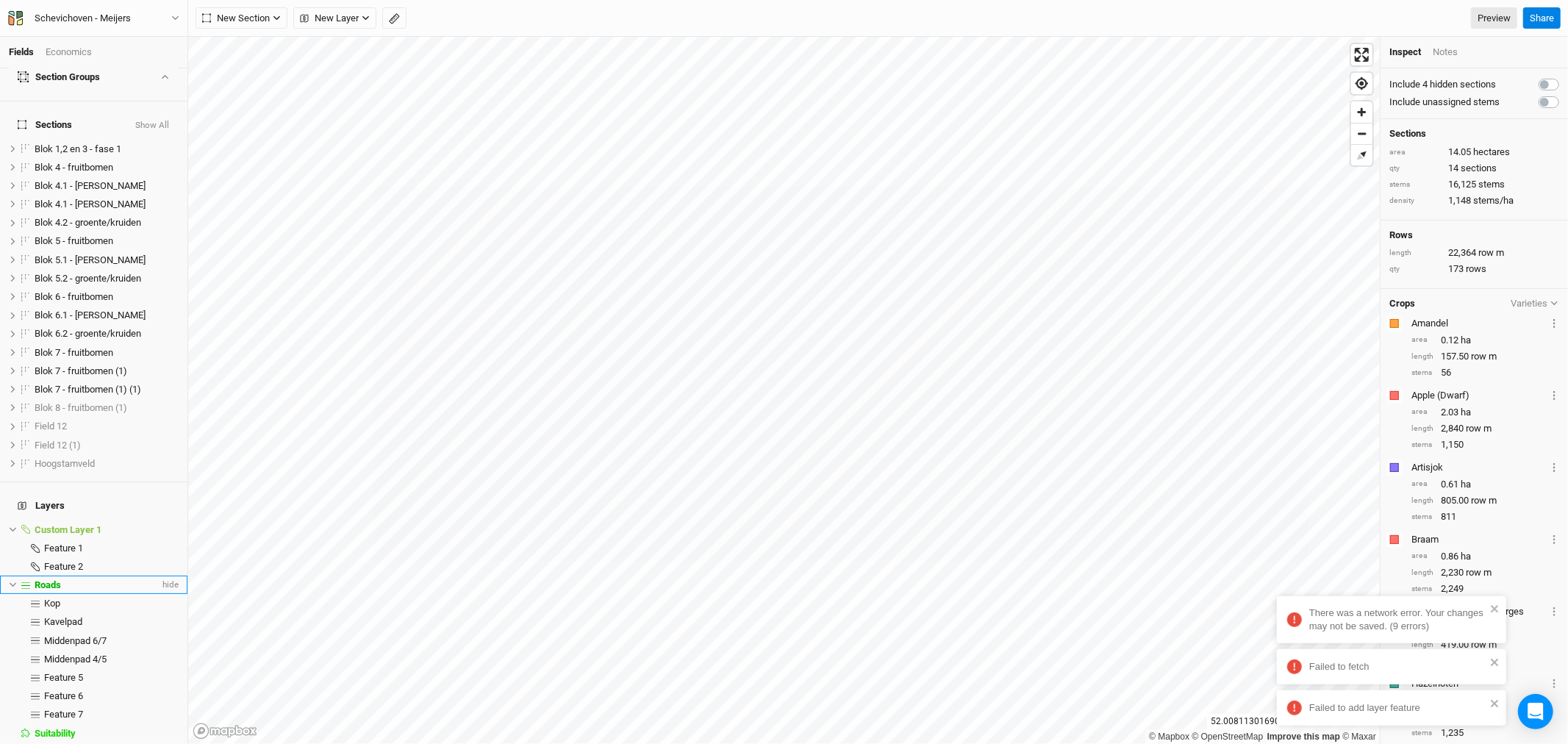
click at [63, 579] on div "Roads" at bounding box center [97, 584] width 125 height 12
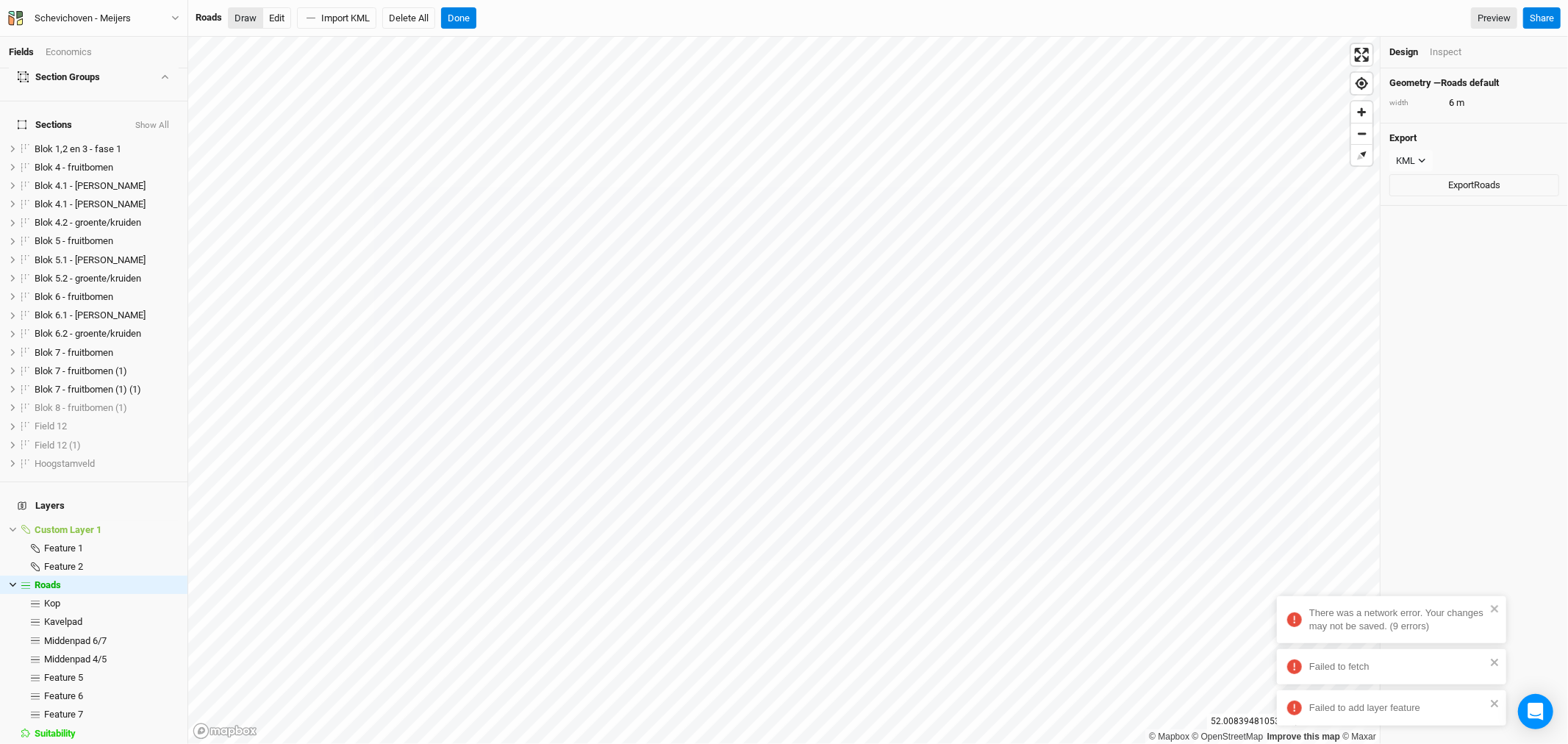
click at [243, 17] on button "Draw" at bounding box center [245, 18] width 35 height 22
click at [457, 17] on button "Done" at bounding box center [459, 18] width 35 height 22
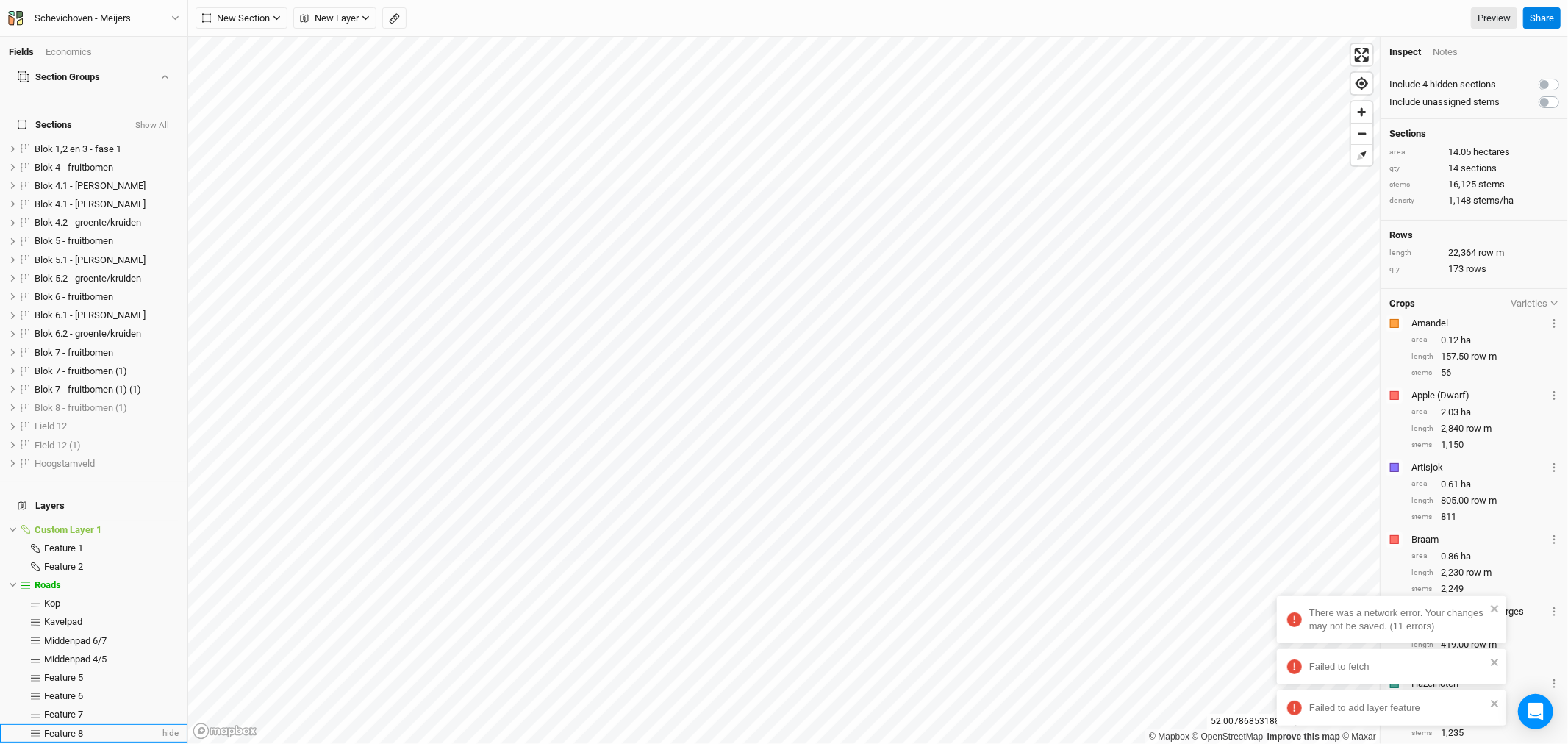
click at [68, 727] on span "Feature 8" at bounding box center [63, 733] width 39 height 11
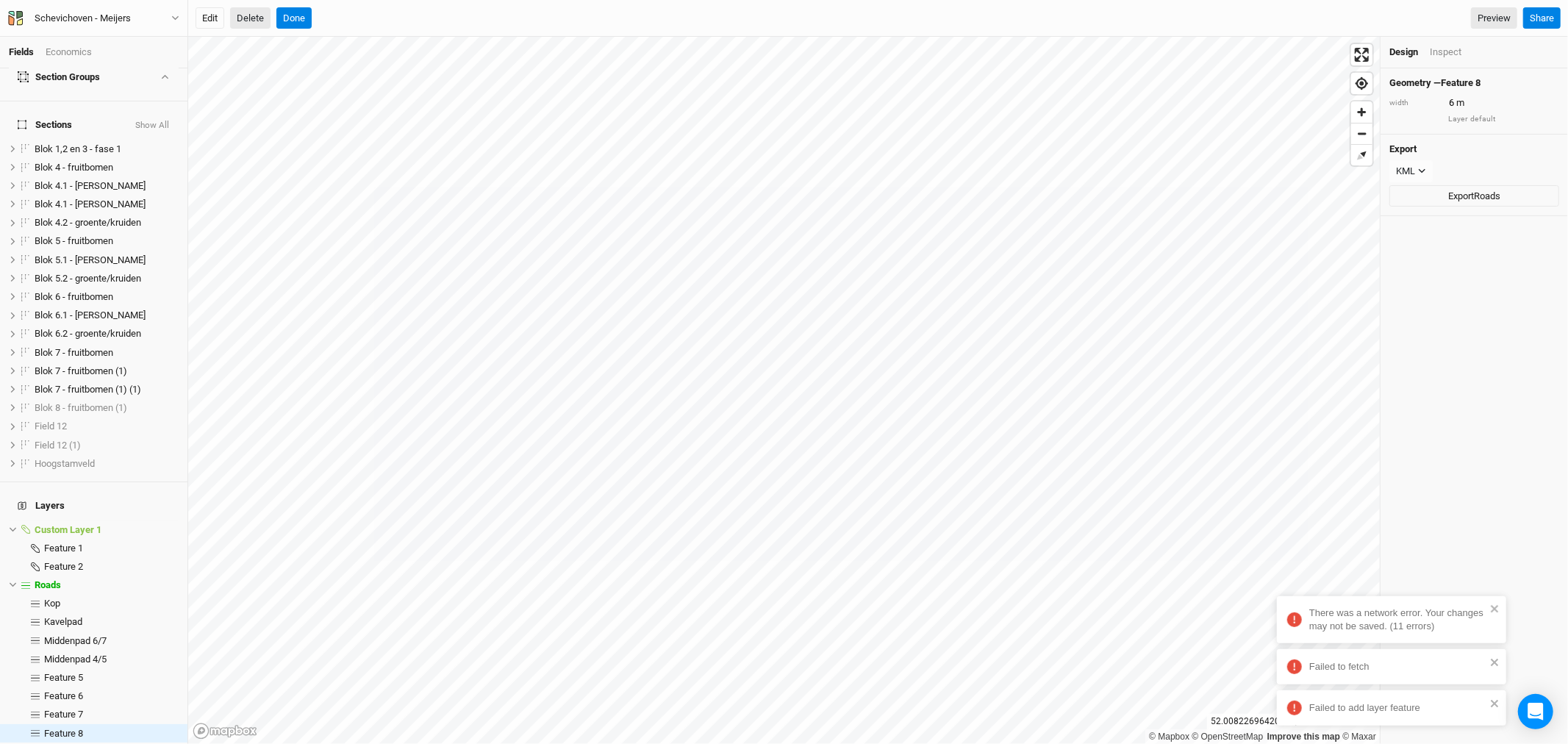
drag, startPoint x: 211, startPoint y: 17, endPoint x: 238, endPoint y: 24, distance: 27.9
click at [212, 17] on button "Edit" at bounding box center [209, 18] width 28 height 22
click at [298, 17] on button "Done" at bounding box center [294, 18] width 35 height 22
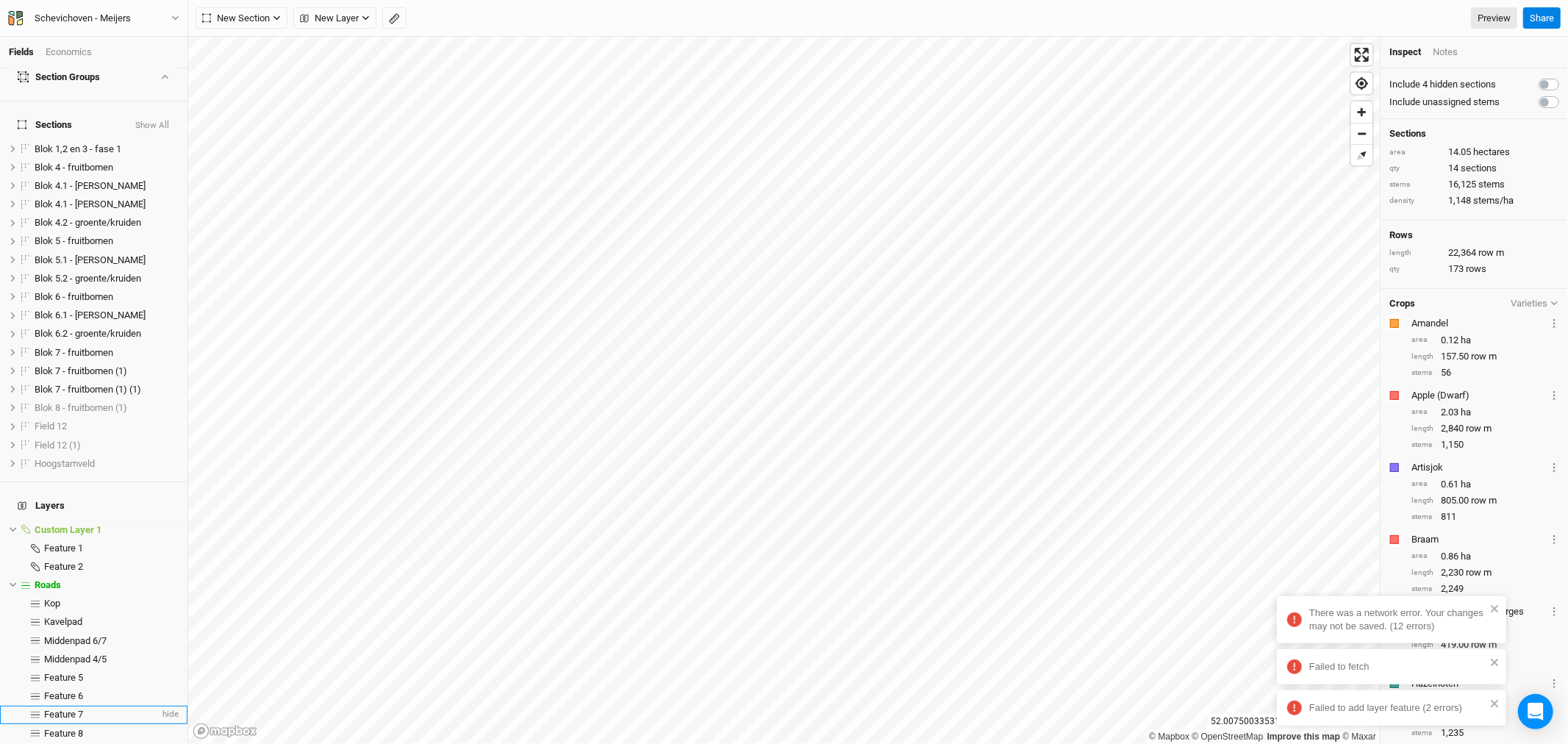
click at [74, 709] on span "Feature 7" at bounding box center [63, 715] width 39 height 11
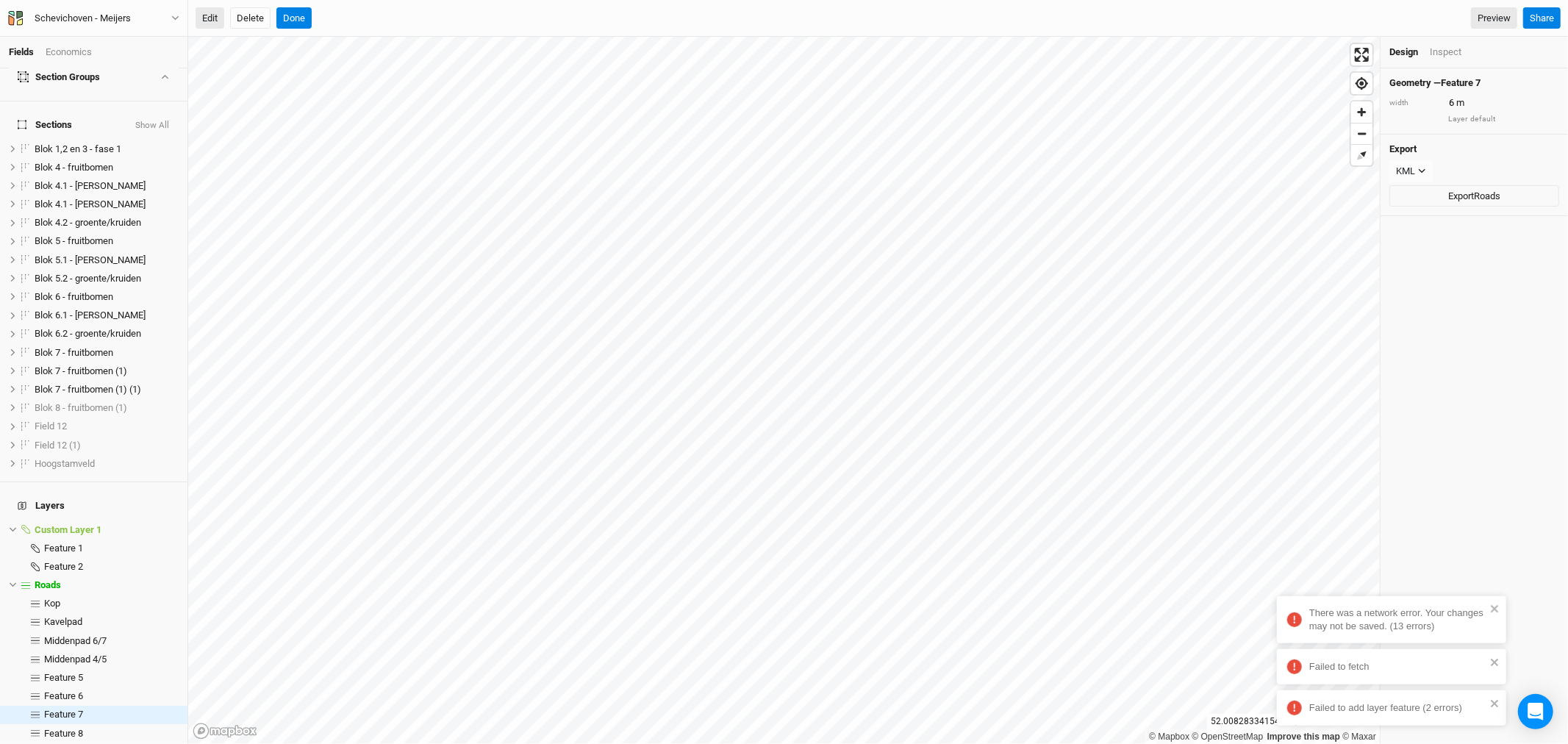
click at [211, 17] on button "Edit" at bounding box center [209, 18] width 28 height 22
click at [293, 17] on button "Done" at bounding box center [294, 18] width 35 height 22
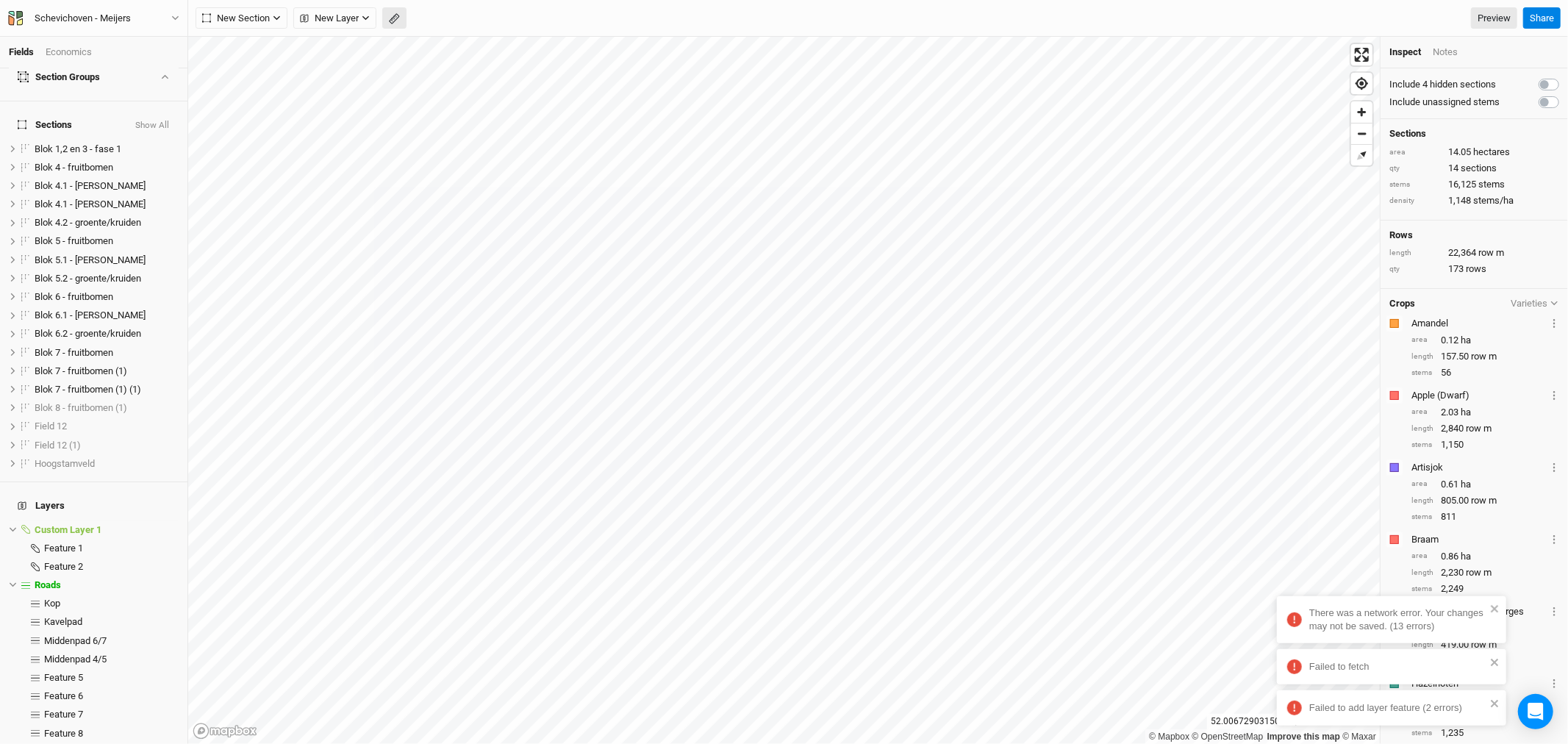
click at [387, 17] on button "button" at bounding box center [395, 18] width 24 height 22
click at [267, 13] on button "Done" at bounding box center [262, 18] width 35 height 22
click at [68, 727] on span "Feature 8" at bounding box center [63, 733] width 39 height 11
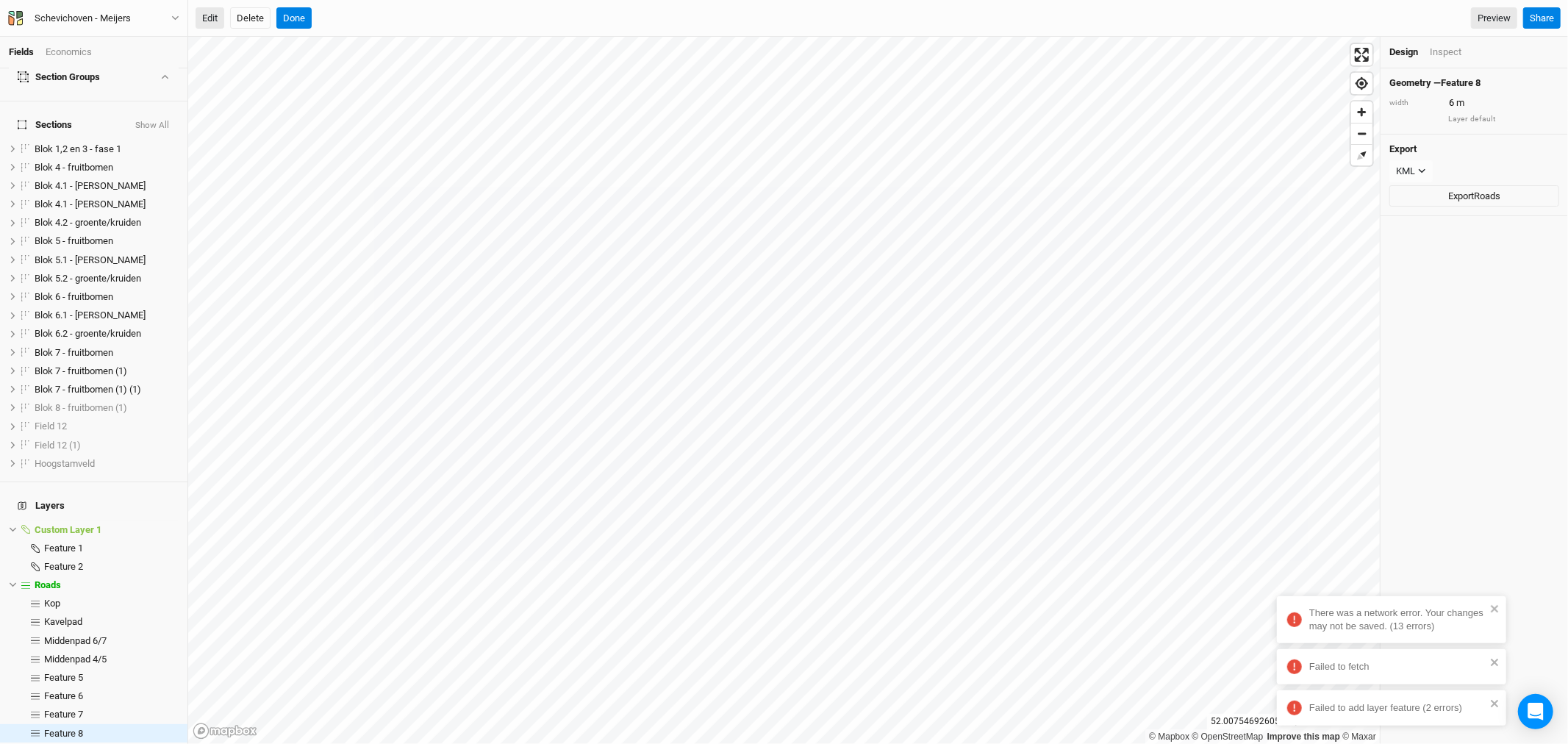
drag, startPoint x: 207, startPoint y: 18, endPoint x: 225, endPoint y: 24, distance: 19.0
click at [208, 18] on button "Edit" at bounding box center [209, 18] width 28 height 22
click at [299, 17] on button "Done" at bounding box center [294, 18] width 35 height 22
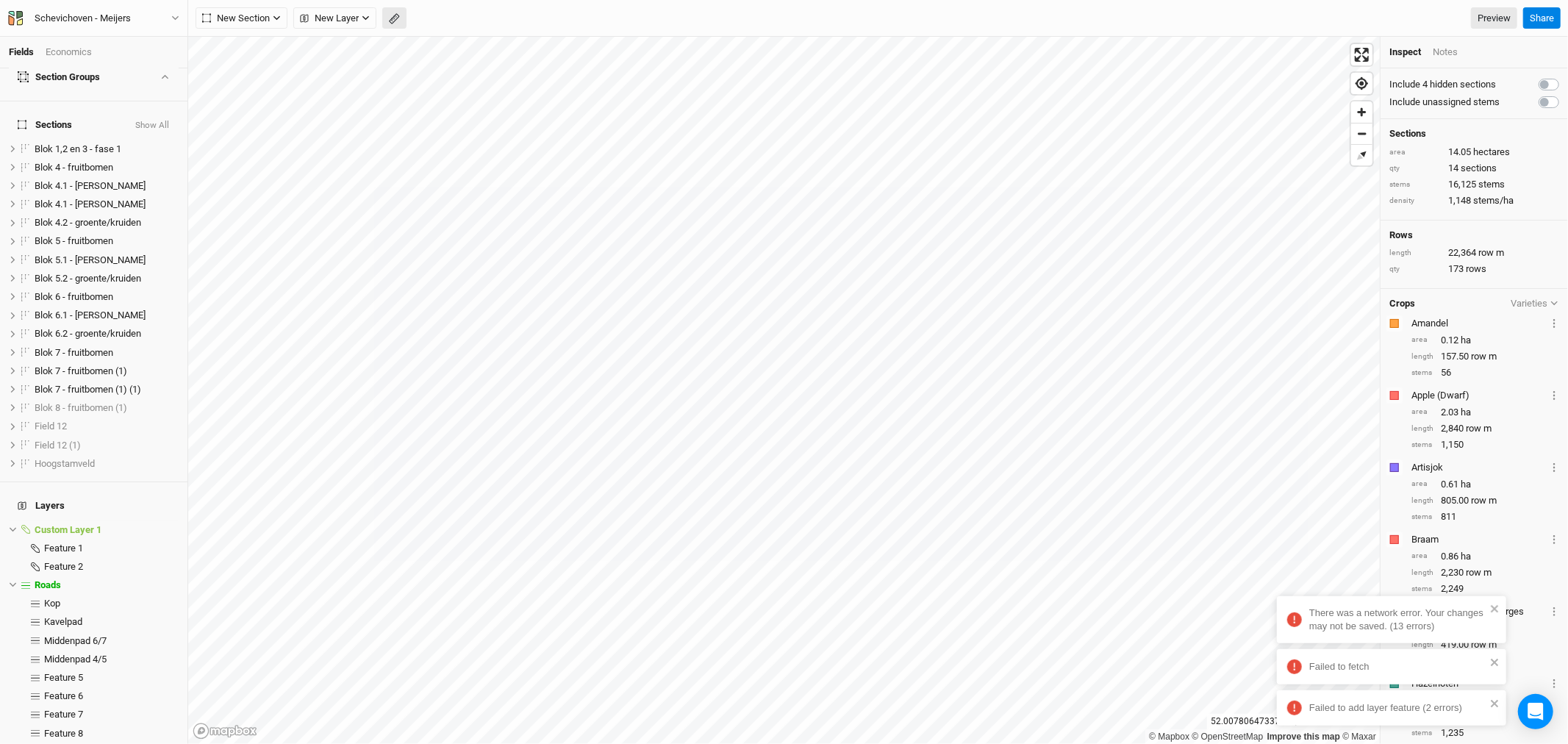
click at [400, 17] on icon "button" at bounding box center [395, 18] width 11 height 11
click at [268, 17] on button "Done" at bounding box center [262, 18] width 35 height 22
click at [54, 727] on span "Feature 8" at bounding box center [63, 733] width 39 height 11
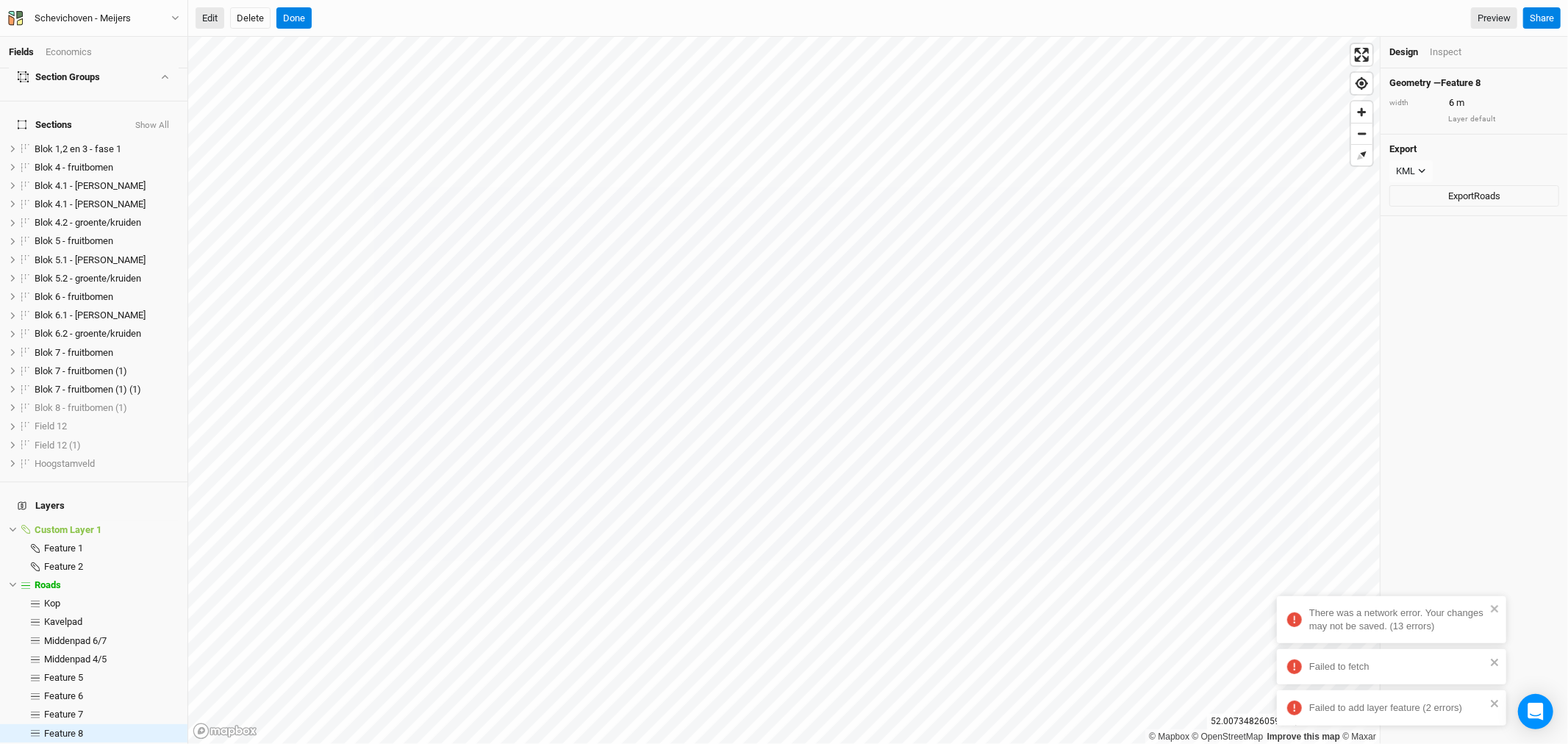
click at [211, 17] on button "Edit" at bounding box center [209, 18] width 28 height 22
click at [284, 17] on button "Done" at bounding box center [294, 18] width 35 height 22
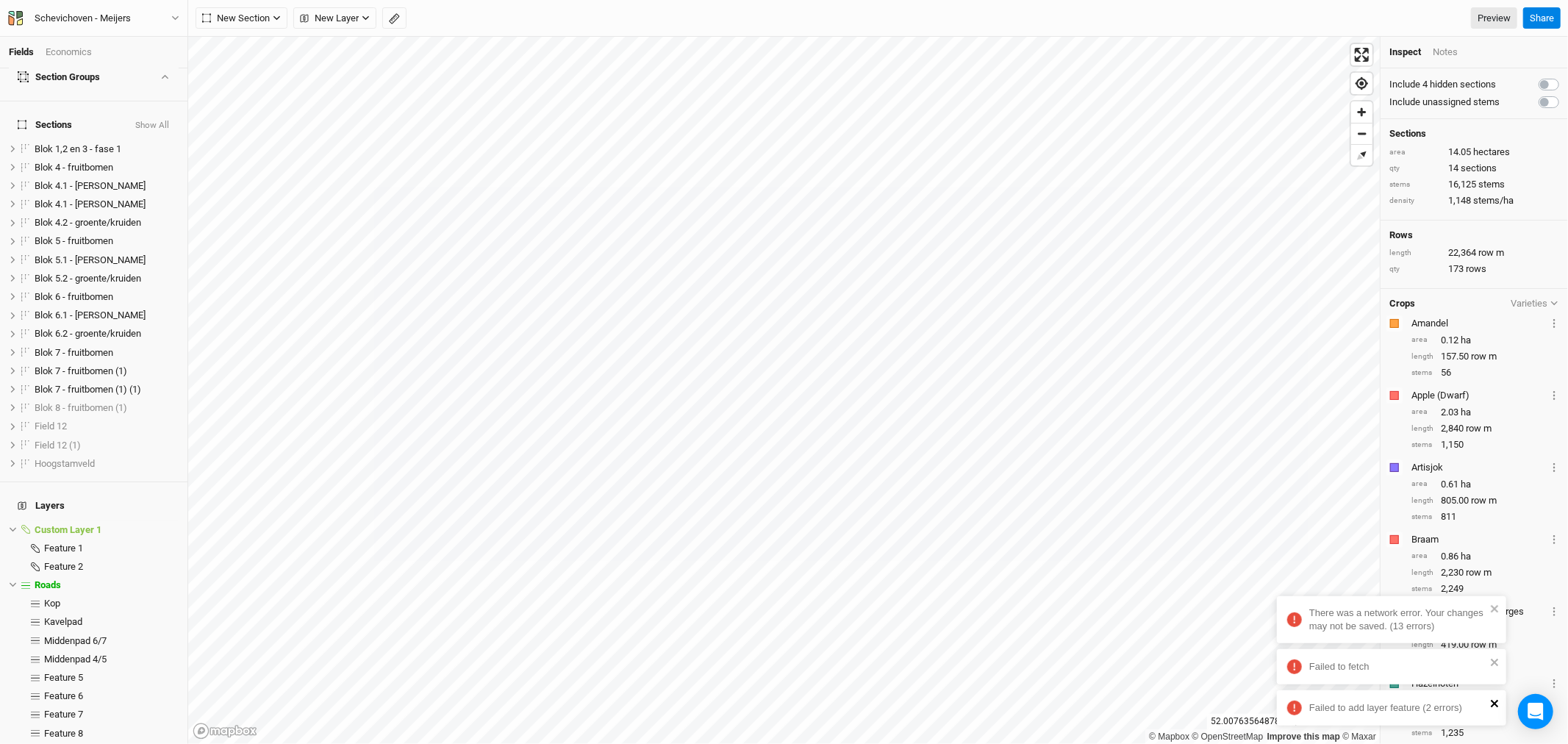
click at [1493, 702] on icon "close" at bounding box center [1495, 704] width 7 height 7
click at [1496, 664] on div "There was a network error. Your changes may not be saved. (13 errors) Failed to…" at bounding box center [1392, 681] width 235 height 105
click at [1495, 650] on icon "close" at bounding box center [1495, 650] width 7 height 7
click at [1496, 704] on icon "close" at bounding box center [1495, 704] width 7 height 7
click at [391, 17] on icon "button" at bounding box center [395, 18] width 11 height 11
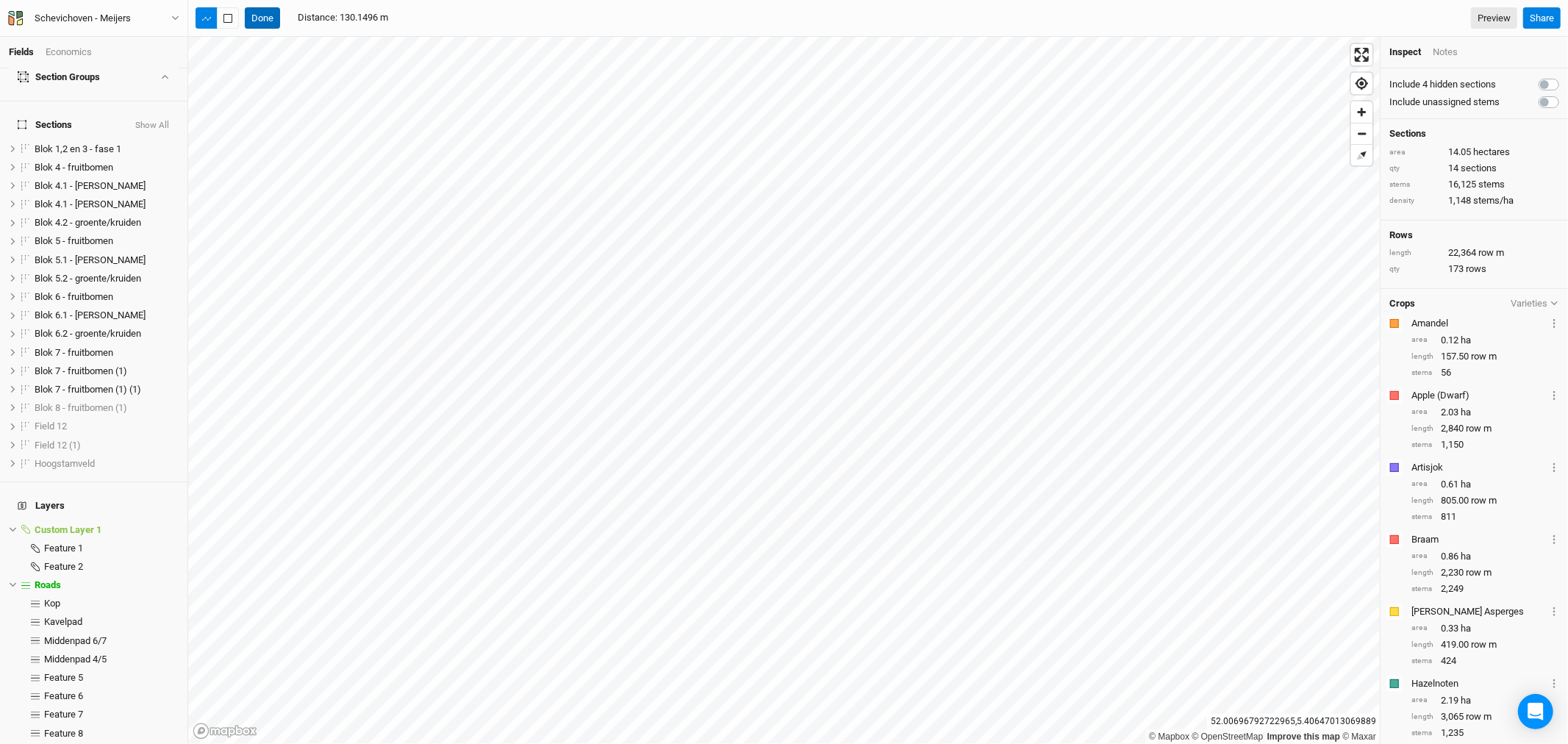
click at [261, 17] on button "Done" at bounding box center [262, 18] width 35 height 22
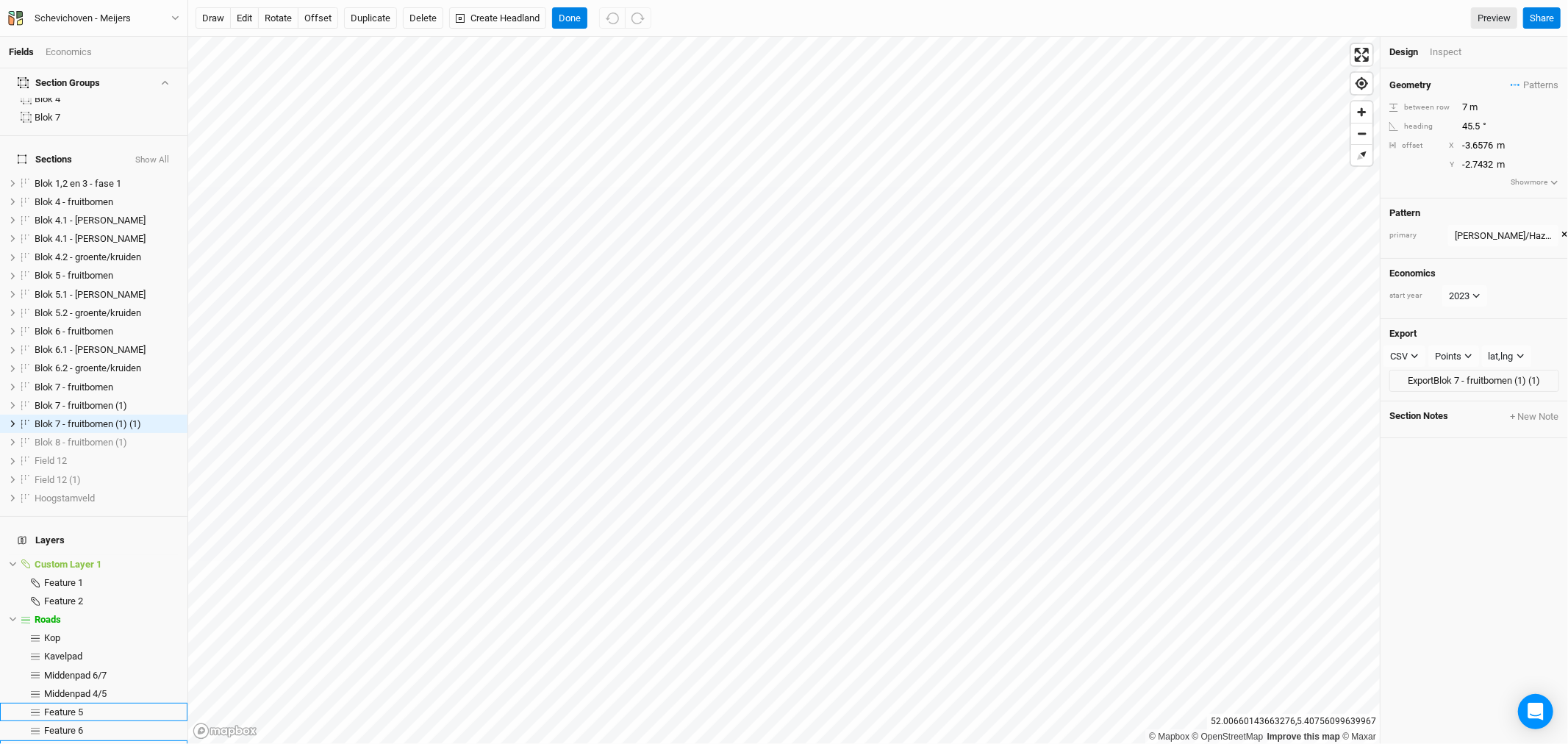
scroll to position [70, 0]
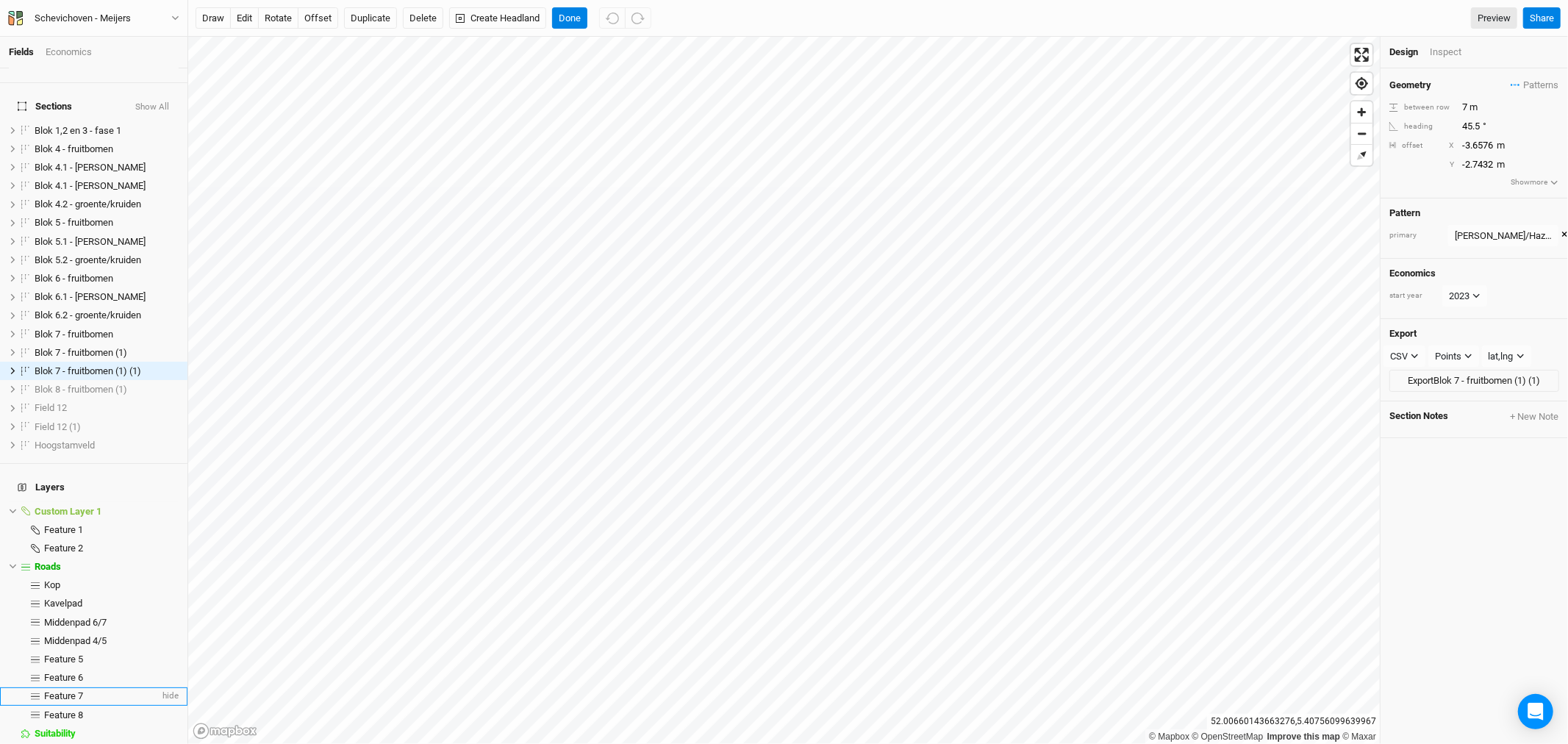
click at [81, 690] on span "Feature 7" at bounding box center [63, 695] width 39 height 11
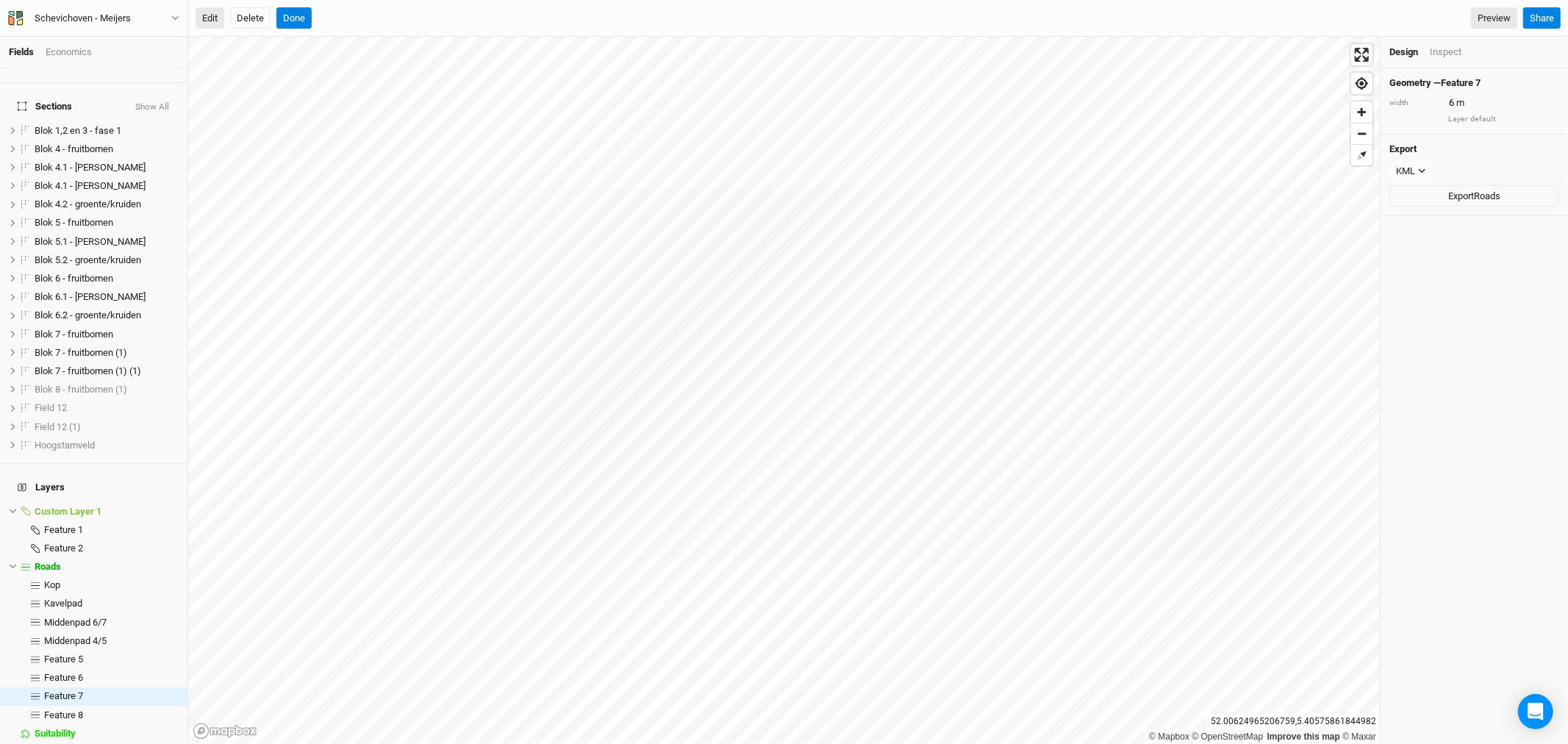
drag, startPoint x: 209, startPoint y: 17, endPoint x: 217, endPoint y: 25, distance: 11.3
click at [209, 17] on button "Edit" at bounding box center [209, 18] width 28 height 22
click at [304, 17] on button "Done" at bounding box center [294, 18] width 35 height 22
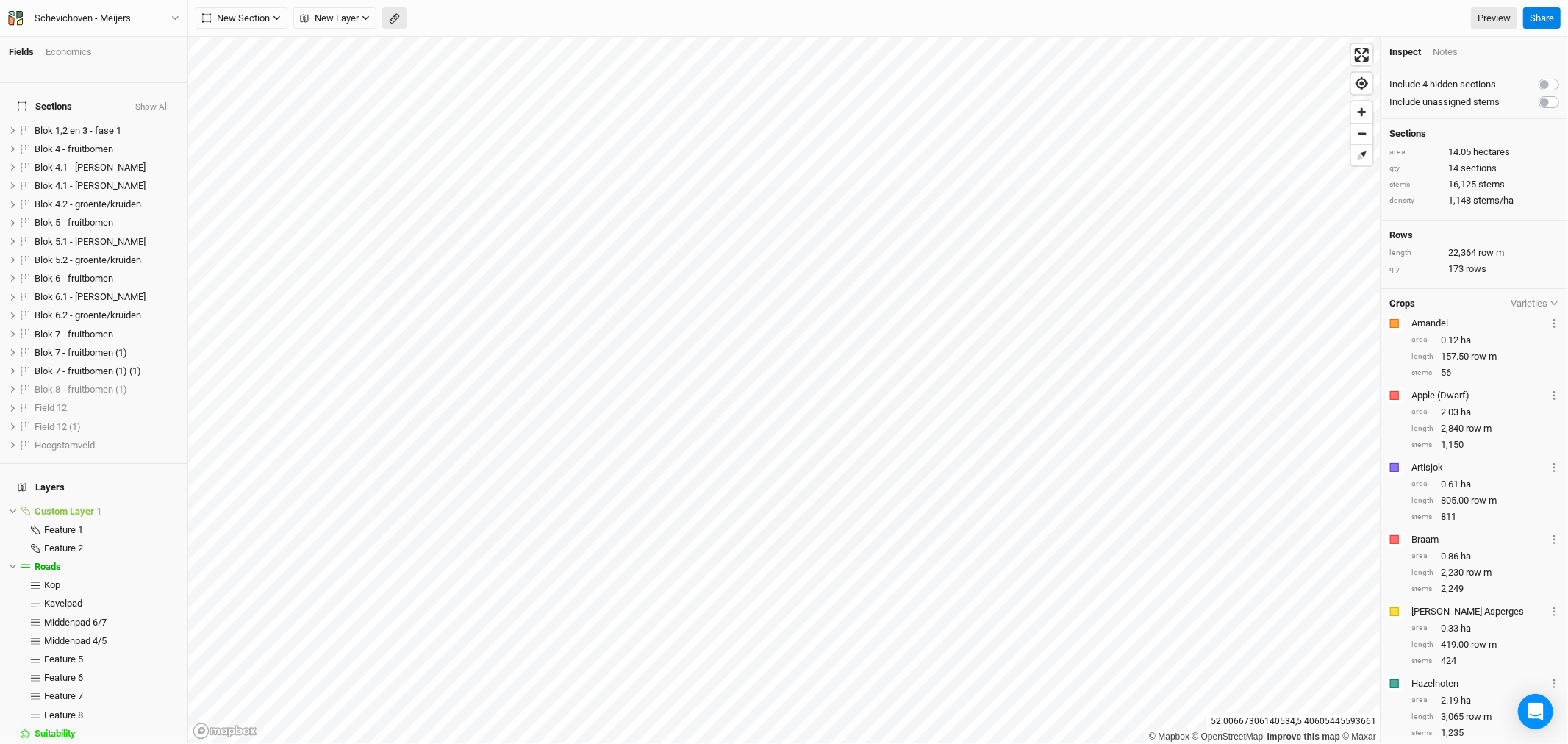
click at [402, 17] on button "button" at bounding box center [395, 18] width 24 height 22
click at [265, 15] on button "Done" at bounding box center [262, 18] width 35 height 22
drag, startPoint x: 73, startPoint y: 664, endPoint x: 136, endPoint y: 621, distance: 76.3
click at [74, 690] on span "Feature 7" at bounding box center [63, 695] width 39 height 11
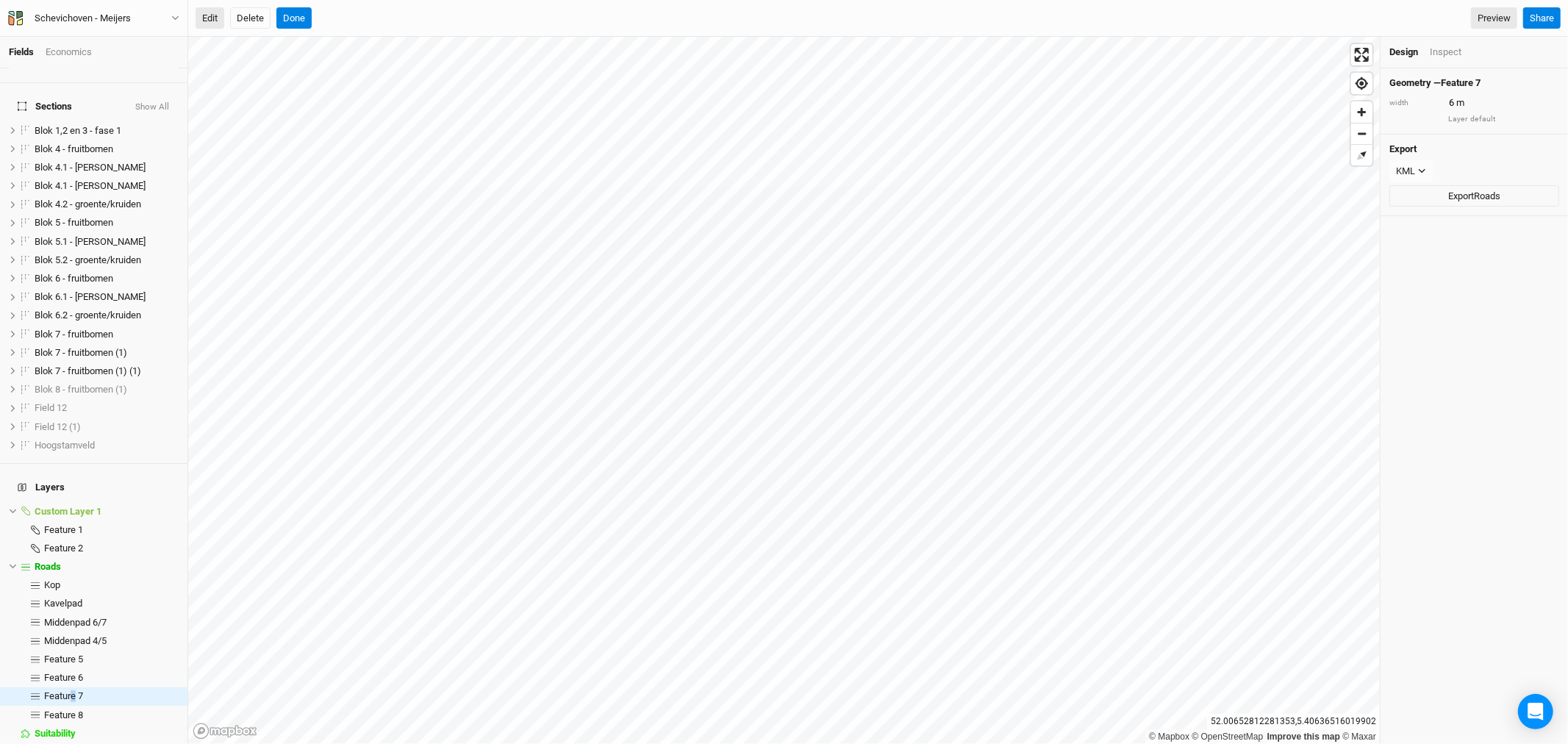
click at [210, 13] on button "Edit" at bounding box center [209, 18] width 28 height 22
click at [292, 18] on button "Done" at bounding box center [294, 18] width 35 height 22
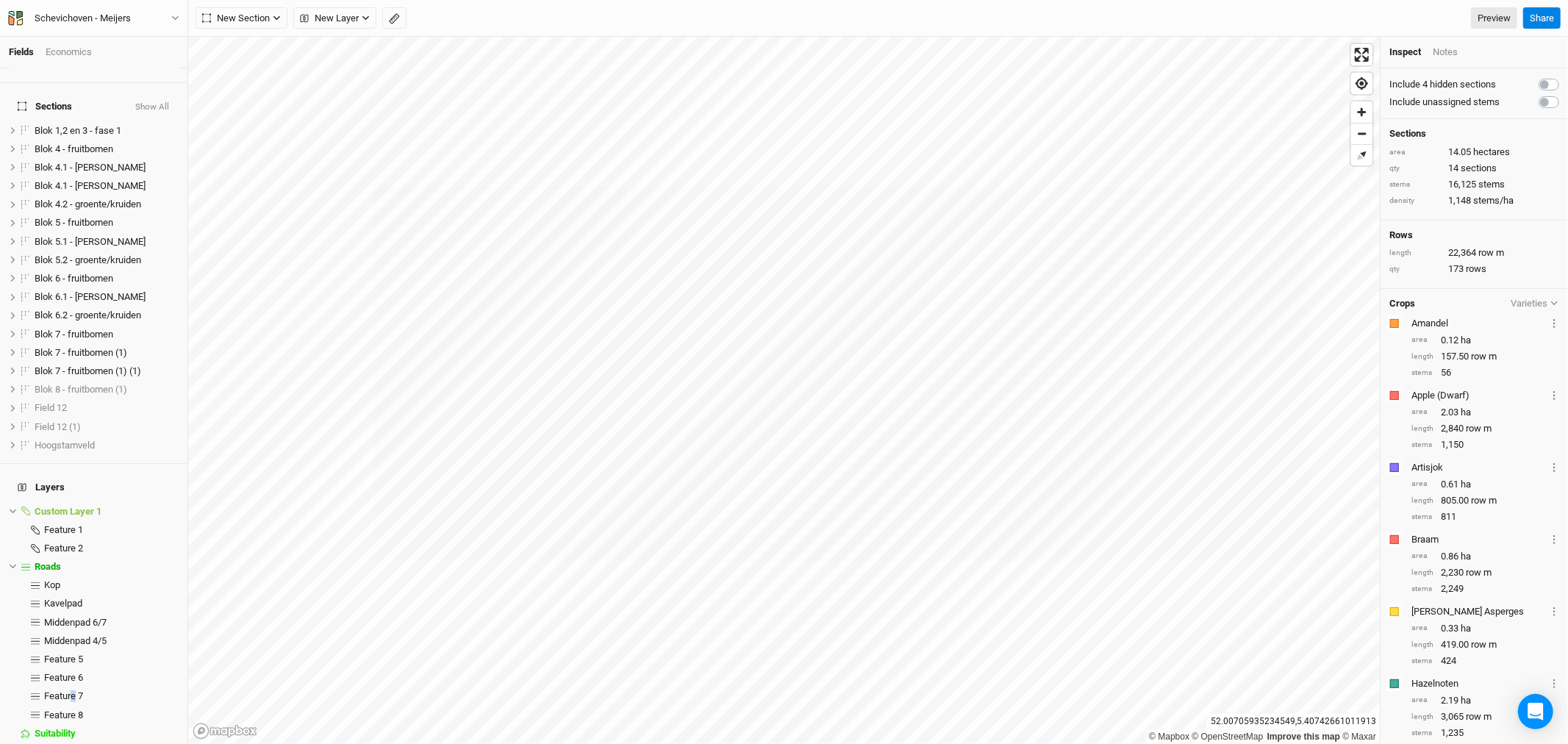
drag, startPoint x: 398, startPoint y: 24, endPoint x: 398, endPoint y: 34, distance: 10.0
click at [398, 24] on button "button" at bounding box center [395, 18] width 24 height 22
click at [268, 18] on button "Done" at bounding box center [262, 18] width 35 height 22
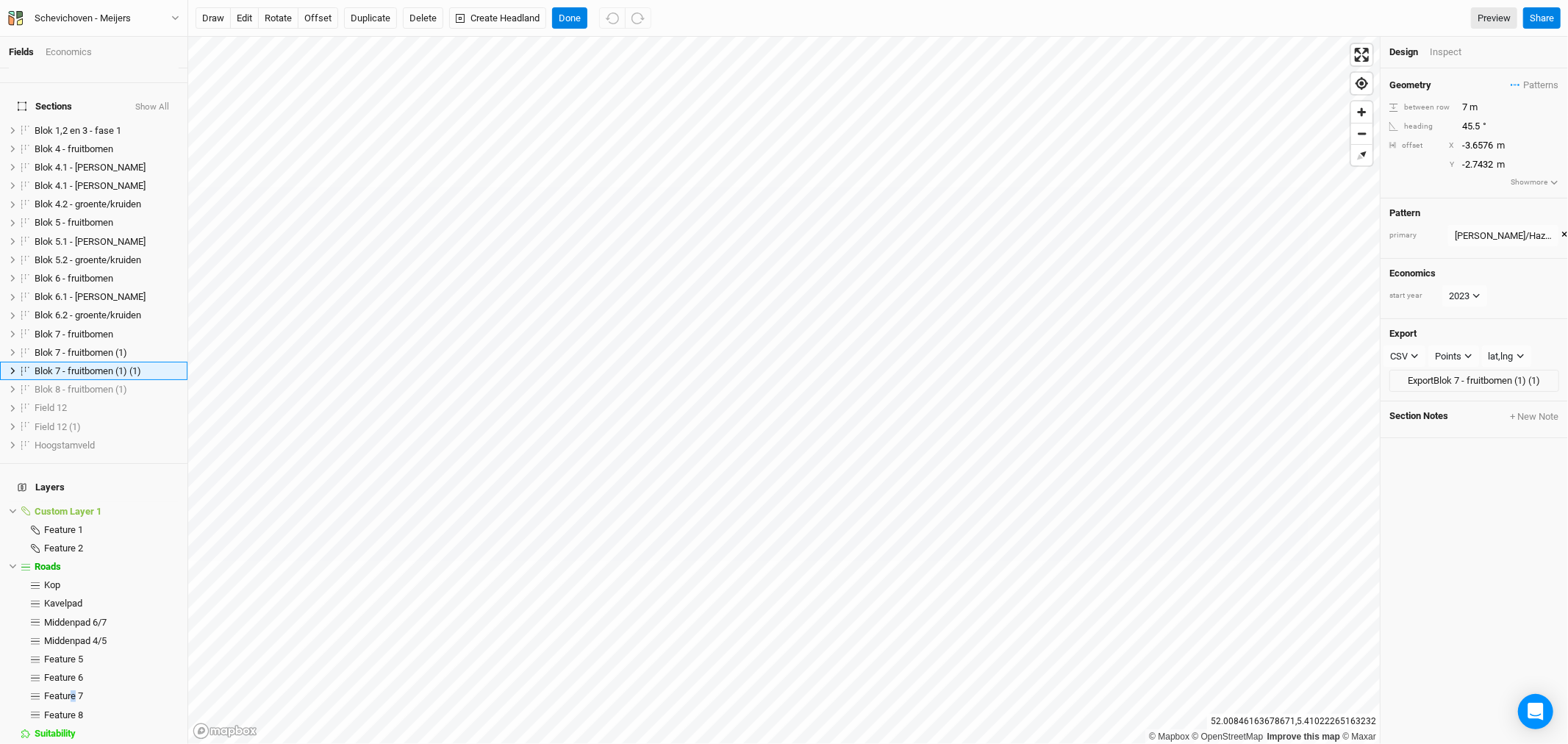
scroll to position [17, 0]
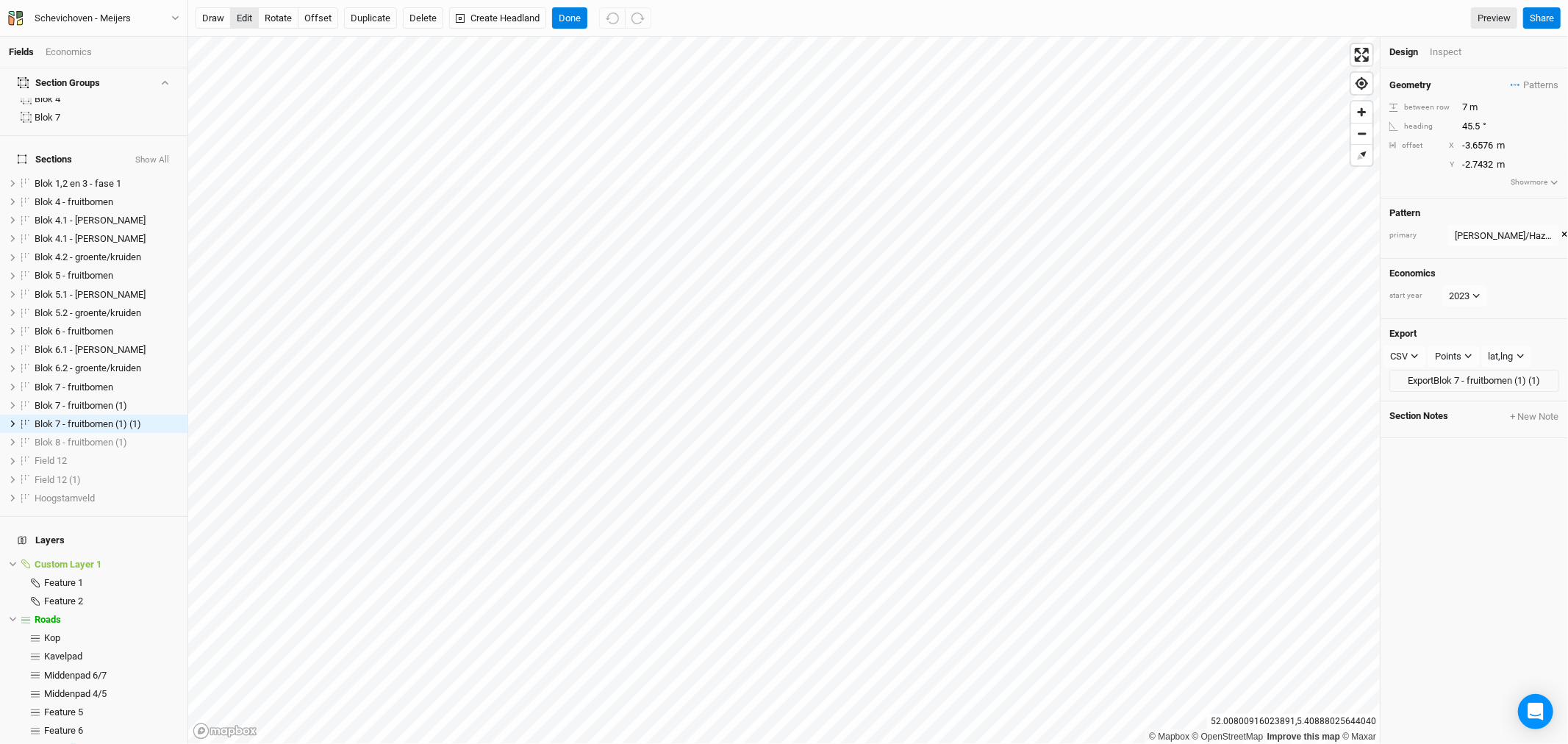
click at [246, 16] on button "edit" at bounding box center [244, 18] width 28 height 22
click at [574, 17] on button "Done" at bounding box center [570, 18] width 35 height 22
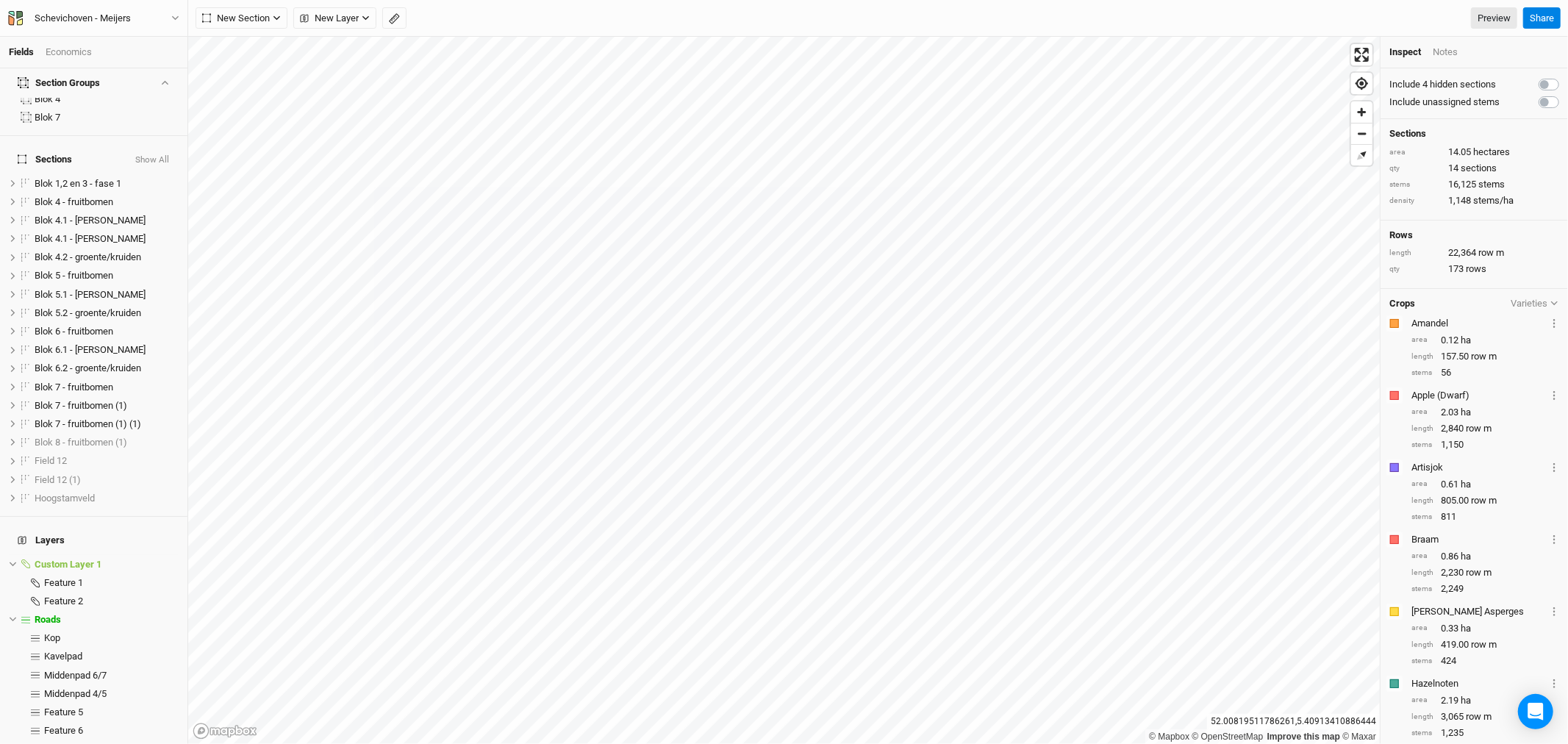
click at [573, 17] on div "New Section Grid Line Keyline Beta Upload New Layer Custom Contours Utilities H…" at bounding box center [856, 18] width 1322 height 22
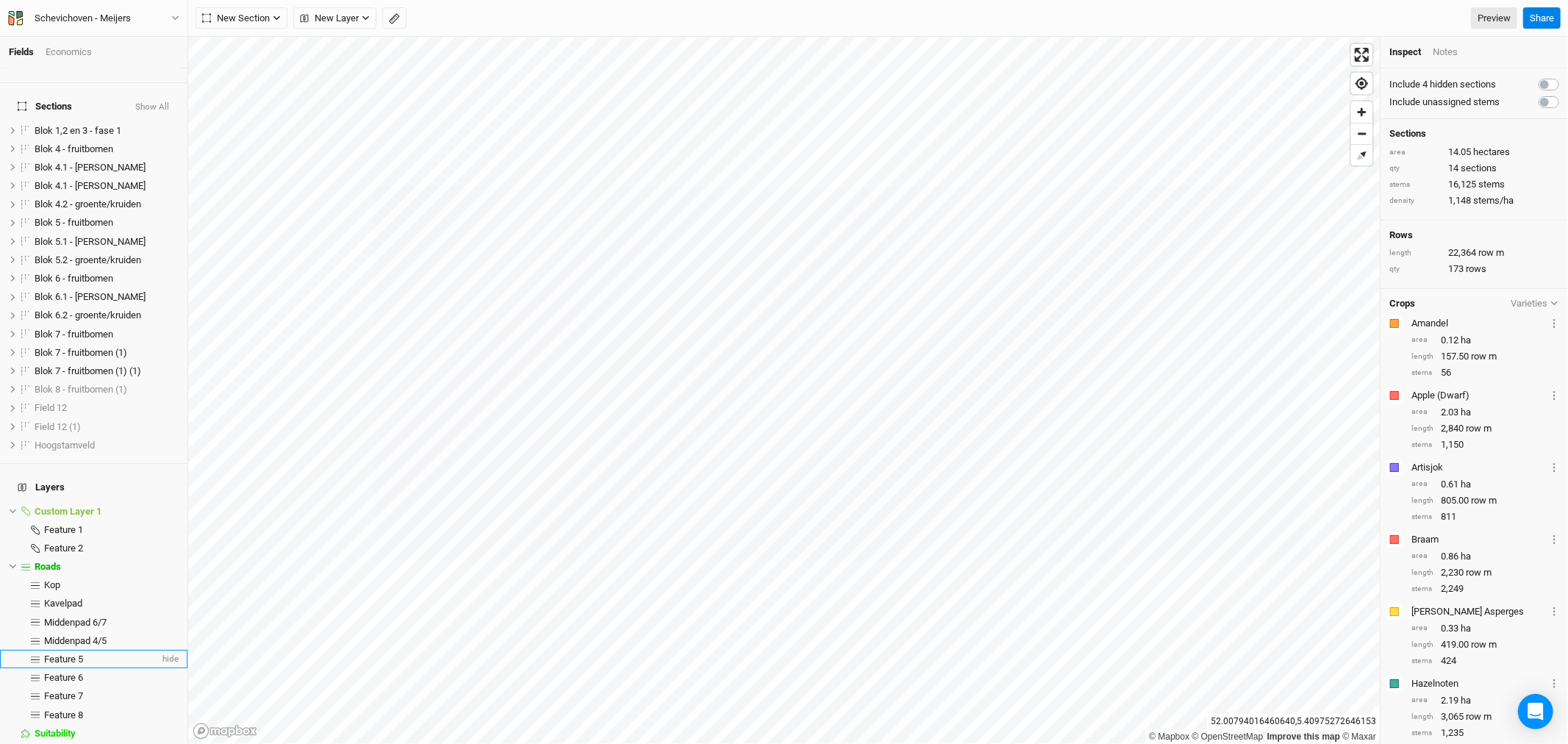
click at [82, 653] on span "Feature 5" at bounding box center [63, 659] width 39 height 11
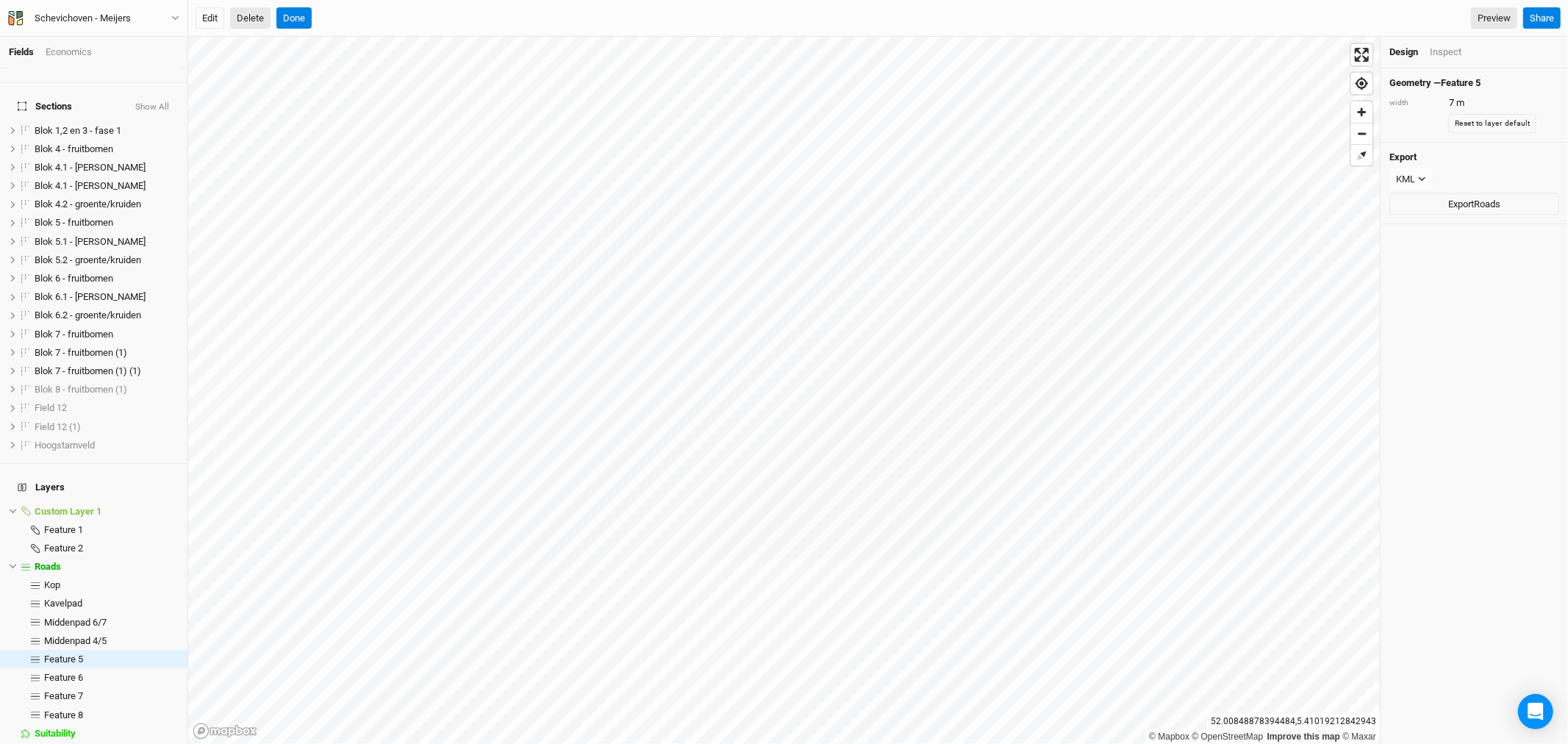
drag, startPoint x: 215, startPoint y: 17, endPoint x: 242, endPoint y: 22, distance: 27.5
click at [216, 17] on button "Edit" at bounding box center [209, 18] width 28 height 22
click at [298, 15] on button "Done" at bounding box center [294, 18] width 35 height 22
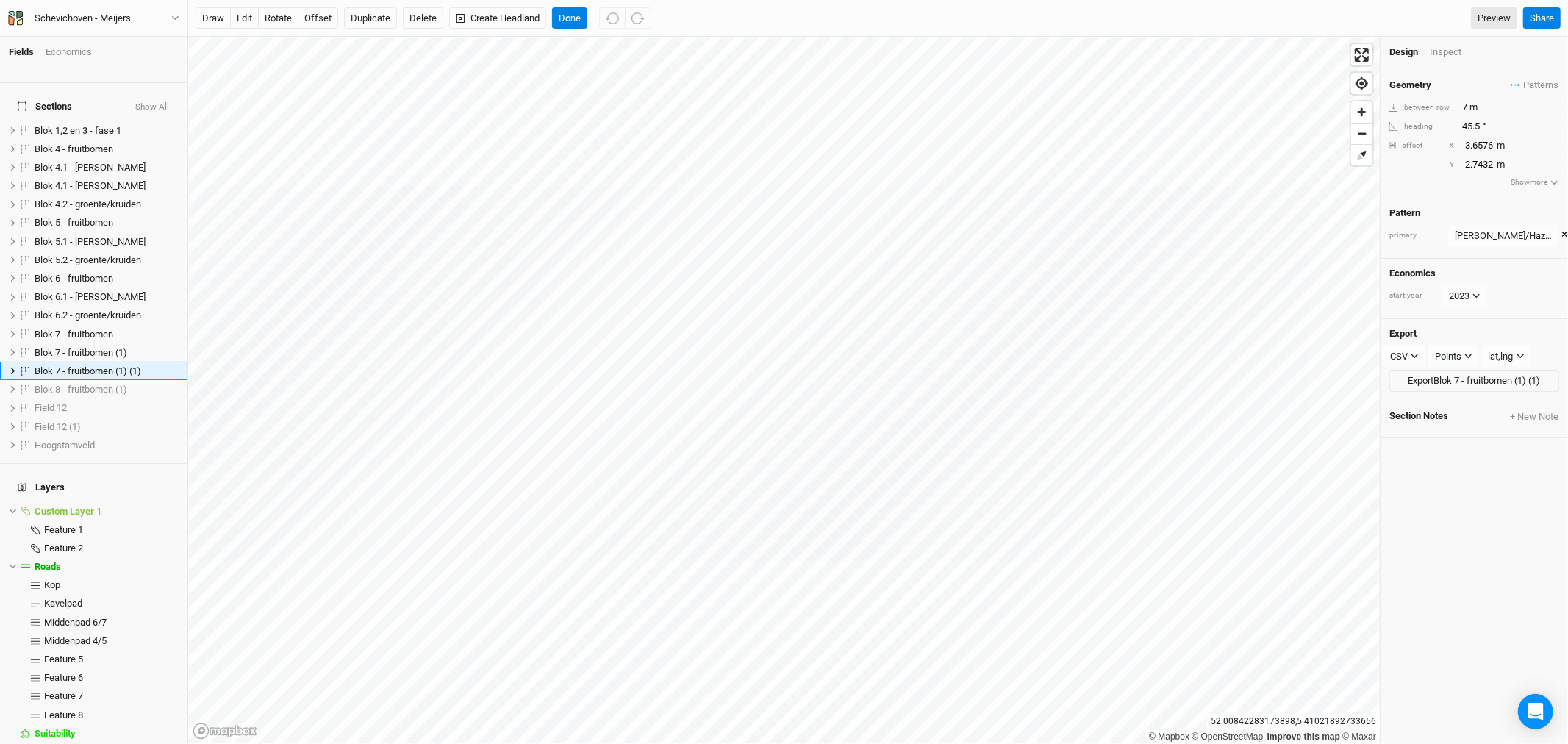
scroll to position [17, 0]
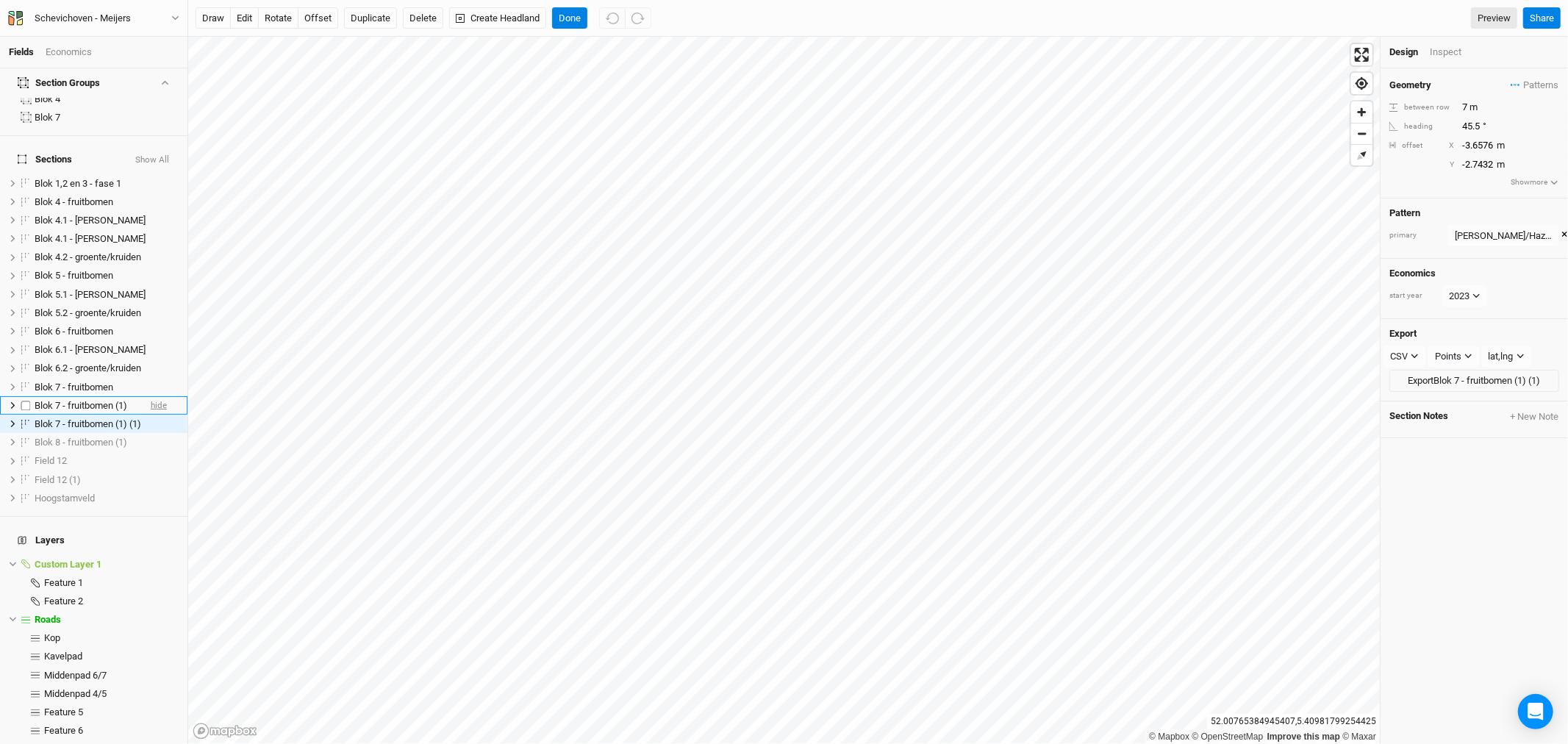
click at [150, 396] on span "hide" at bounding box center [159, 405] width 17 height 18
click at [150, 378] on span "hide" at bounding box center [159, 387] width 17 height 18
click at [28, 378] on label at bounding box center [26, 387] width 18 height 18
click at [28, 383] on input "checkbox" at bounding box center [26, 387] width 9 height 9
checkbox input "true"
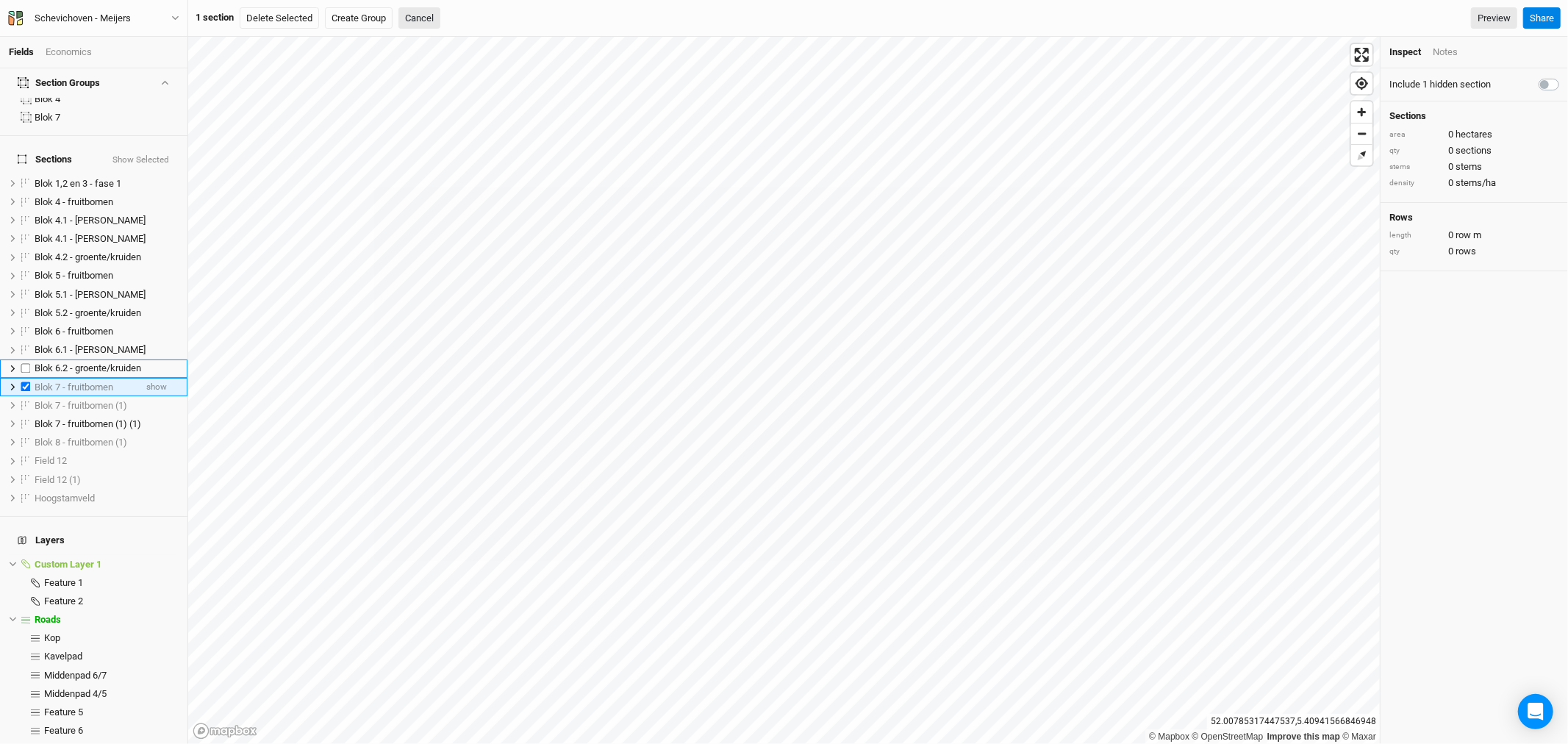
scroll to position [0, 0]
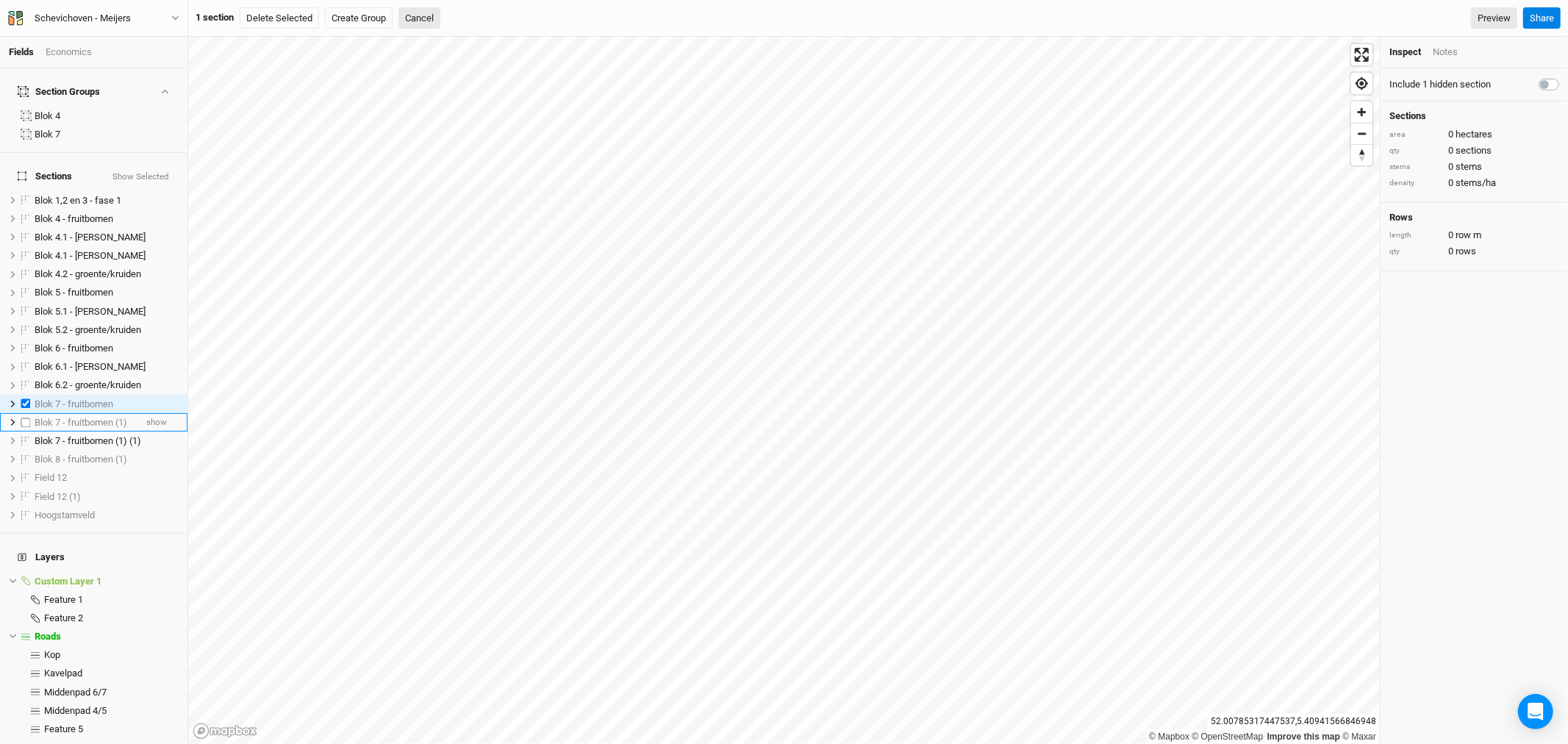
click at [24, 413] on label at bounding box center [26, 422] width 18 height 18
click at [24, 417] on input "checkbox" at bounding box center [26, 422] width 9 height 9
checkbox input "true"
click at [291, 17] on button "Delete Selected" at bounding box center [284, 18] width 80 height 22
click at [450, 13] on button "Confirm" at bounding box center [450, 18] width 46 height 22
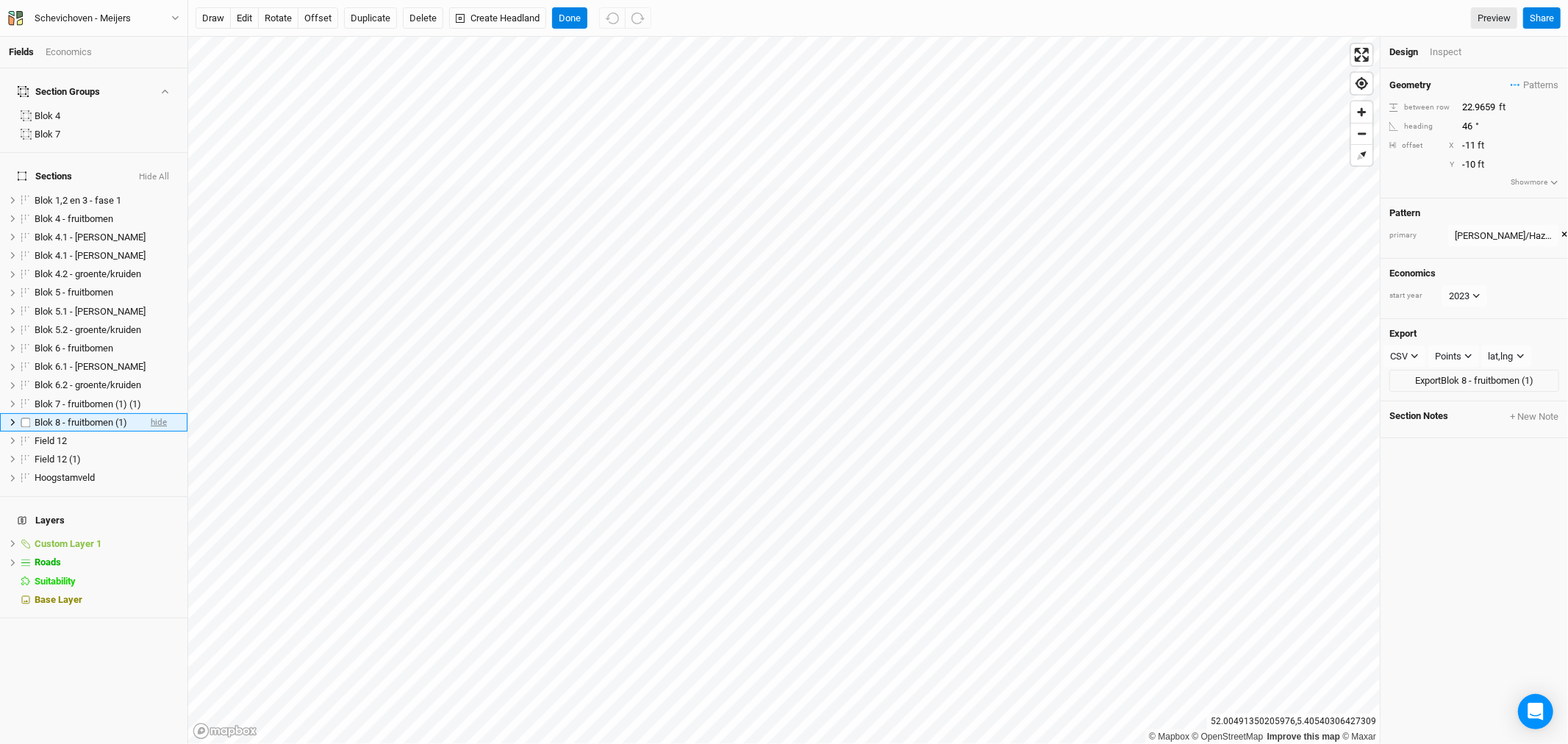
click at [150, 413] on span "hide" at bounding box center [159, 422] width 17 height 18
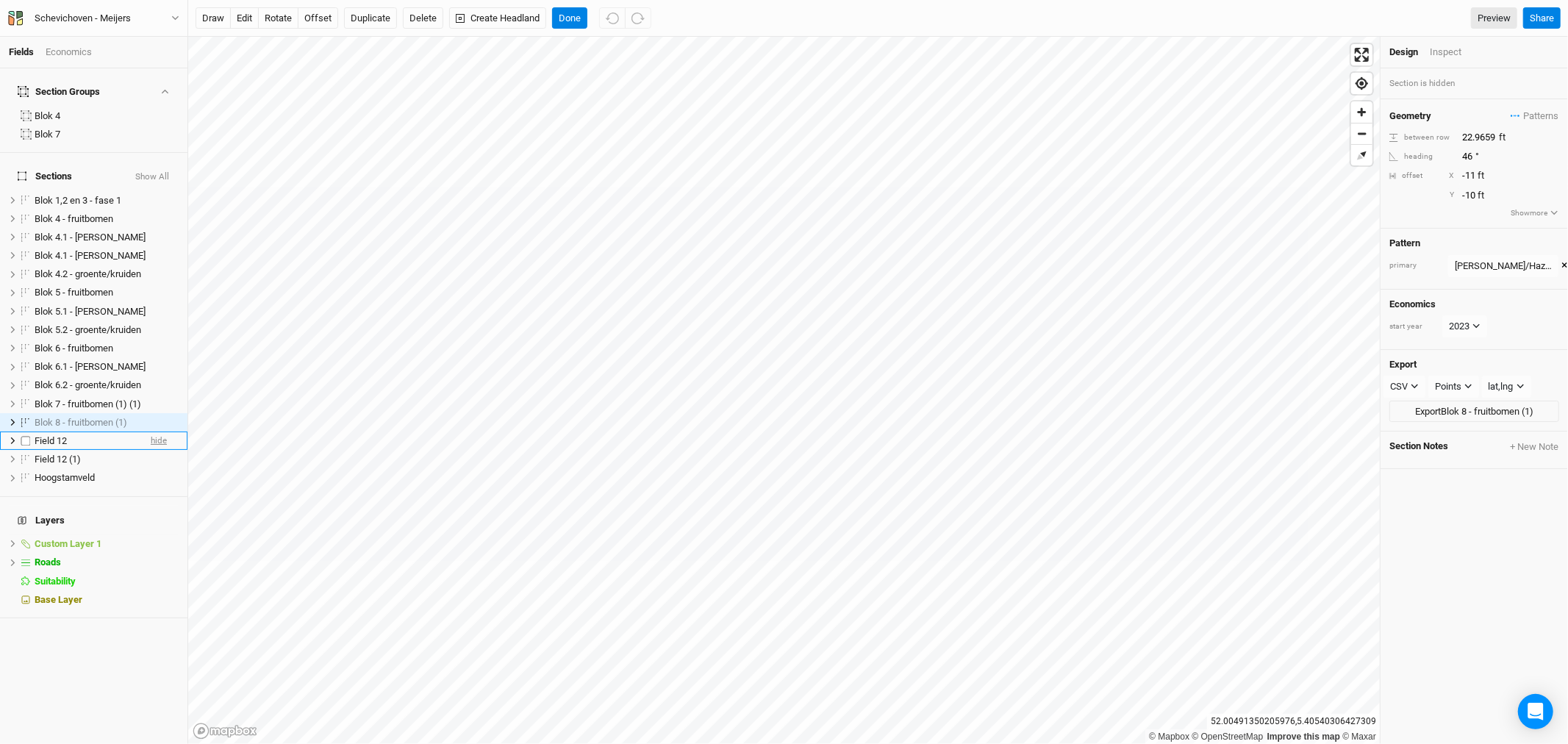
click at [150, 431] on span "hide" at bounding box center [159, 440] width 17 height 18
click at [150, 450] on span "hide" at bounding box center [159, 460] width 17 height 18
click at [150, 469] on span "hide" at bounding box center [159, 478] width 17 height 18
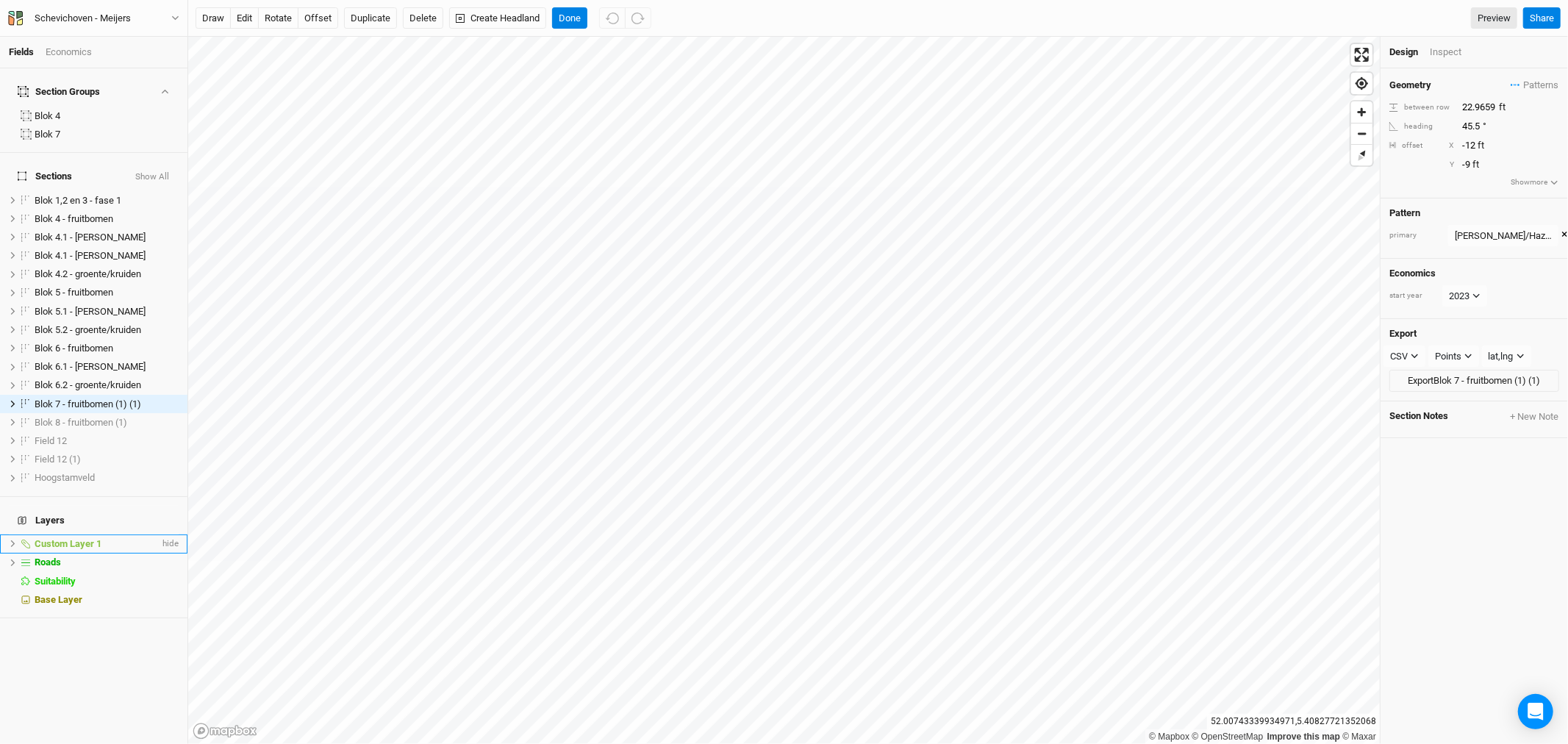
click at [19, 539] on span at bounding box center [25, 544] width 17 height 9
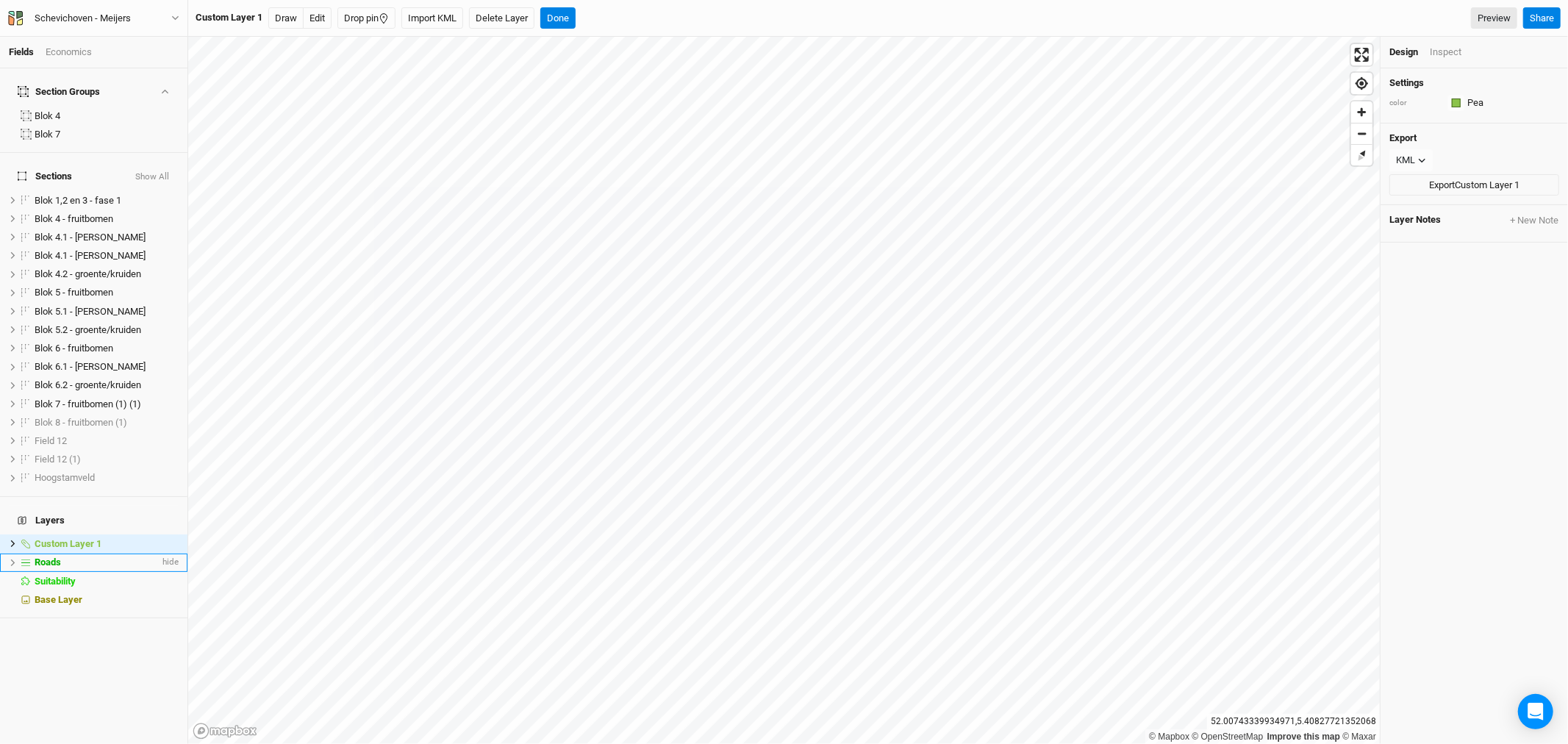
click at [11, 553] on li "Roads hide" at bounding box center [94, 562] width 187 height 18
click at [13, 560] on icon at bounding box center [13, 562] width 5 height 6
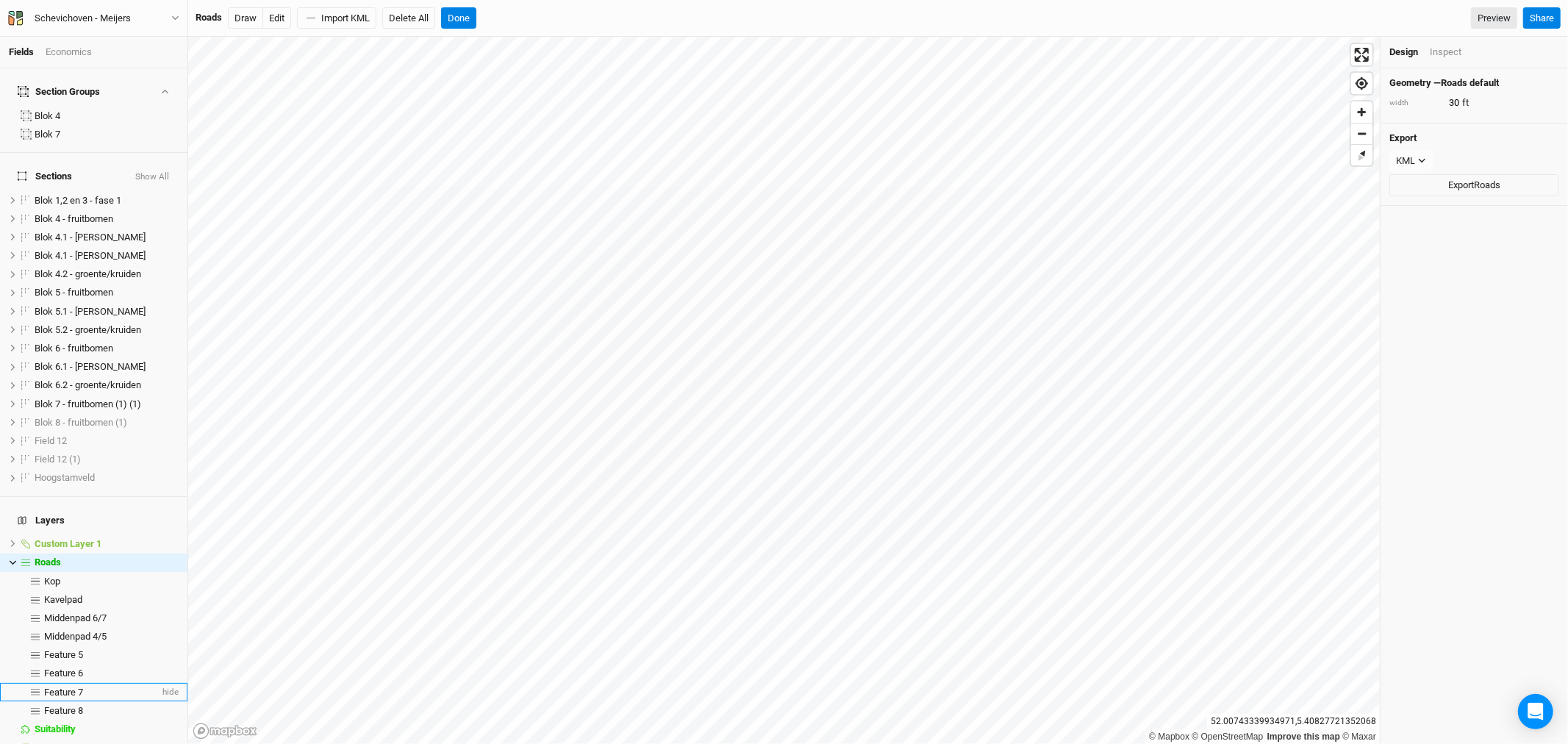
click at [76, 686] on span "Feature 7" at bounding box center [63, 692] width 39 height 11
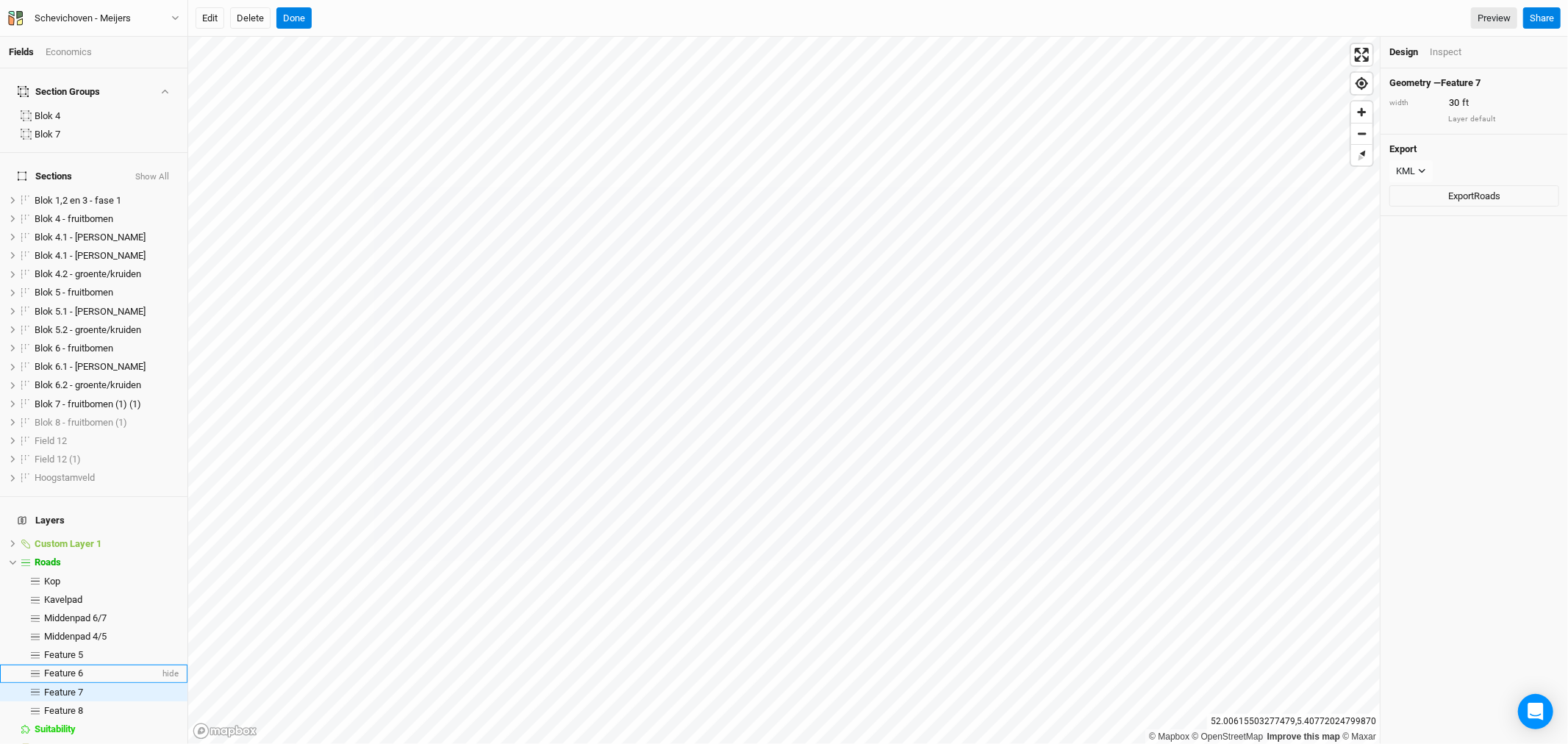
click at [66, 668] on span "Feature 6" at bounding box center [63, 673] width 39 height 11
click at [70, 650] on span "Feature 5" at bounding box center [63, 655] width 39 height 11
click at [64, 705] on span "Feature 8" at bounding box center [63, 711] width 39 height 11
type input "30"
click at [79, 398] on span "Blok 7 - fruitbomen (1) (1)" at bounding box center [88, 404] width 106 height 11
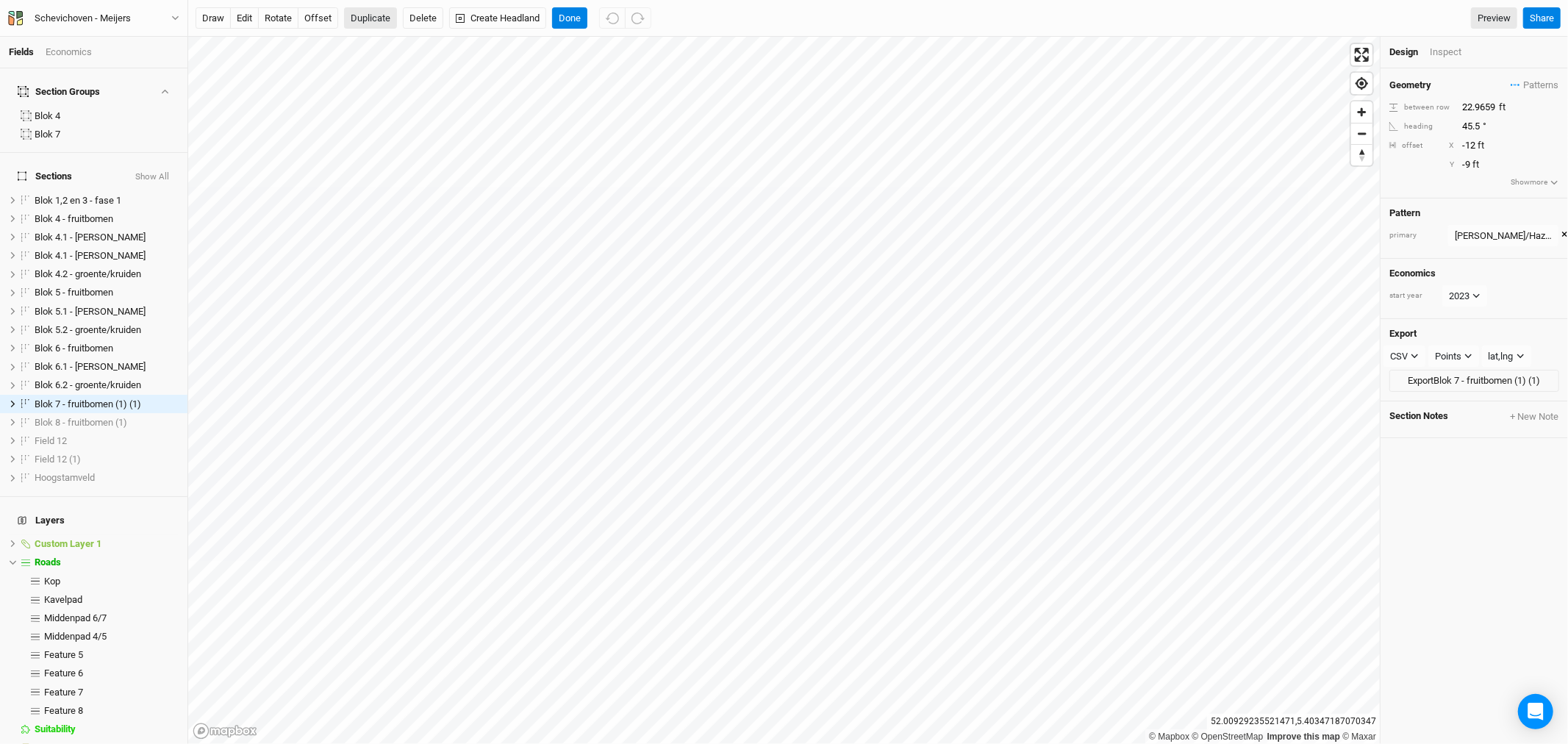
click at [375, 17] on button "Duplicate" at bounding box center [371, 18] width 53 height 22
click at [372, 17] on button "Duplicate" at bounding box center [371, 18] width 53 height 22
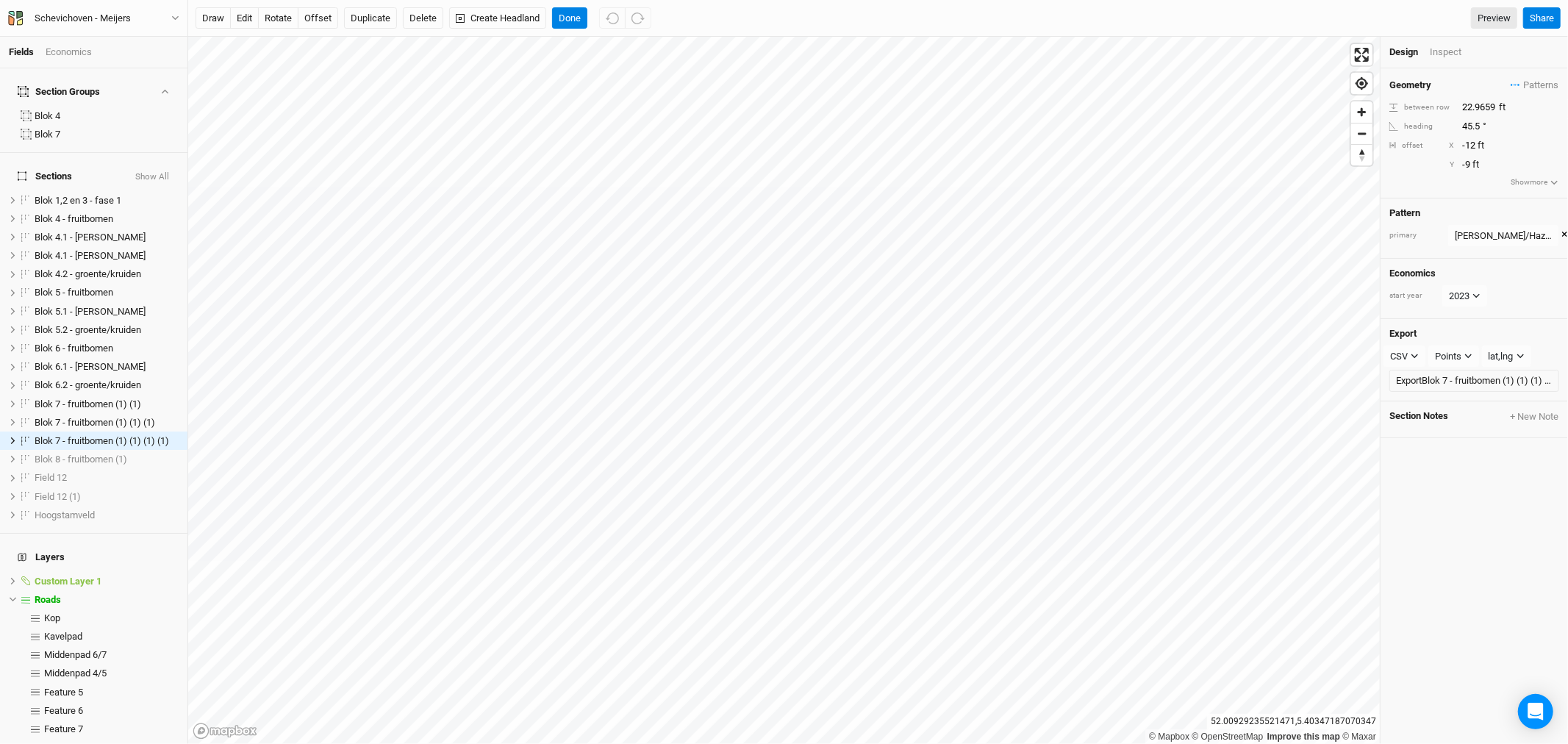
scroll to position [17, 0]
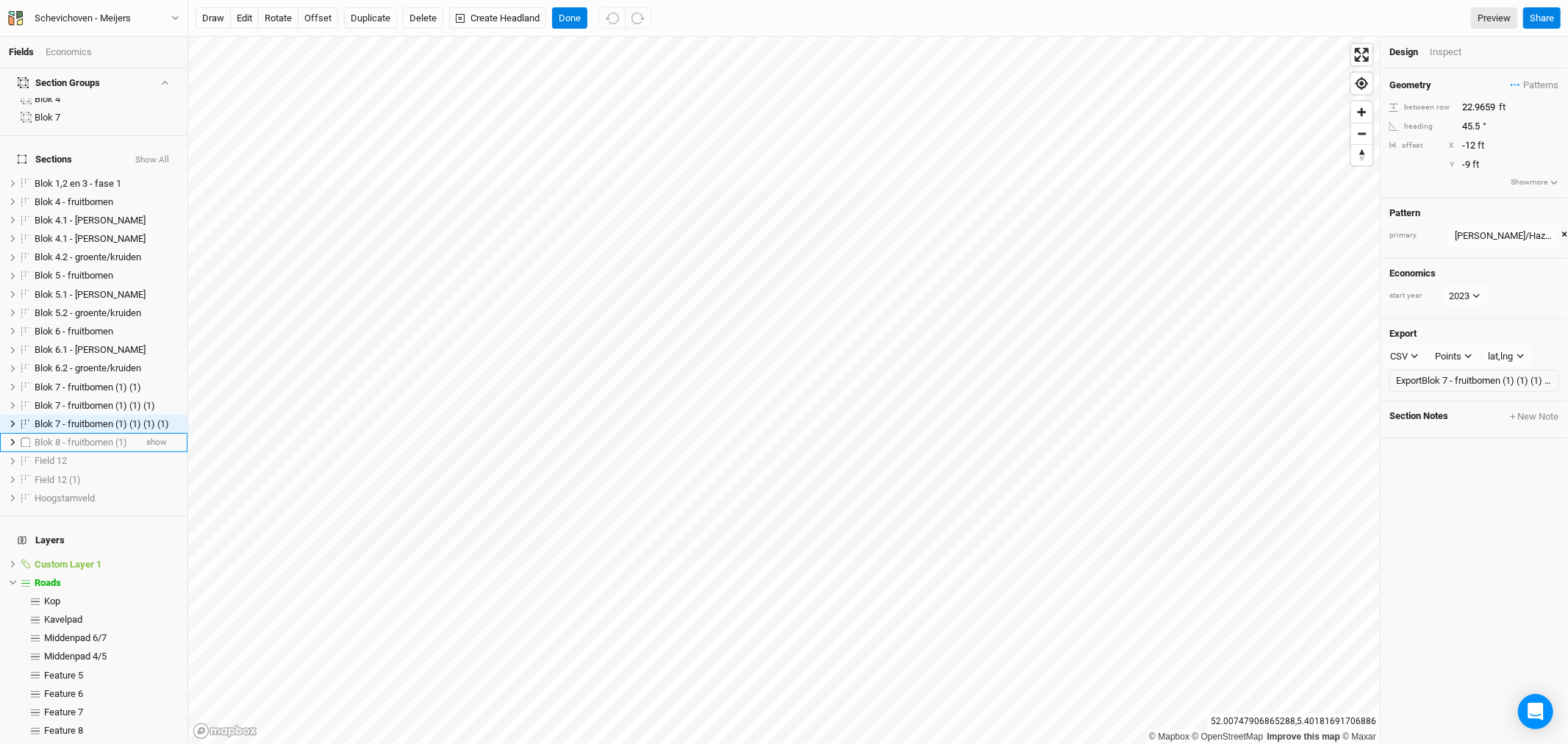
click at [83, 437] on span "Blok 8 - fruitbomen (1)" at bounding box center [81, 442] width 93 height 11
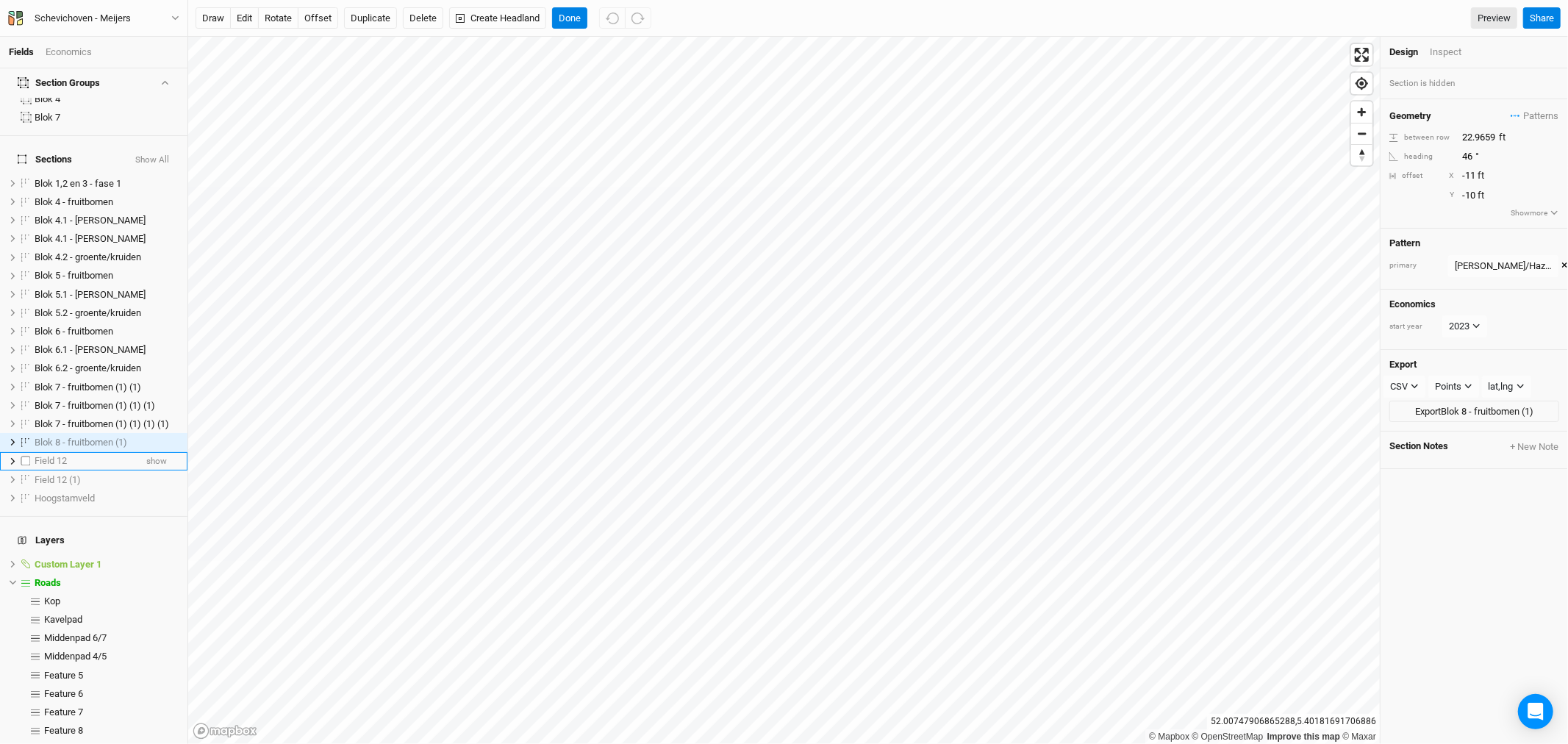
scroll to position [32, 0]
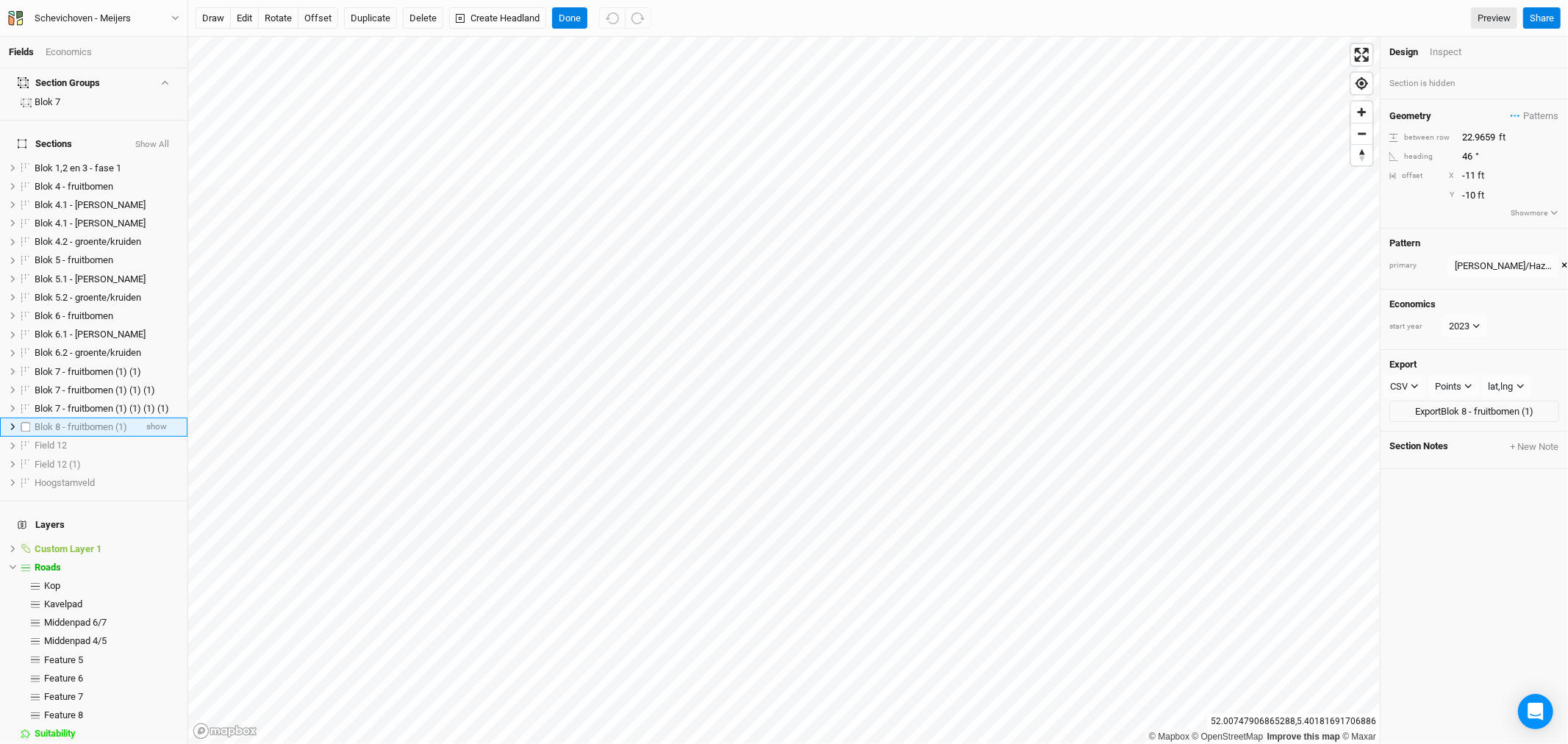
click at [52, 421] on span "Blok 8 - fruitbomen (1)" at bounding box center [81, 427] width 93 height 11
click at [424, 15] on button "Delete" at bounding box center [423, 18] width 40 height 22
click at [517, 18] on button "Confirm" at bounding box center [501, 18] width 46 height 22
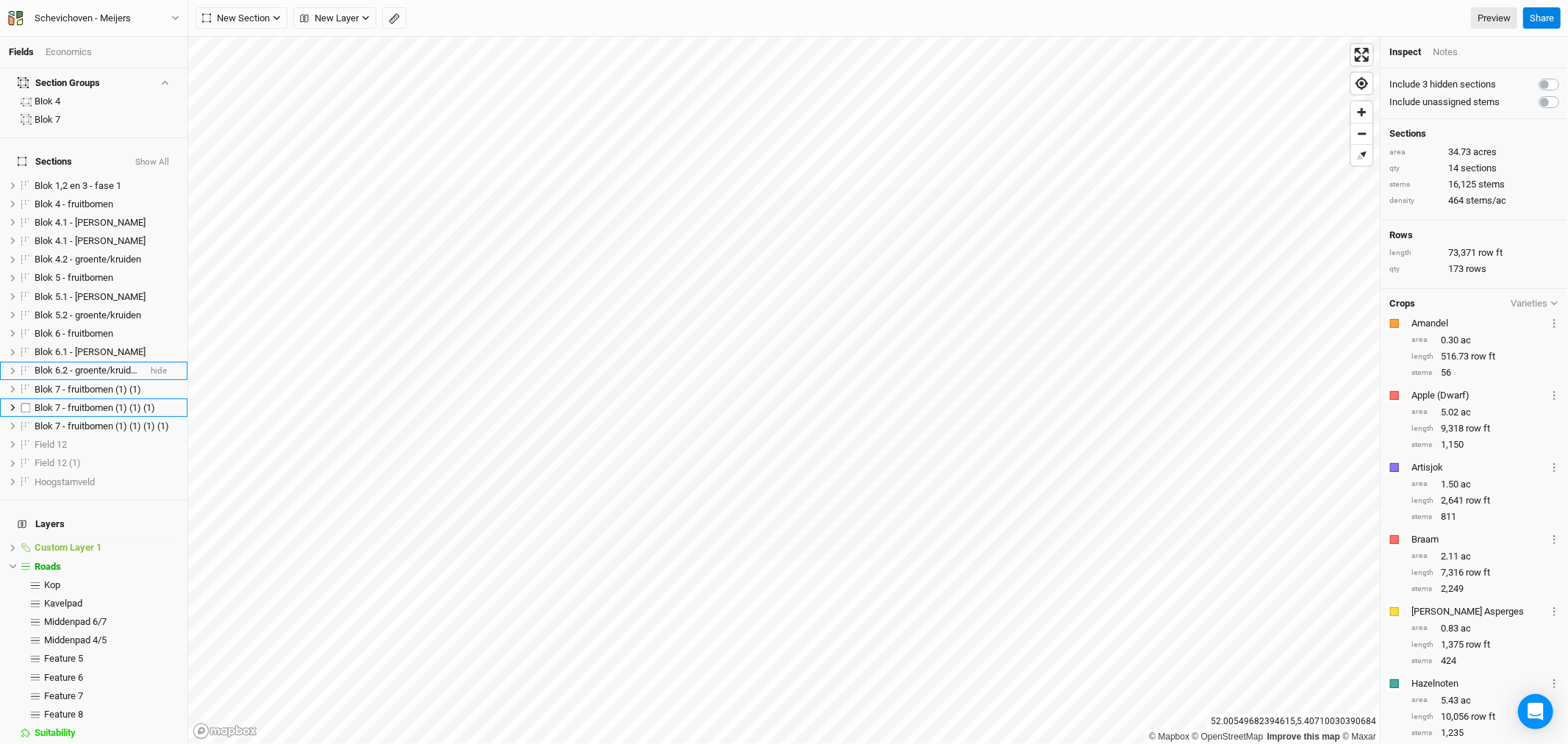
click at [102, 383] on span "Blok 7 - fruitbomen (1) (1)" at bounding box center [88, 389] width 106 height 11
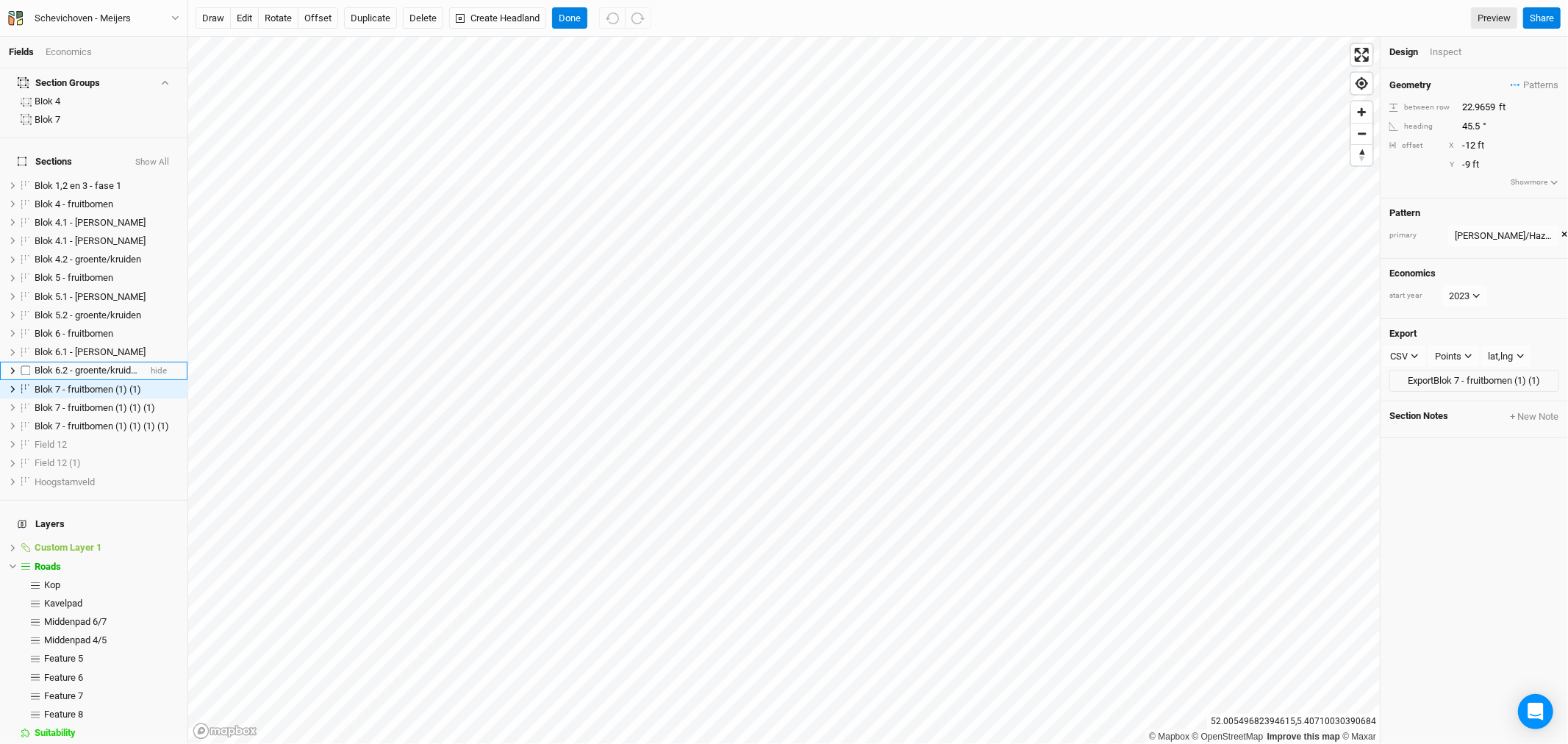
scroll to position [0, 0]
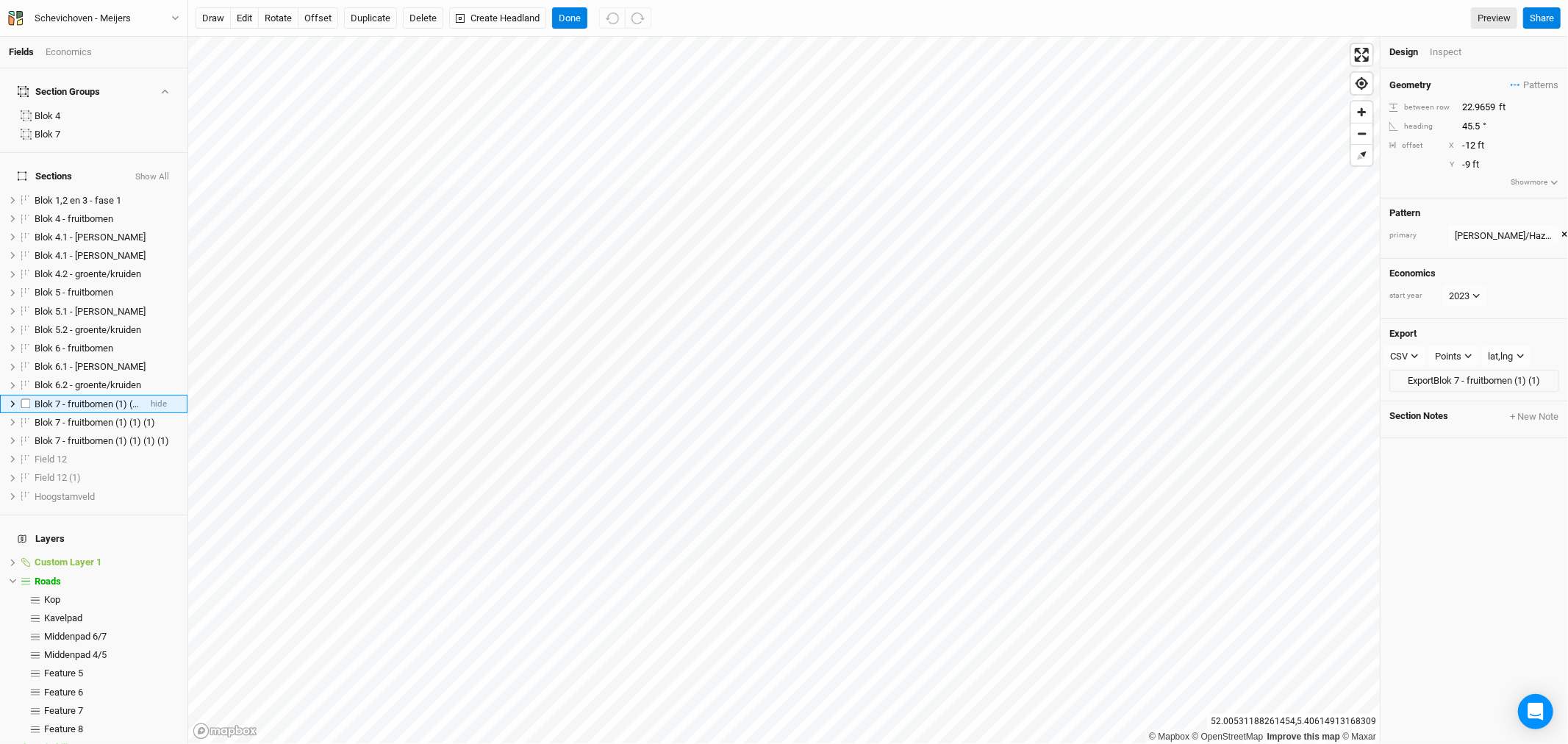
click at [91, 398] on span "Blok 7 - fruitbomen (1) (1)" at bounding box center [88, 404] width 106 height 11
click at [239, 13] on button "edit" at bounding box center [244, 18] width 28 height 22
click at [150, 413] on span "hide" at bounding box center [159, 422] width 17 height 18
click at [150, 431] on span "hide" at bounding box center [159, 440] width 17 height 18
click at [146, 413] on span "show" at bounding box center [156, 422] width 20 height 18
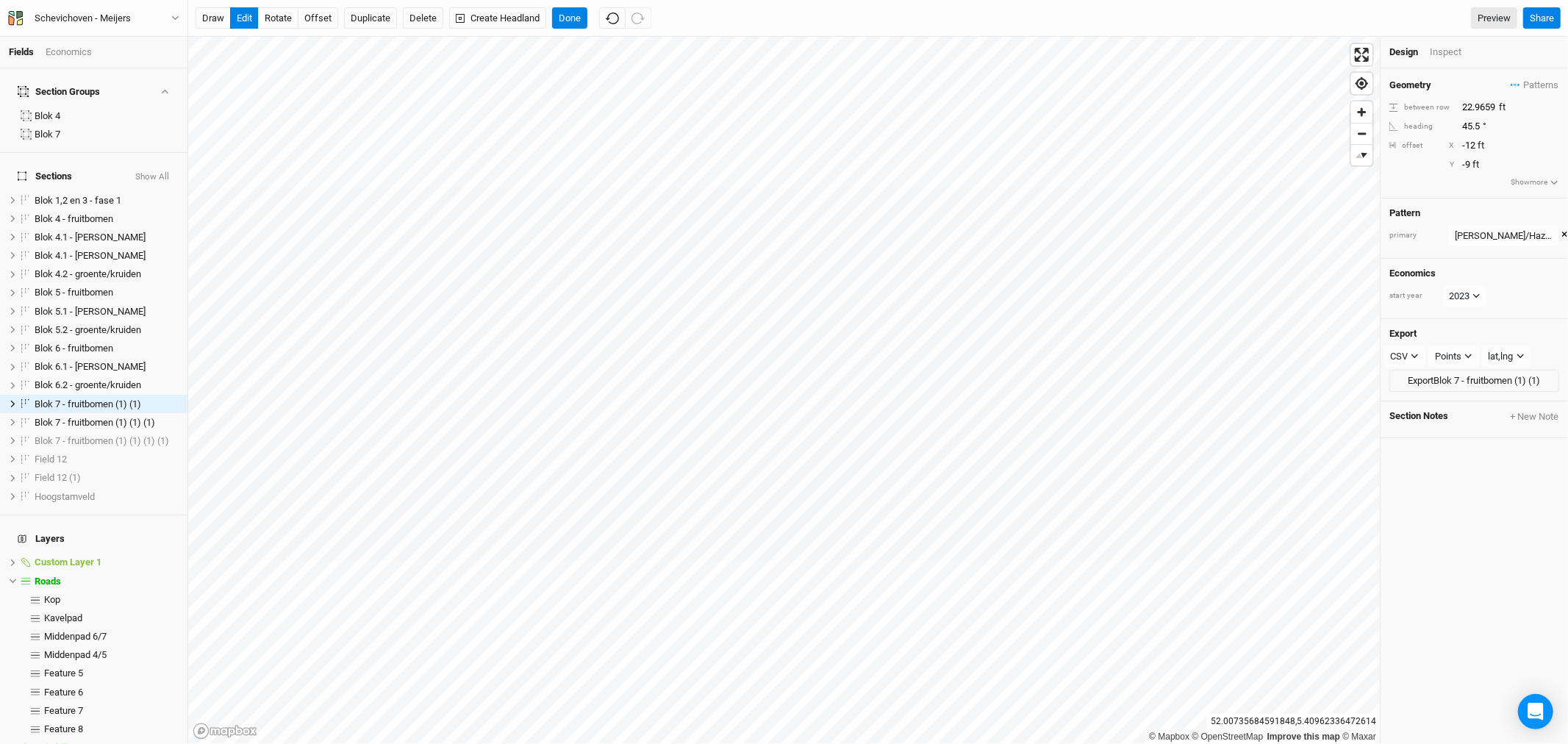
click at [376, 743] on html "Fields Economics Section Groups Blok 4 Blok 7 Sections Show All Blok 1,2 en 3 -…" at bounding box center [784, 372] width 1568 height 744
click at [563, 17] on button "Done" at bounding box center [570, 18] width 35 height 22
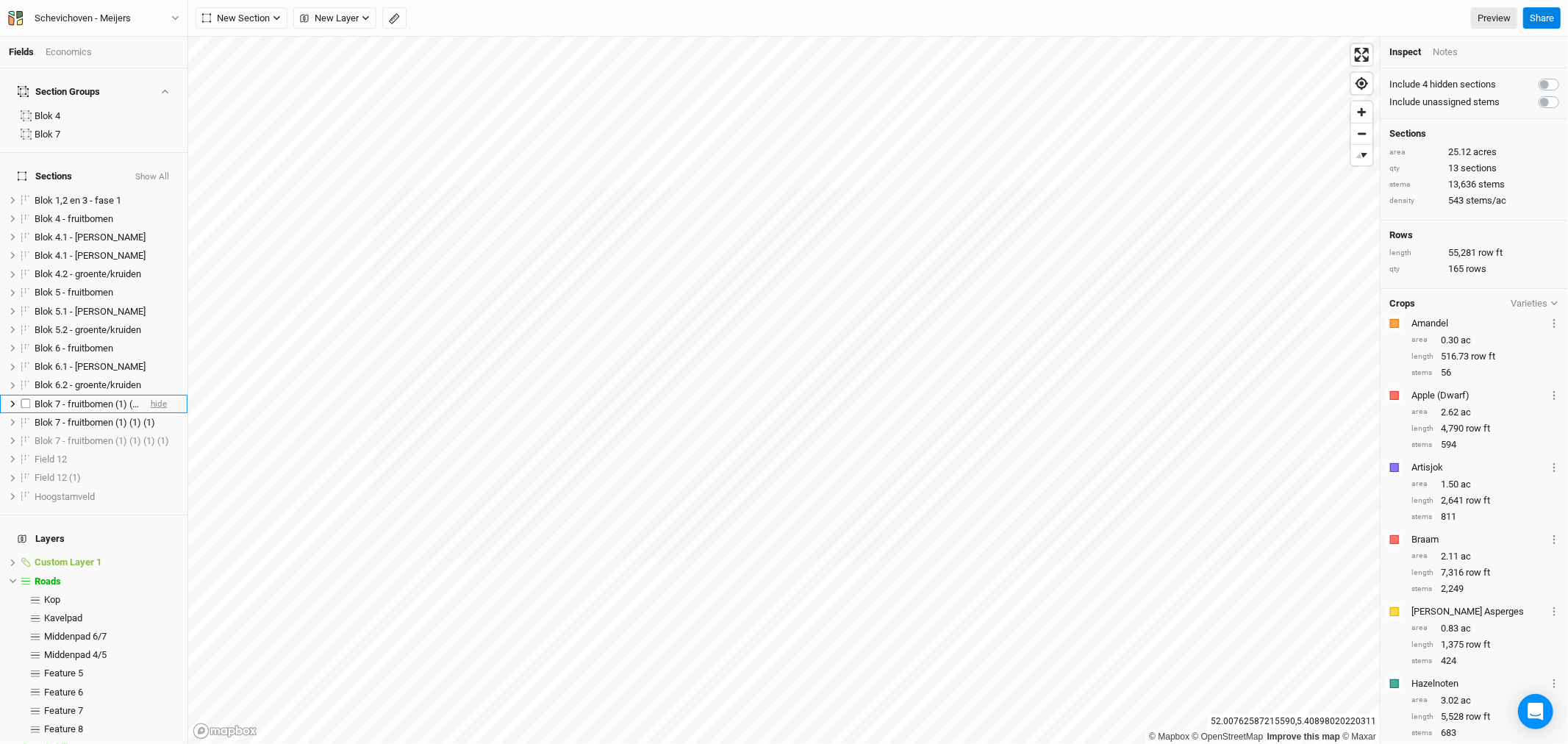
click at [150, 394] on span "hide" at bounding box center [159, 404] width 17 height 18
click at [146, 431] on span "show" at bounding box center [156, 440] width 20 height 18
click at [83, 435] on span "Blok 7 - fruitbomen (1) (1) (1) (1)" at bounding box center [102, 440] width 135 height 11
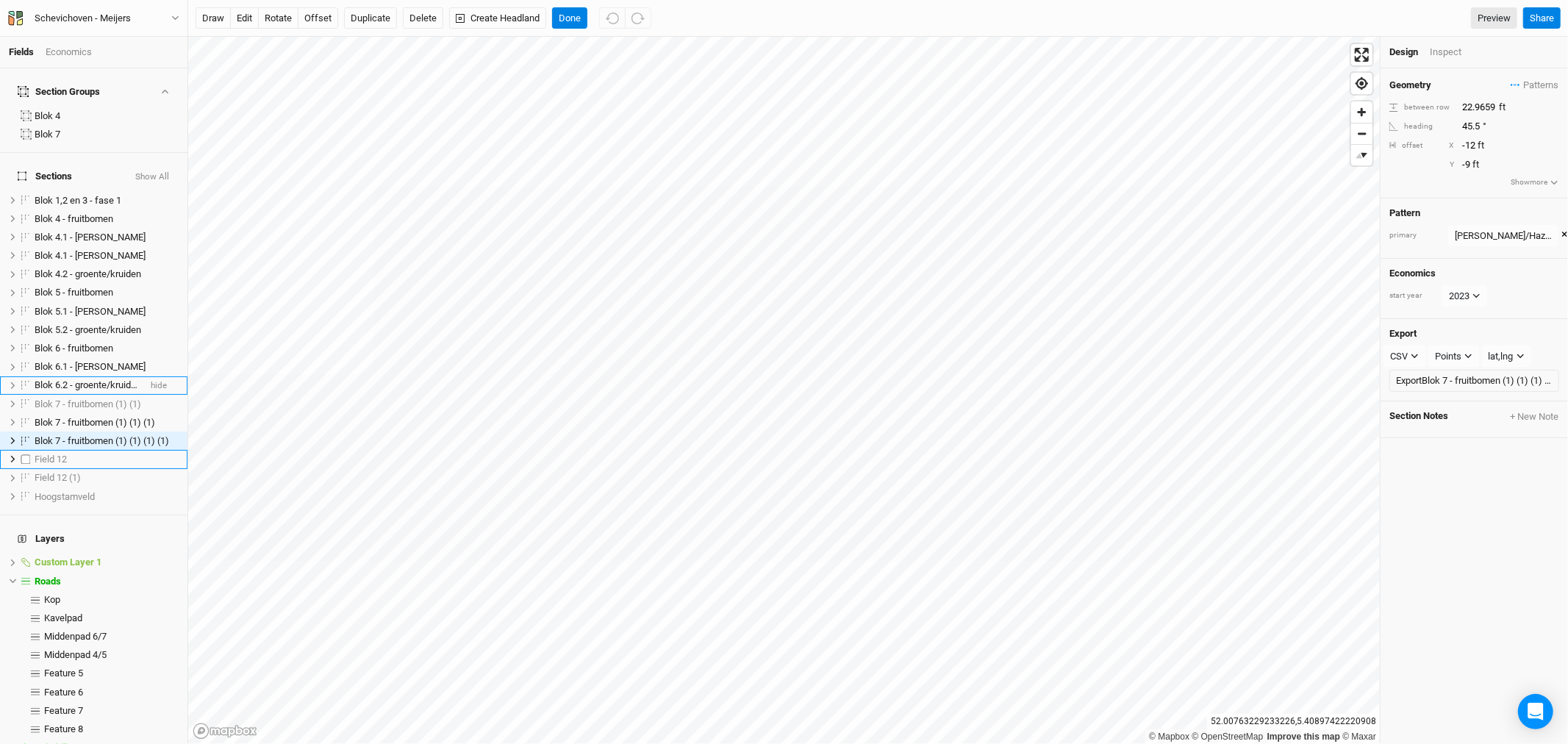
scroll to position [15, 0]
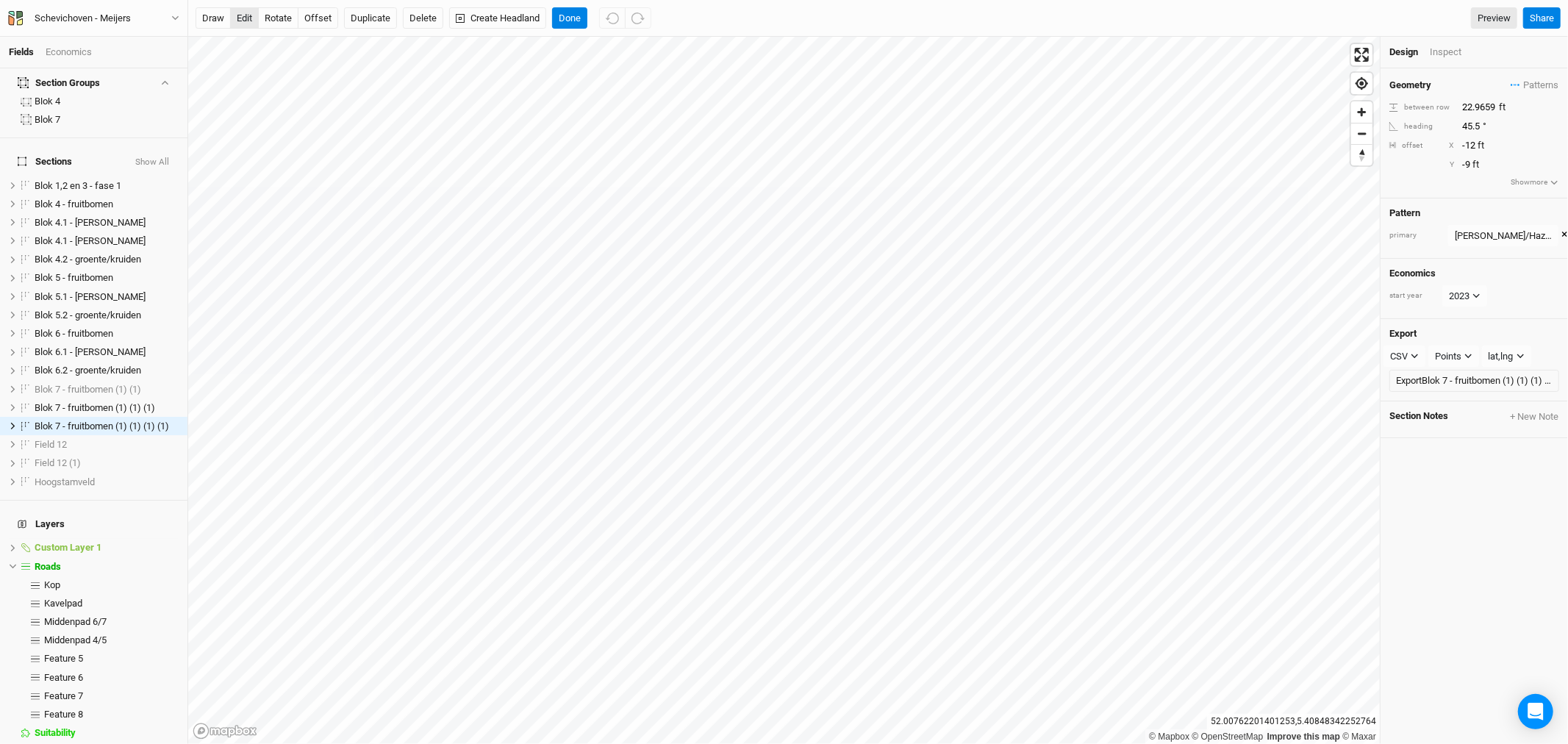
click at [246, 13] on button "edit" at bounding box center [244, 18] width 28 height 22
click at [572, 18] on button "Done" at bounding box center [570, 18] width 35 height 22
click at [246, 15] on button "edit" at bounding box center [244, 18] width 28 height 22
click at [616, 17] on icon "button" at bounding box center [612, 18] width 13 height 13
click at [581, 18] on button "Done" at bounding box center [570, 18] width 35 height 22
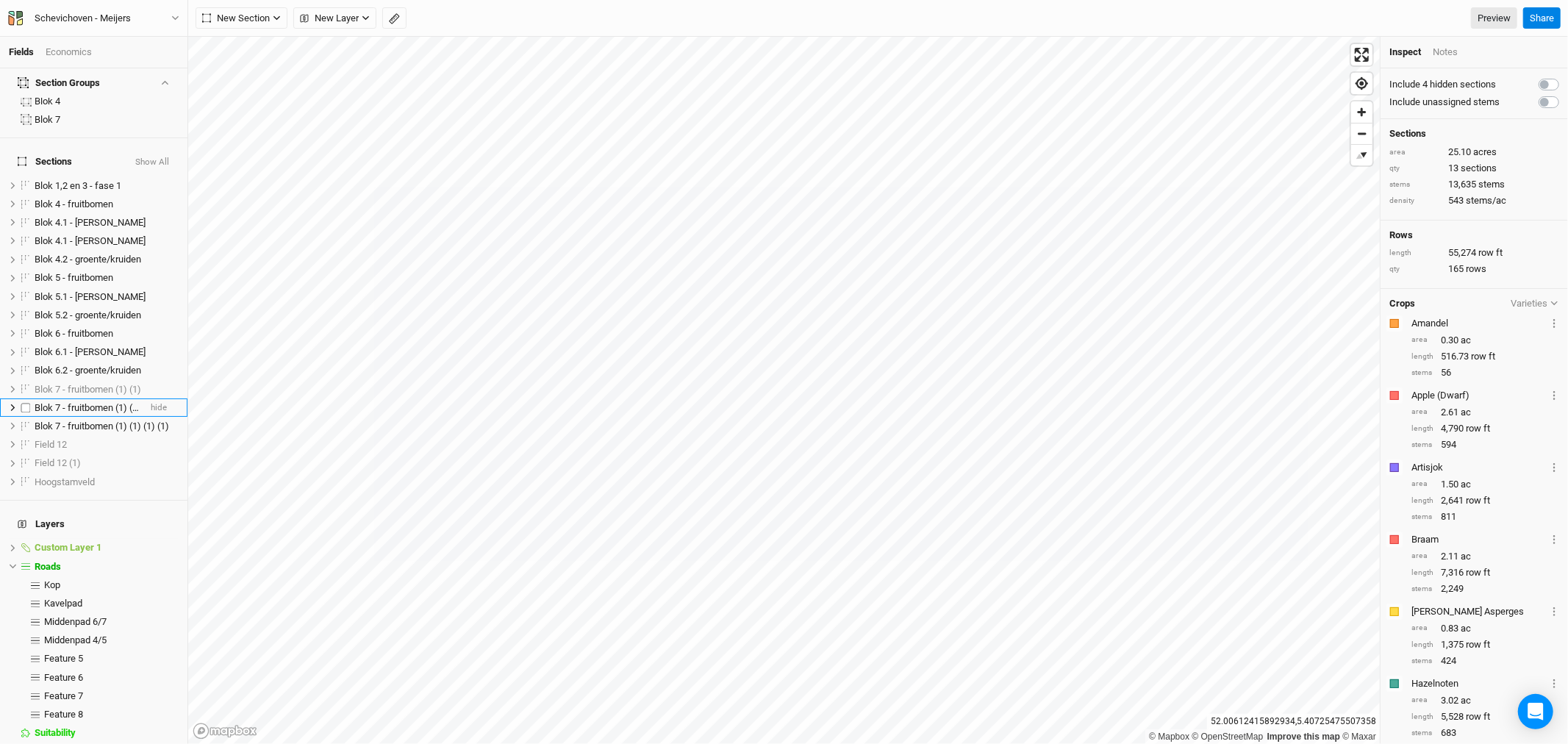
click at [94, 402] on span "Blok 7 - fruitbomen (1) (1) (1)" at bounding box center [95, 407] width 120 height 11
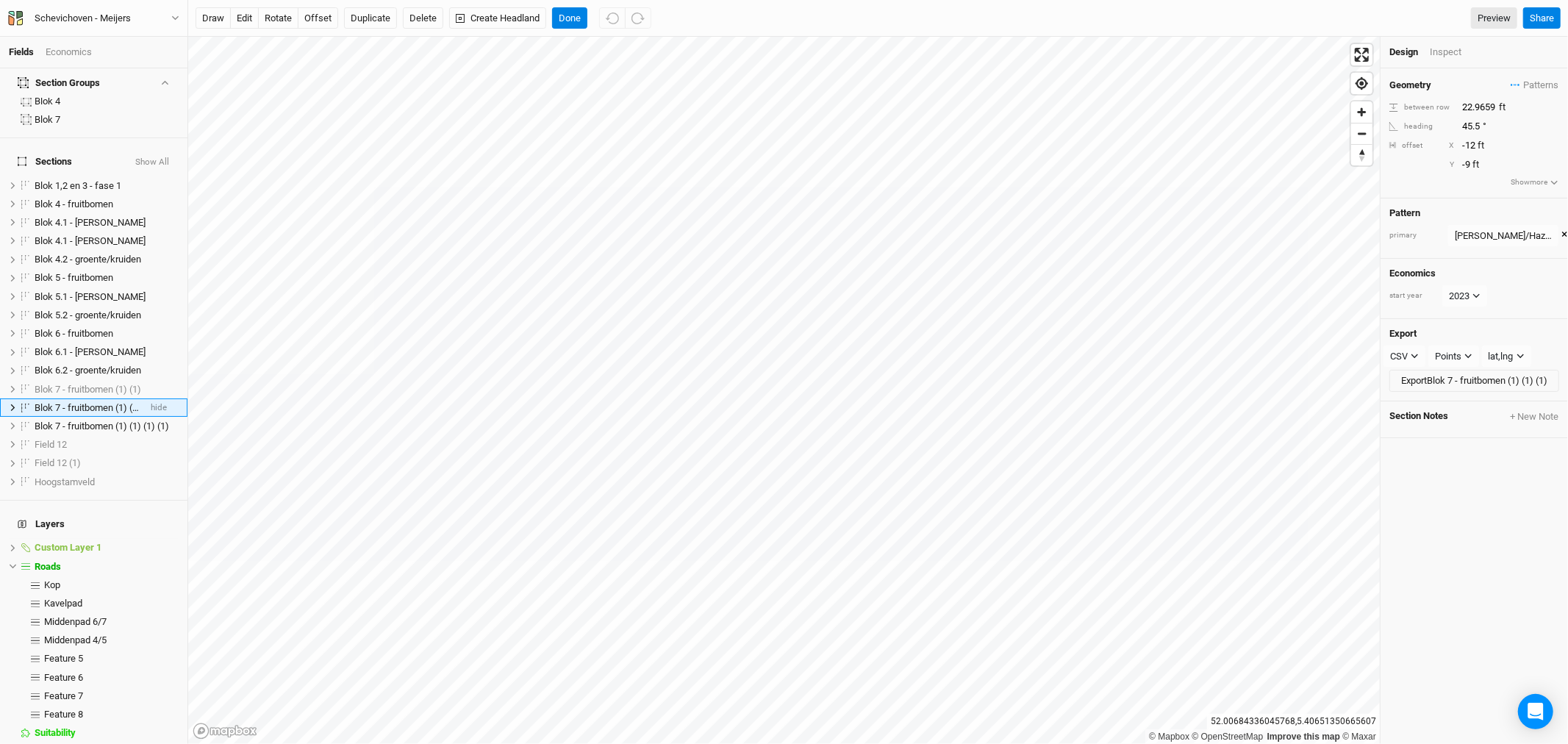
scroll to position [0, 0]
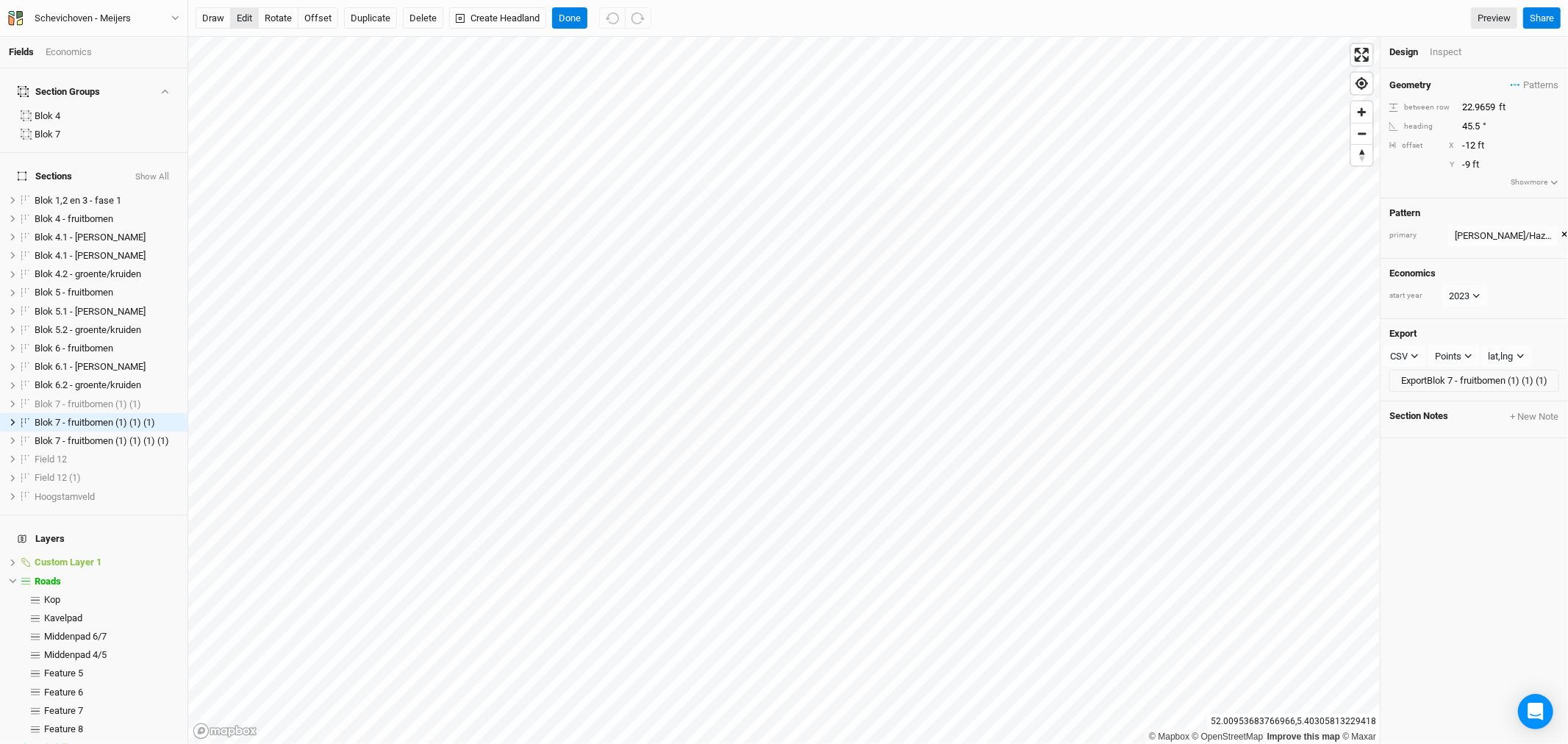
click at [248, 15] on button "edit" at bounding box center [244, 18] width 28 height 22
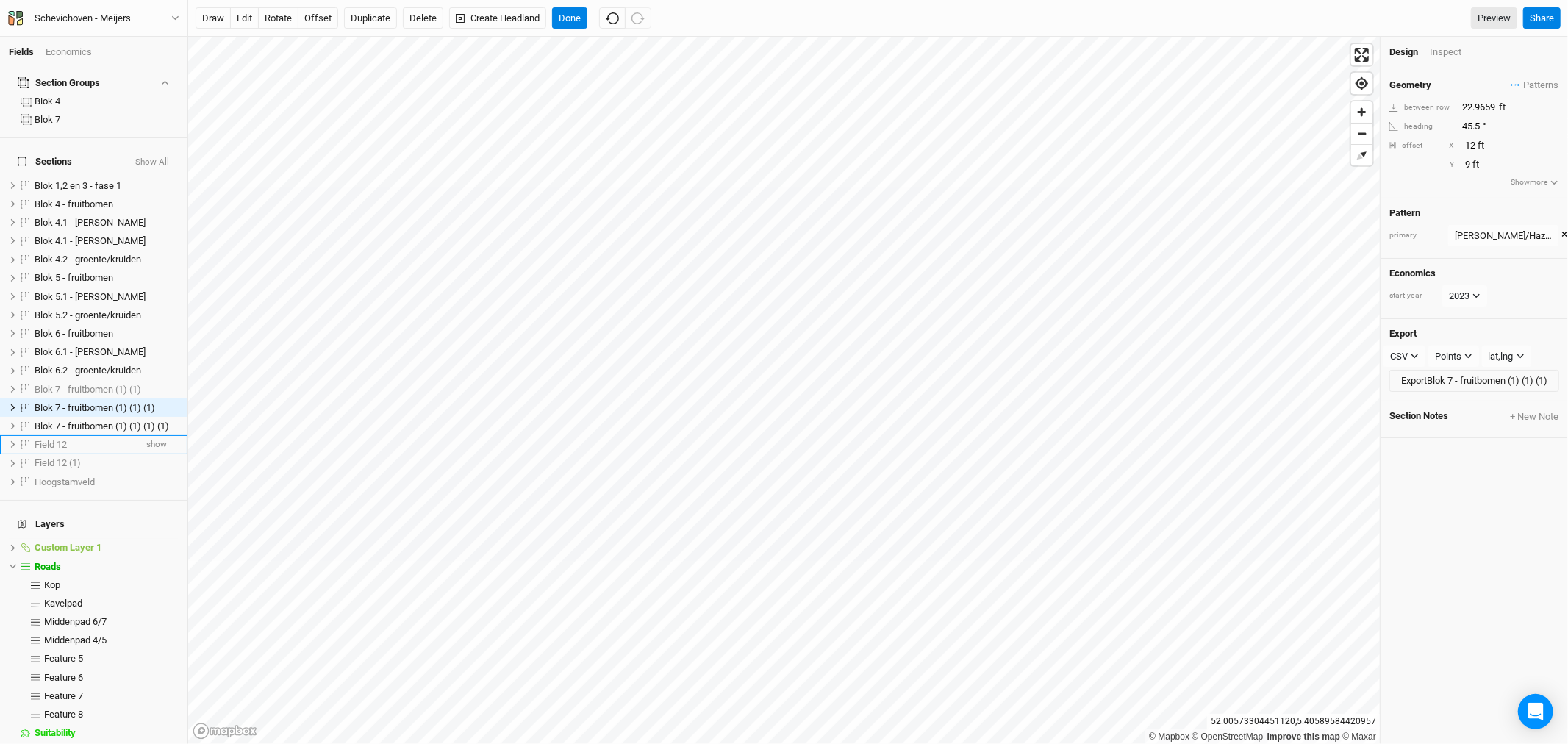
drag, startPoint x: 49, startPoint y: 539, endPoint x: 136, endPoint y: 428, distance: 141.0
click at [50, 561] on span "Roads" at bounding box center [48, 566] width 27 height 11
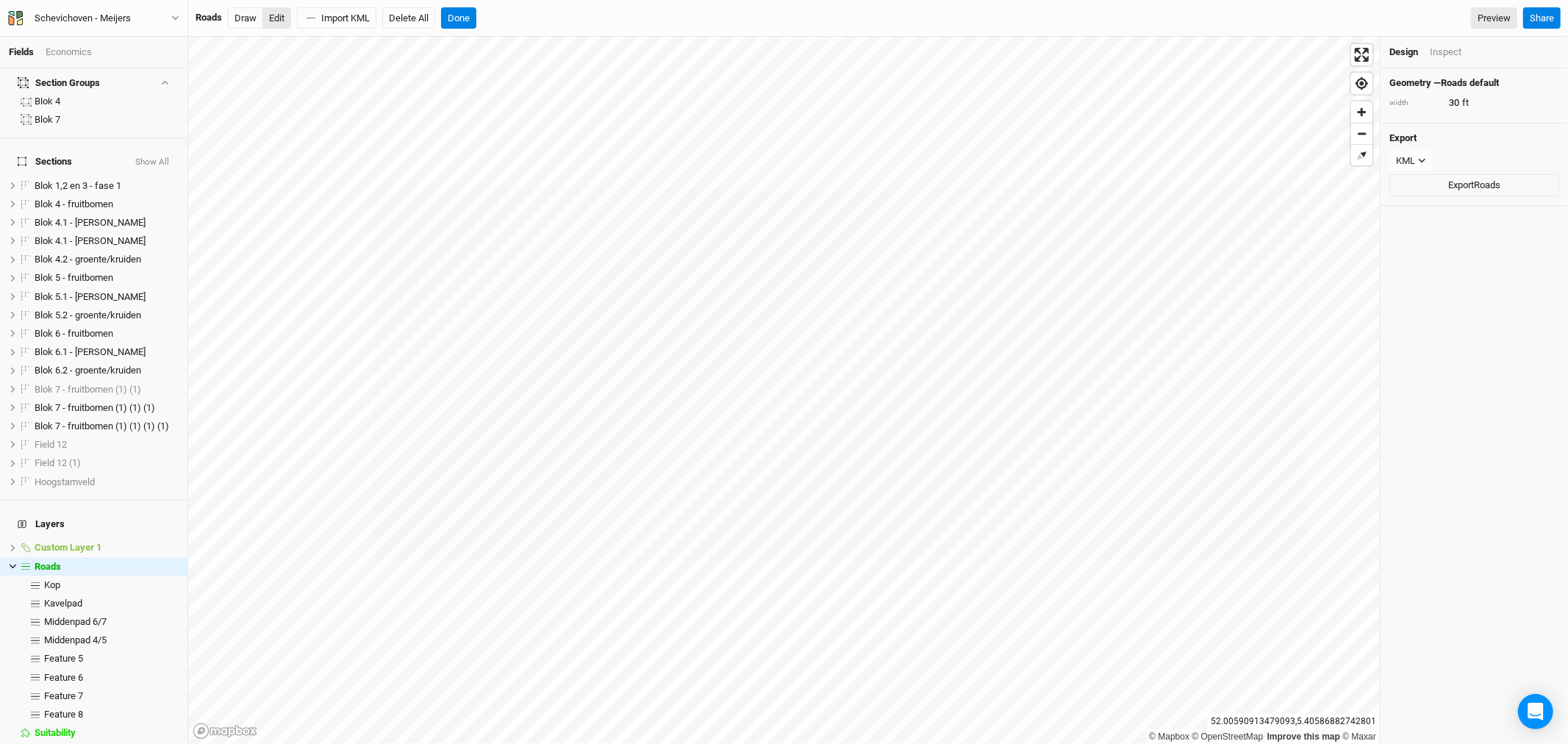
click at [280, 18] on button "Edit" at bounding box center [276, 18] width 28 height 22
click at [253, 17] on button "Draw" at bounding box center [245, 18] width 35 height 22
click at [135, 19] on div "Schevichoven - Meijers" at bounding box center [83, 18] width 120 height 15
click at [146, 115] on button "Metric" at bounding box center [140, 117] width 39 height 22
click at [1466, 105] on input "9.144" at bounding box center [1508, 103] width 128 height 17
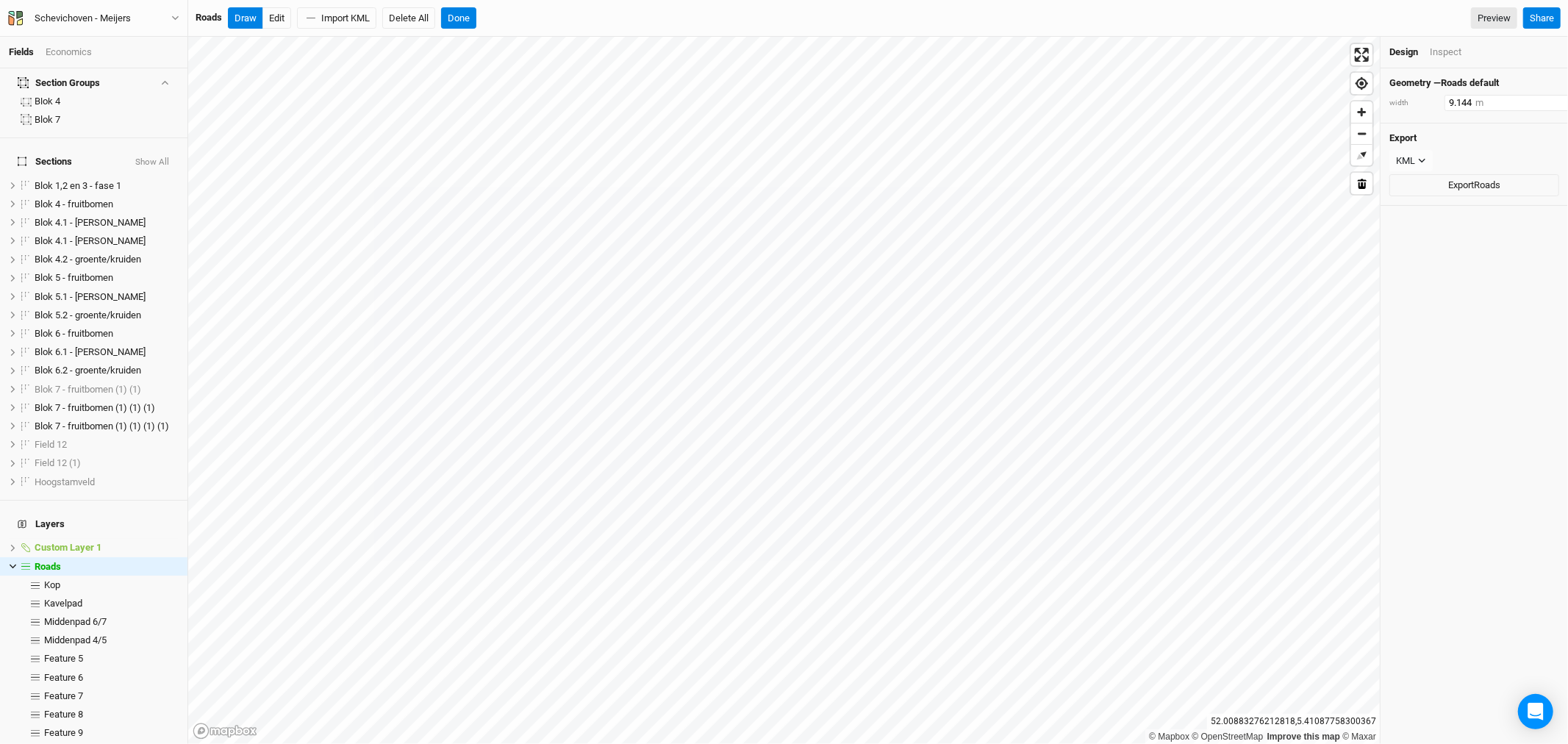
click at [1466, 105] on input "9.144" at bounding box center [1508, 103] width 128 height 17
type input "6"
click at [454, 13] on button "Done" at bounding box center [459, 18] width 35 height 22
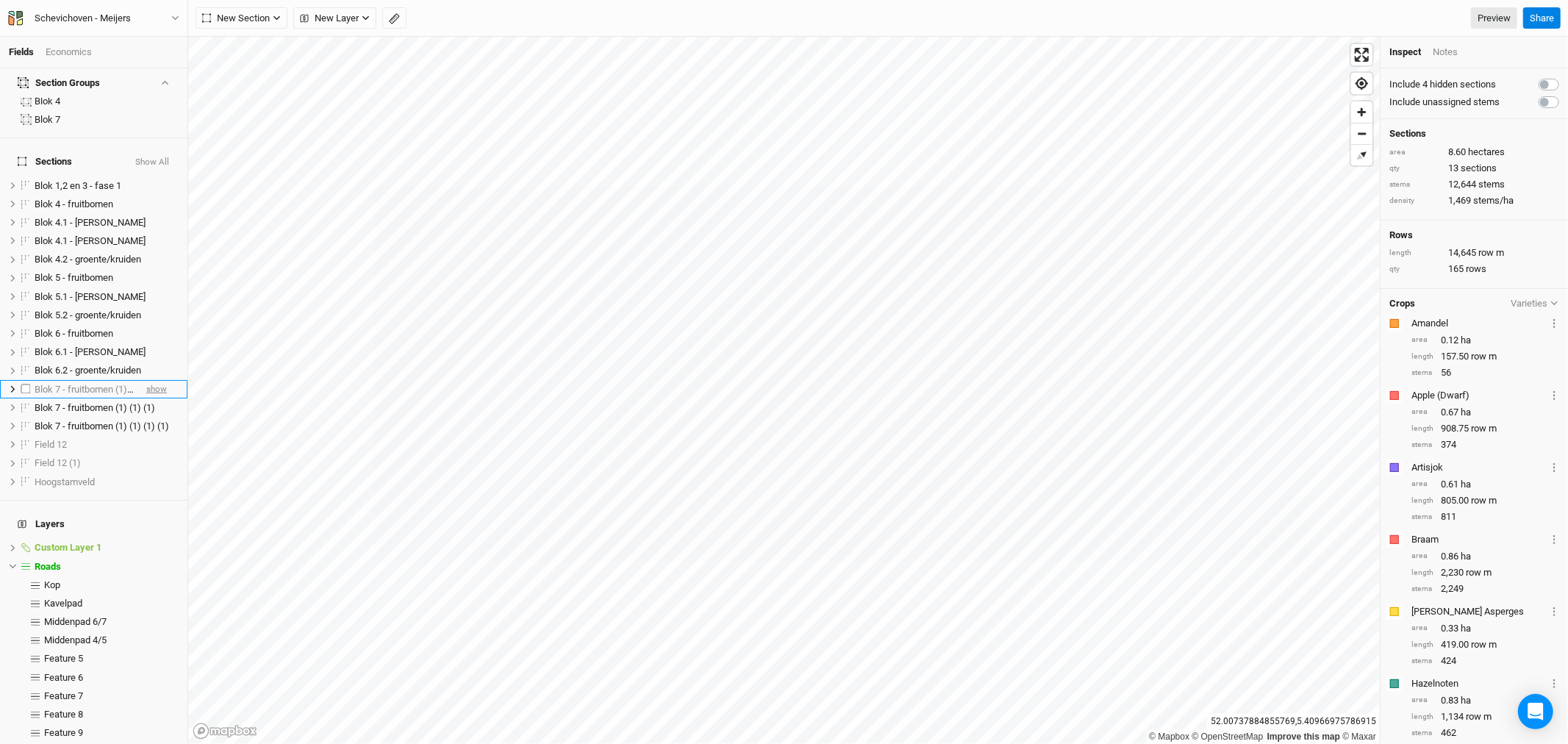
click at [150, 380] on span "show" at bounding box center [156, 389] width 20 height 18
click at [71, 724] on li "Feature 9 hide" at bounding box center [94, 733] width 187 height 18
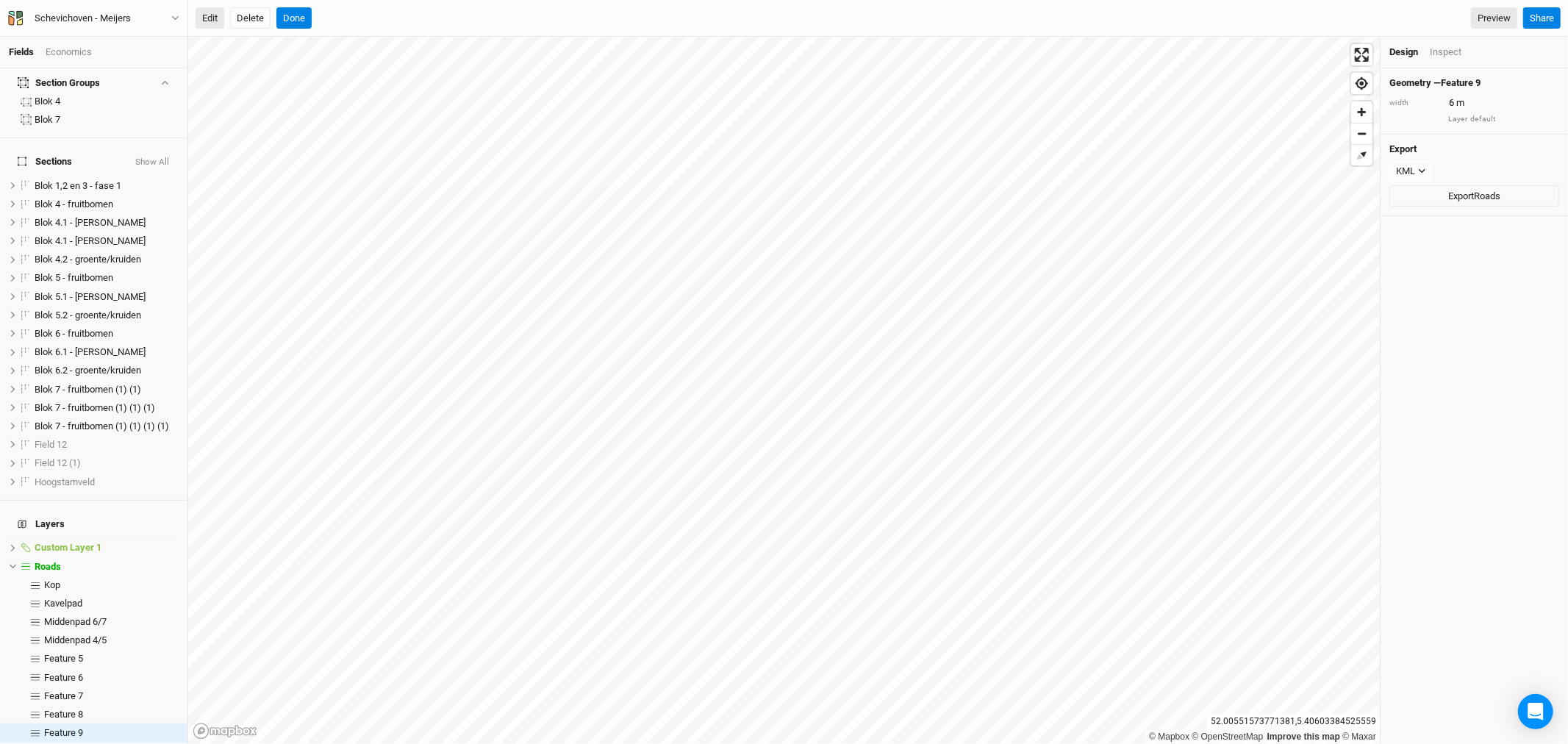
click at [207, 13] on button "Edit" at bounding box center [209, 18] width 28 height 22
drag, startPoint x: 295, startPoint y: 11, endPoint x: 303, endPoint y: 29, distance: 19.7
click at [295, 12] on button "Done" at bounding box center [294, 18] width 35 height 22
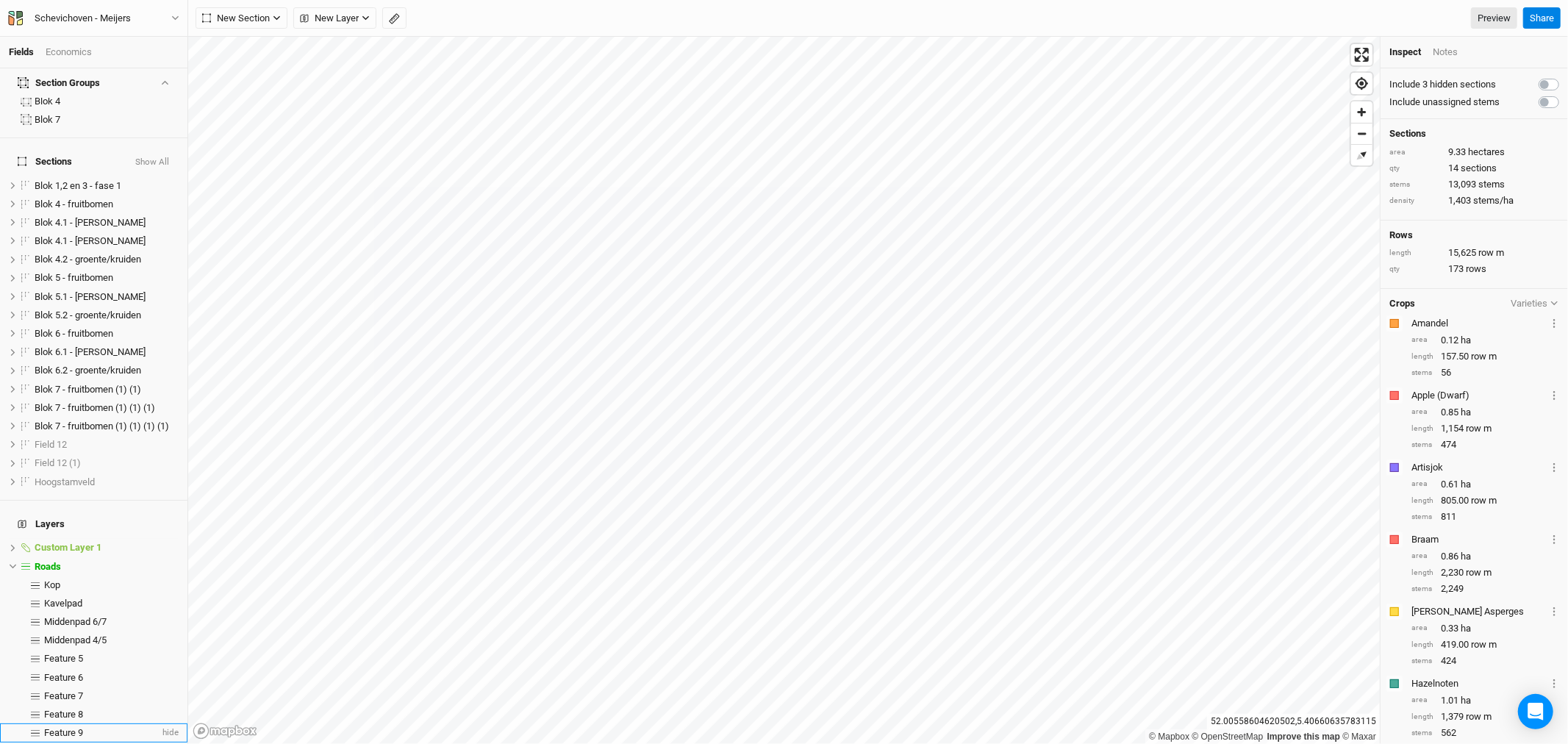
click at [63, 727] on span "Feature 9" at bounding box center [63, 733] width 39 height 11
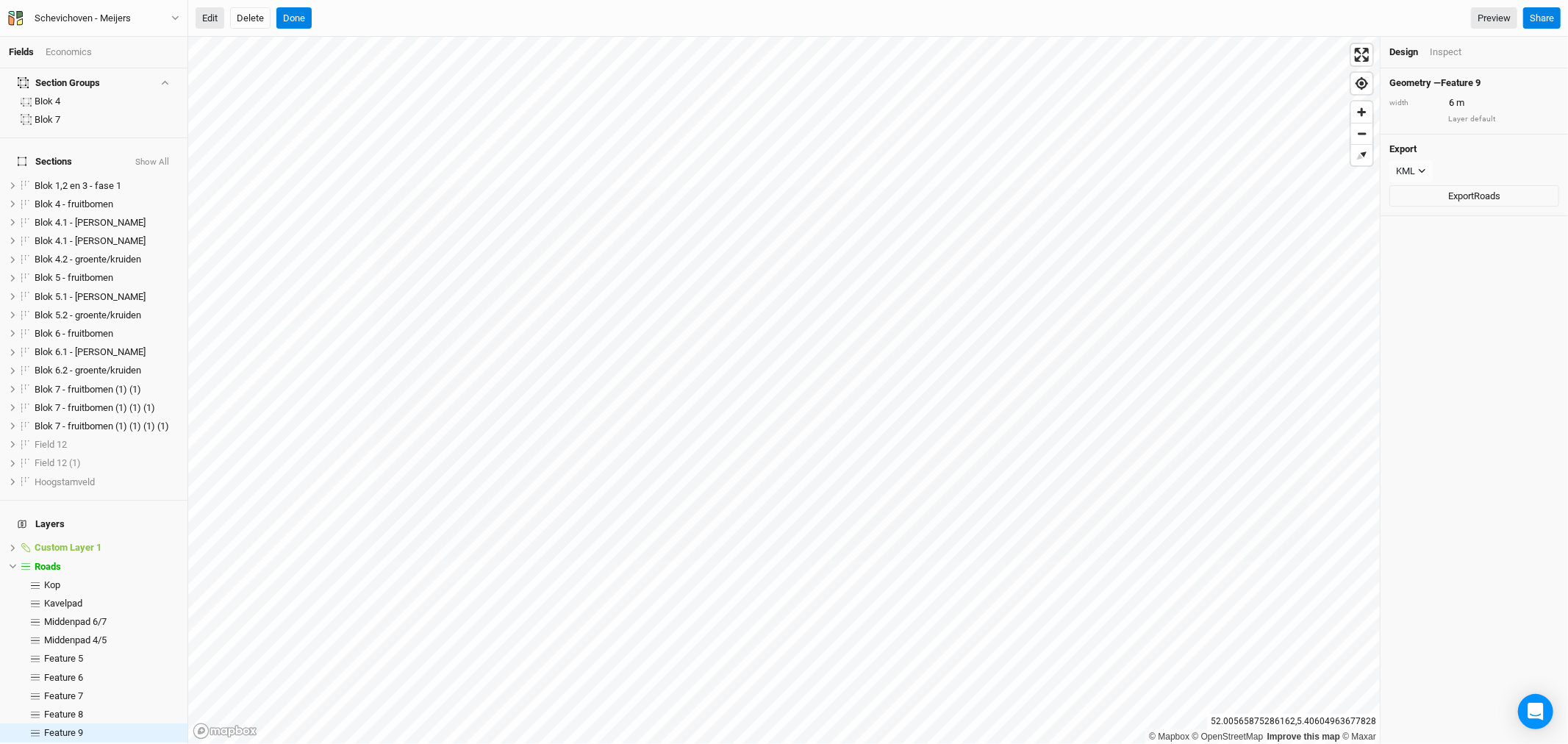
click at [221, 22] on button "Edit" at bounding box center [209, 18] width 28 height 22
click at [297, 19] on button "Done" at bounding box center [294, 18] width 35 height 22
